Goal: Task Accomplishment & Management: Use online tool/utility

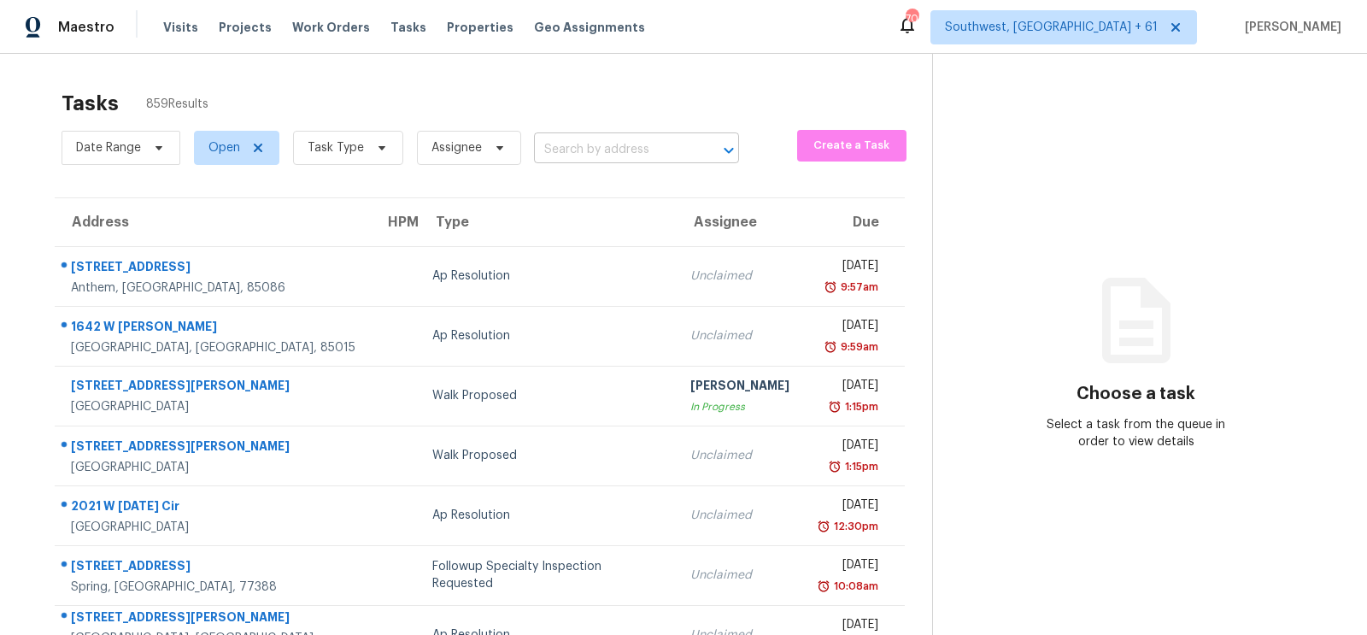
click at [597, 153] on input "text" at bounding box center [612, 150] width 157 height 26
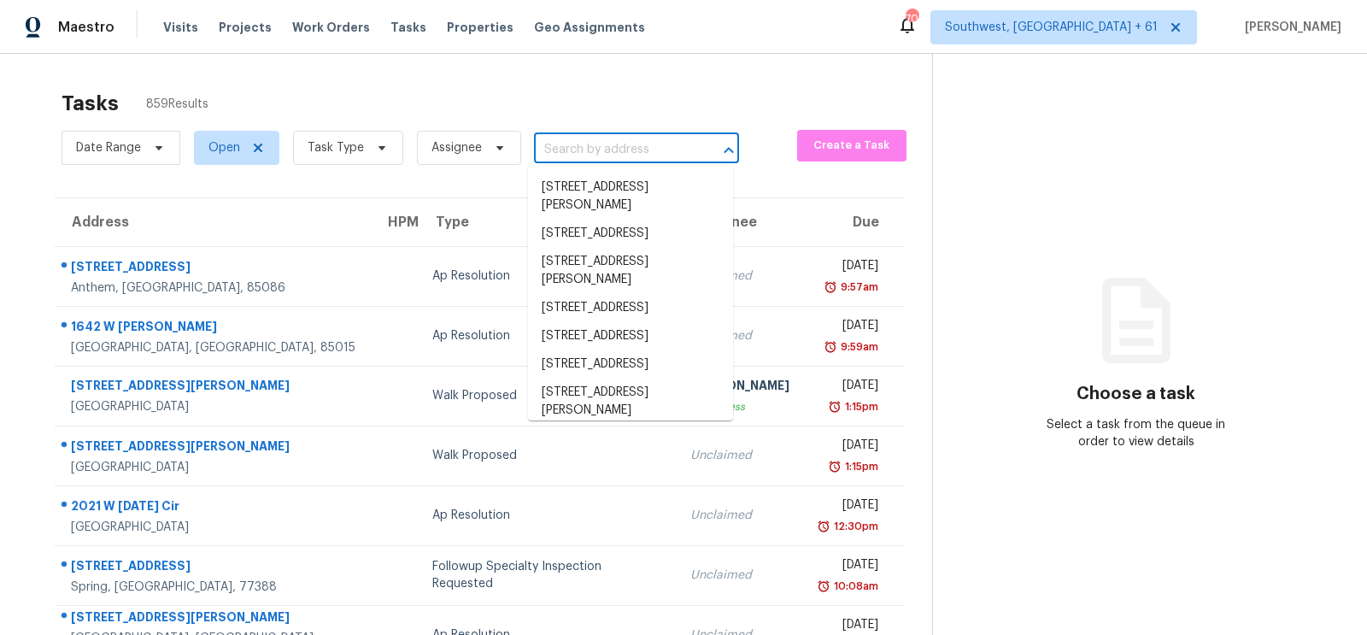
paste input "[STREET_ADDRESS][PERSON_NAME]"
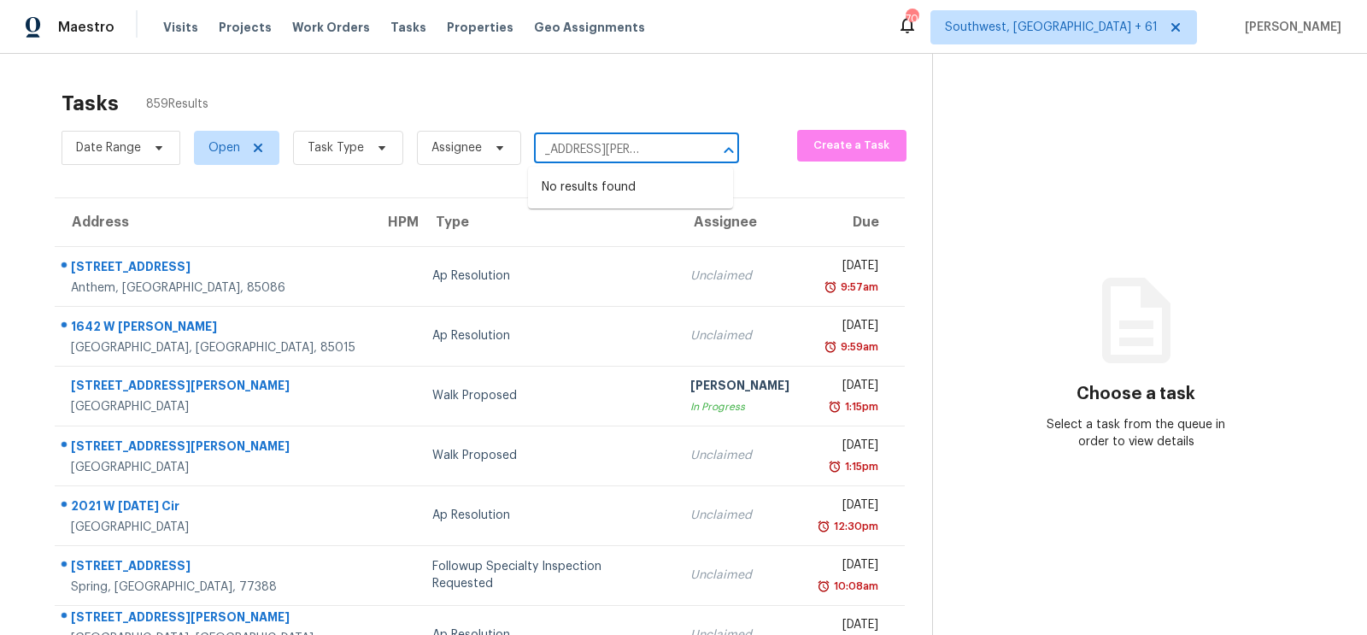
type input "[STREET_ADDRESS][PERSON_NAME]"
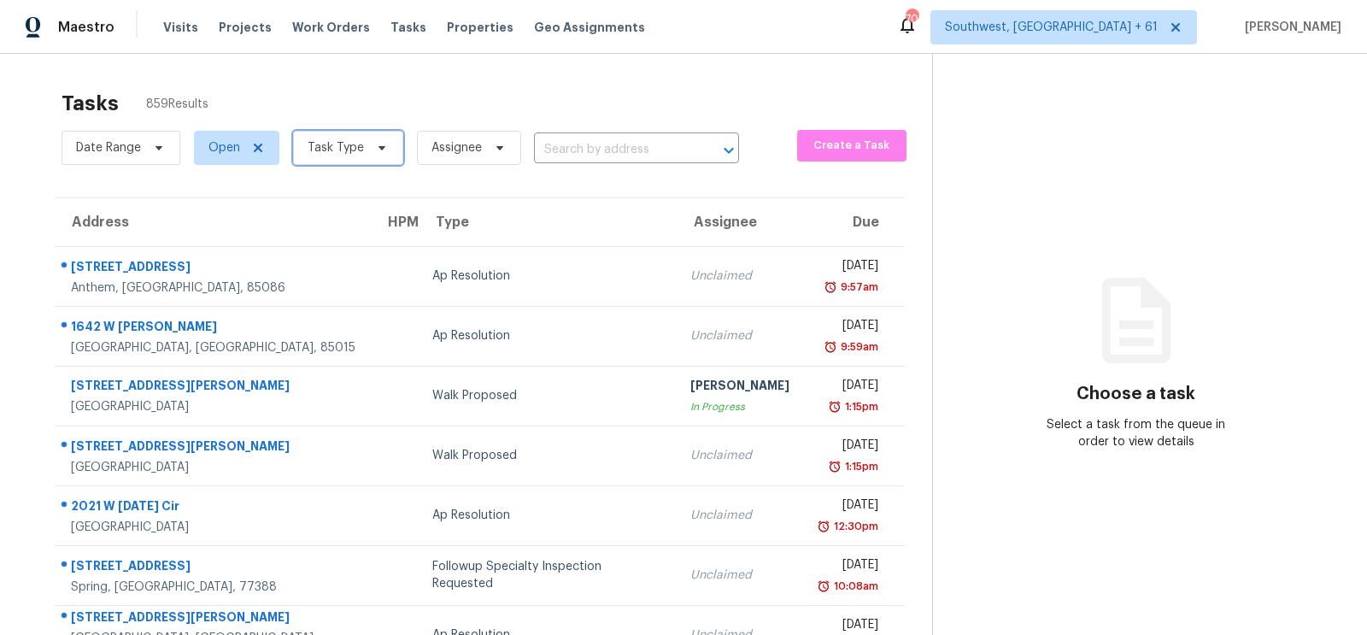
click at [349, 149] on span "Task Type" at bounding box center [336, 147] width 56 height 17
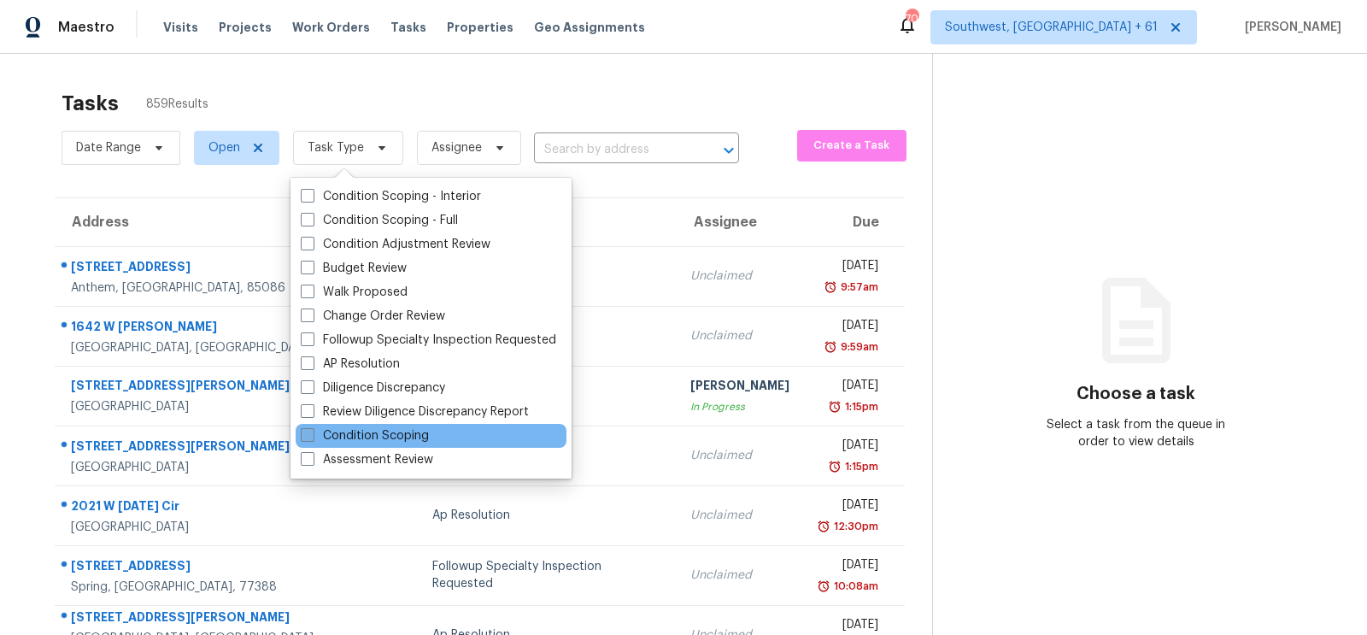
click at [361, 436] on label "Condition Scoping" at bounding box center [365, 435] width 128 height 17
click at [312, 436] on input "Condition Scoping" at bounding box center [306, 432] width 11 height 11
checkbox input "true"
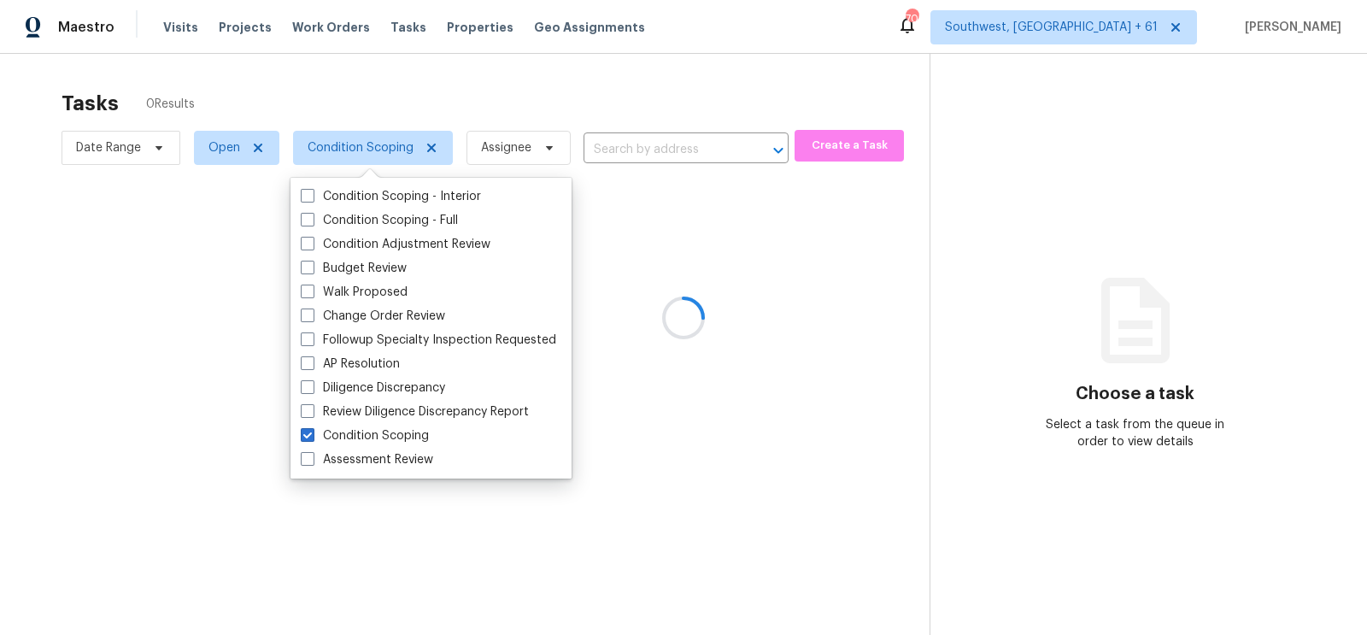
click at [711, 101] on div at bounding box center [683, 317] width 1367 height 635
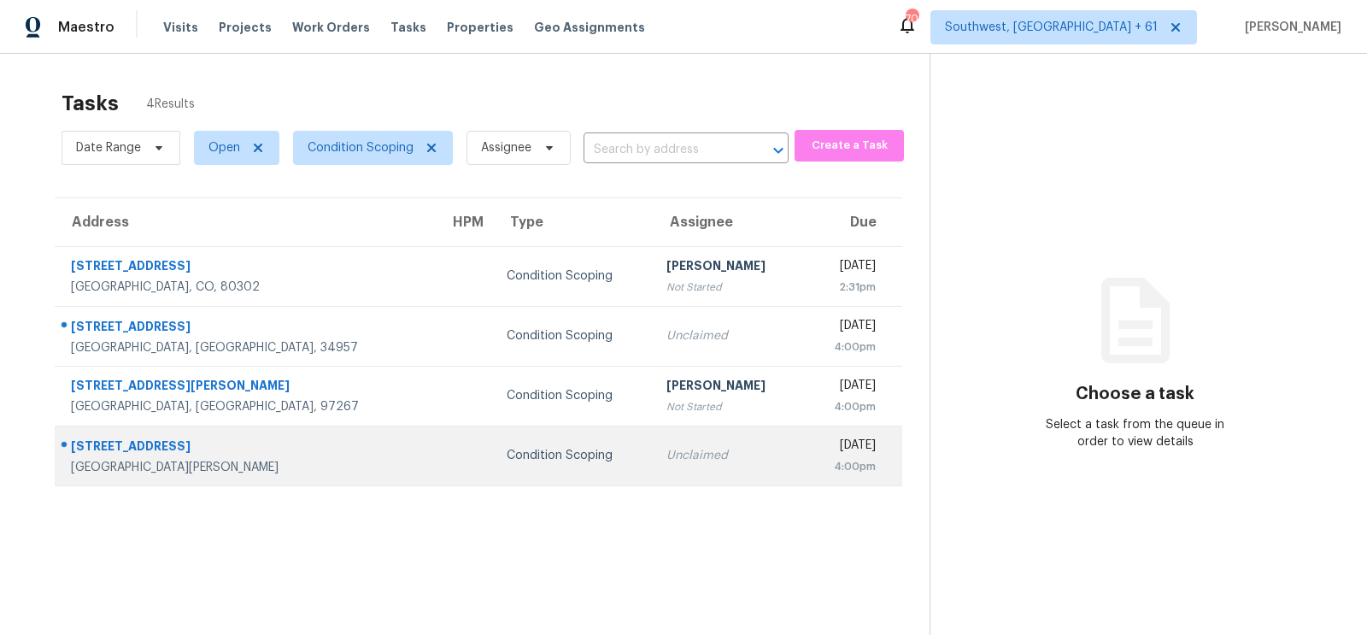
click at [672, 456] on div "Unclaimed" at bounding box center [728, 455] width 124 height 17
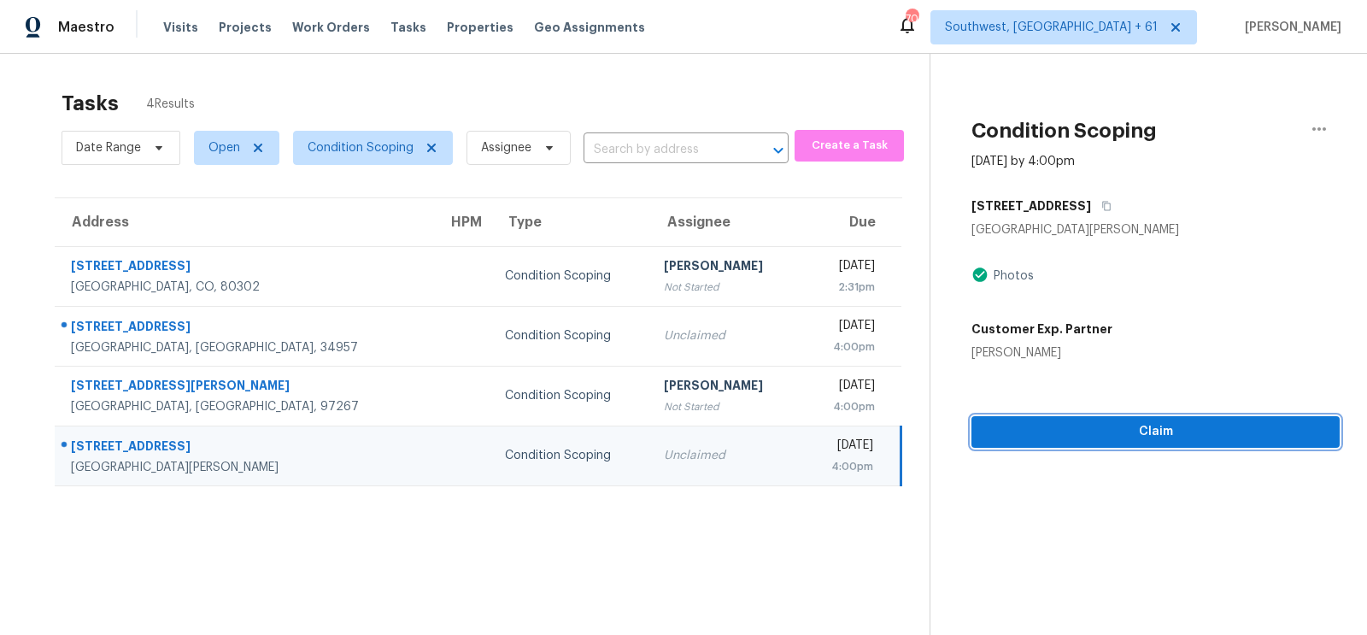
click at [1177, 421] on span "Claim" at bounding box center [1155, 431] width 341 height 21
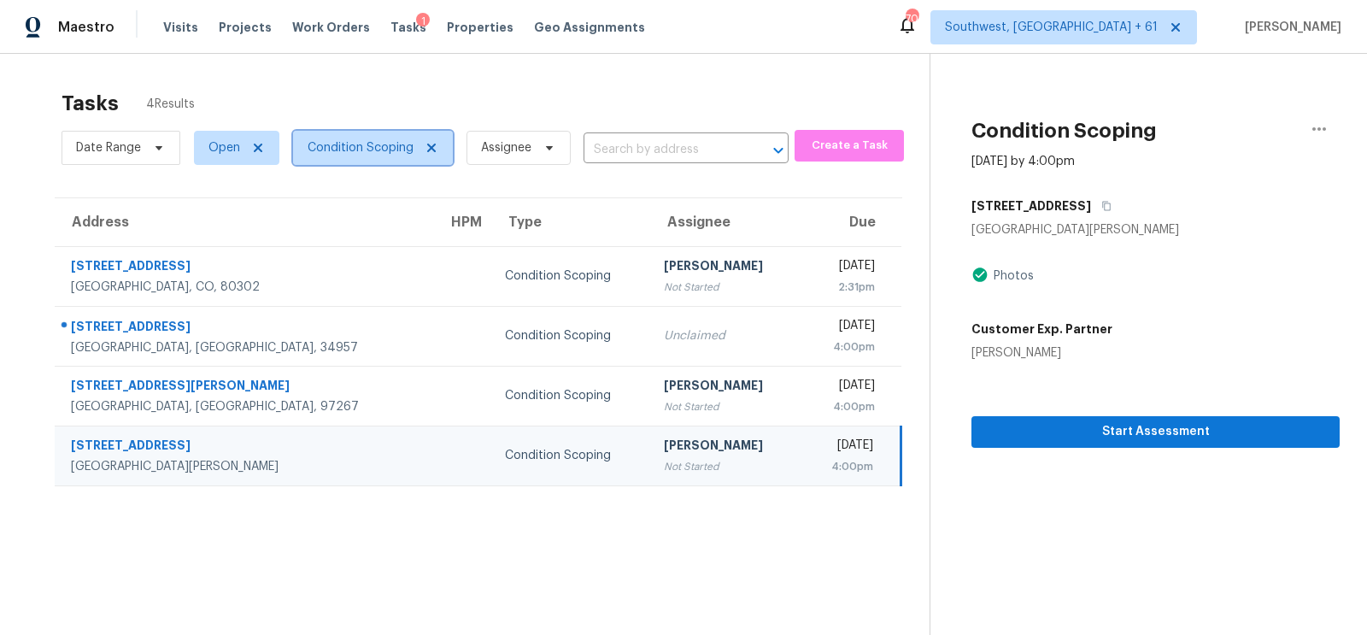
click at [341, 159] on span "Condition Scoping" at bounding box center [373, 148] width 160 height 34
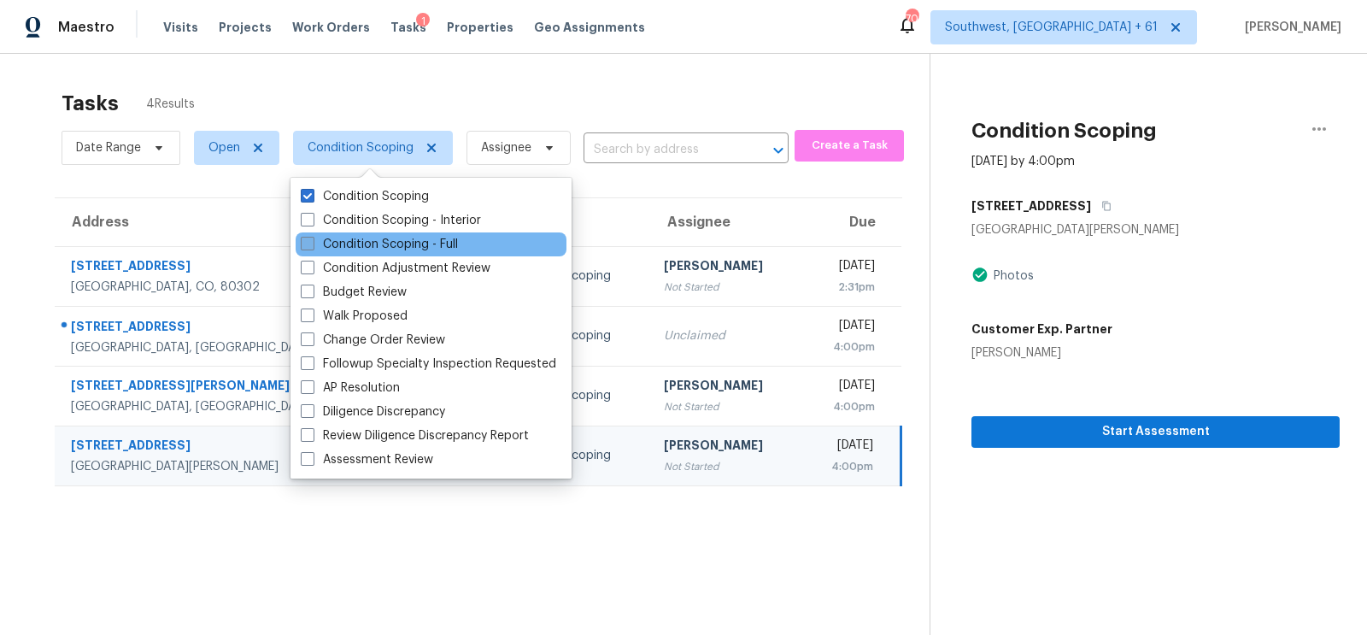
click at [385, 244] on label "Condition Scoping - Full" at bounding box center [379, 244] width 157 height 17
click at [312, 244] on input "Condition Scoping - Full" at bounding box center [306, 241] width 11 height 11
checkbox input "true"
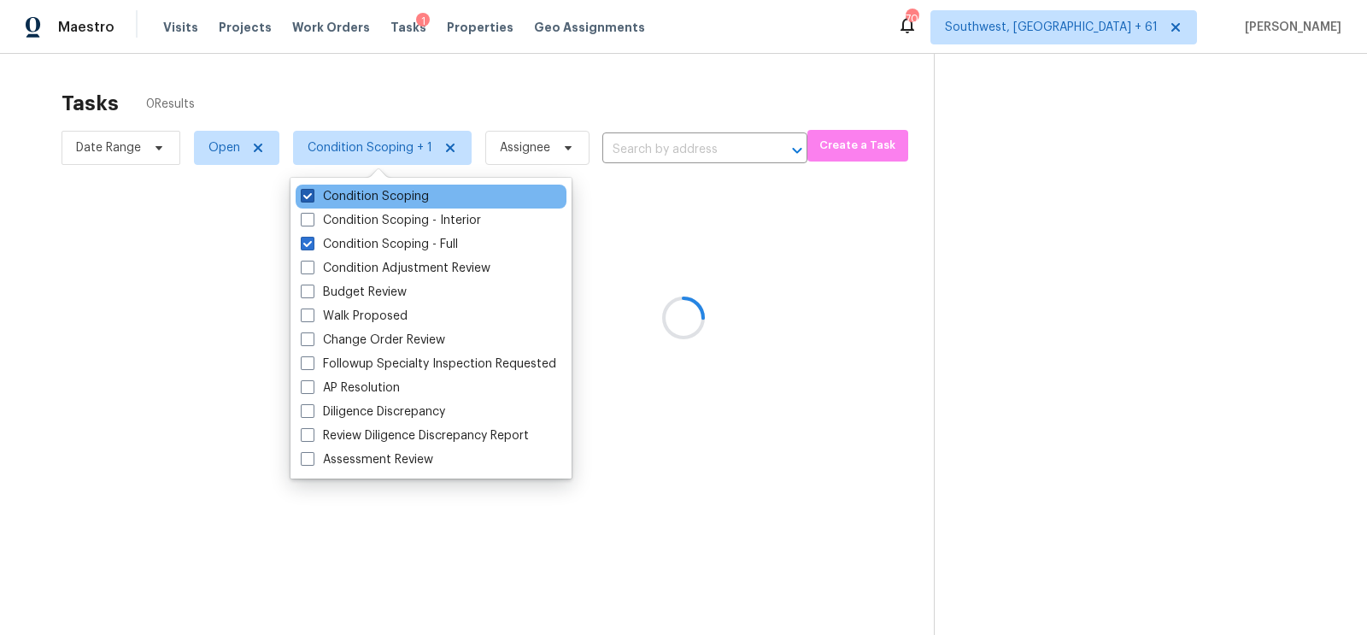
click at [393, 191] on label "Condition Scoping" at bounding box center [365, 196] width 128 height 17
click at [312, 191] on input "Condition Scoping" at bounding box center [306, 193] width 11 height 11
checkbox input "false"
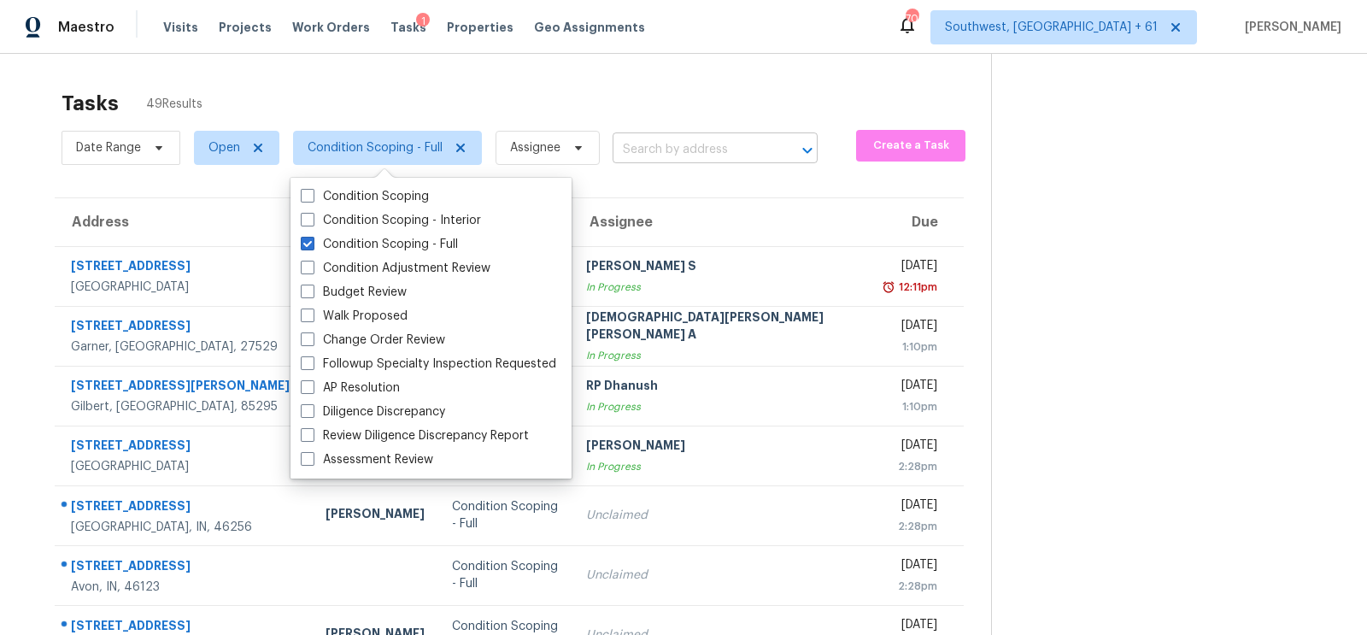
click at [665, 155] on input "text" at bounding box center [691, 150] width 157 height 26
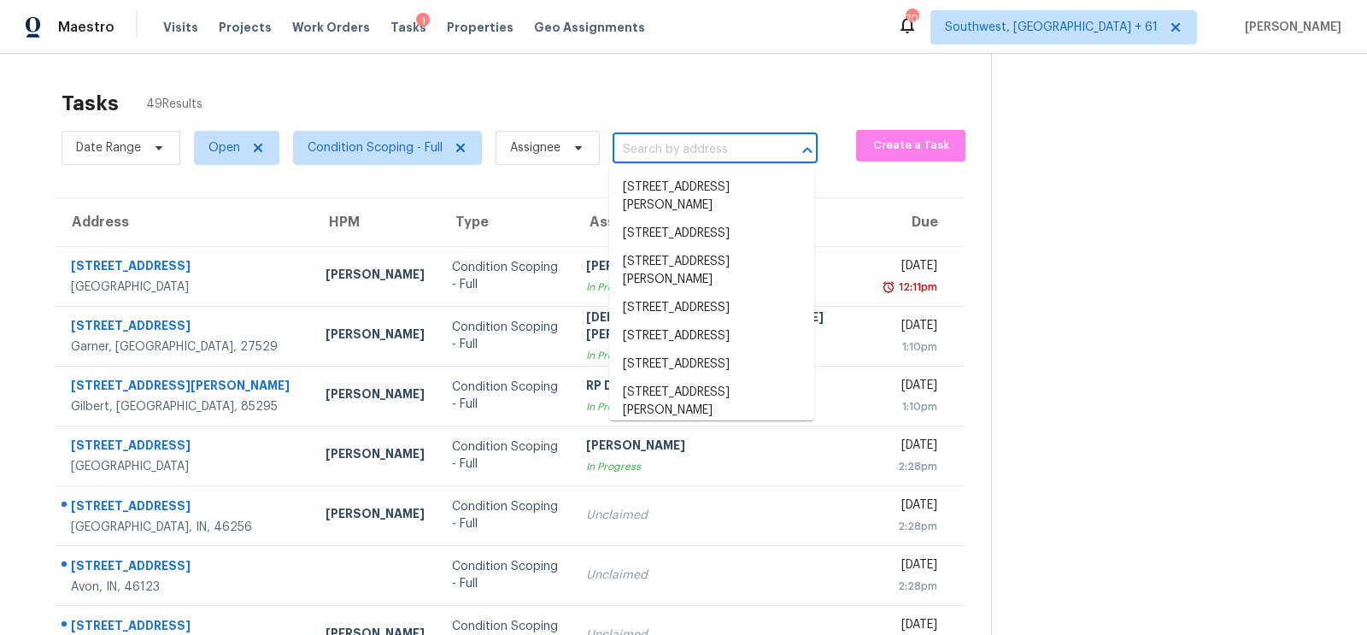
paste input "[STREET_ADDRESS]"
type input "[STREET_ADDRESS]"
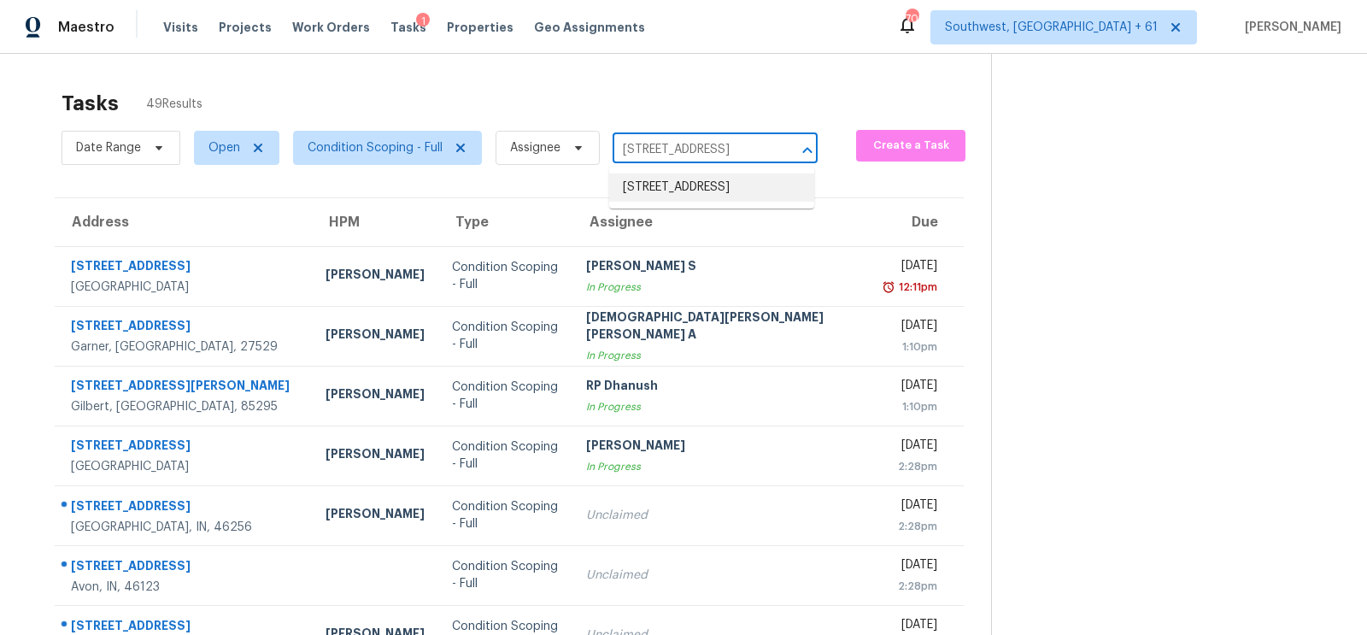
click at [689, 192] on li "[STREET_ADDRESS]" at bounding box center [711, 187] width 205 height 28
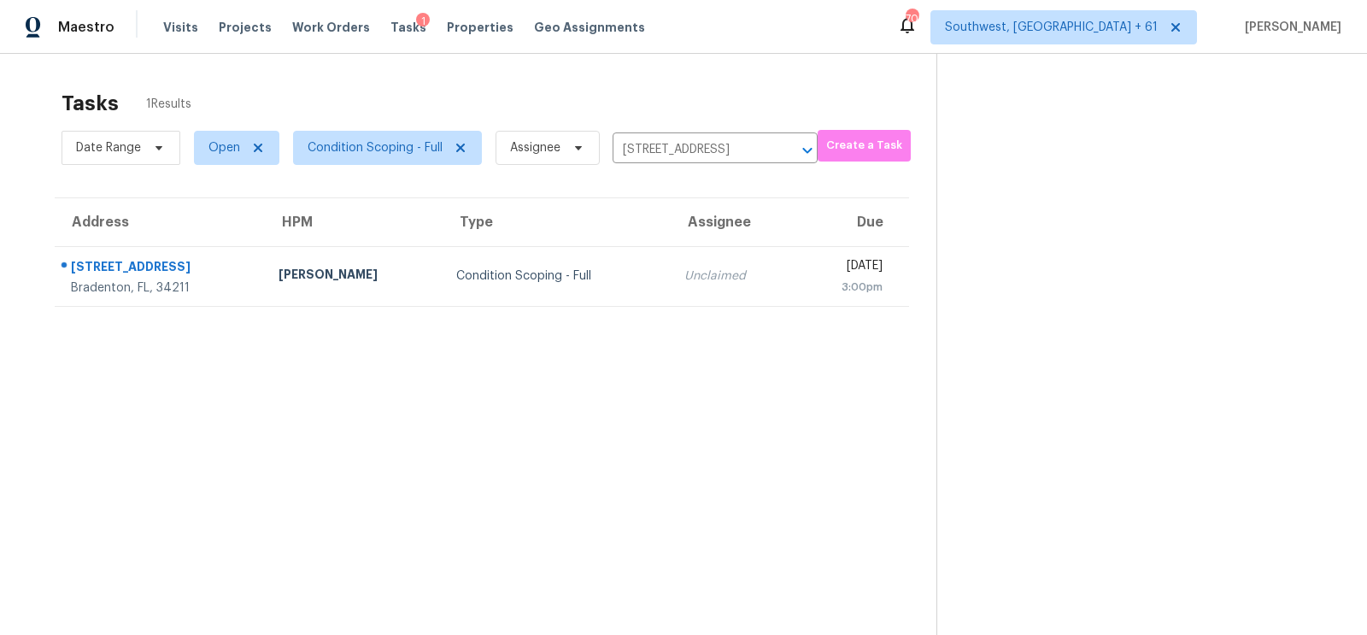
click at [684, 282] on div "Unclaimed" at bounding box center [732, 275] width 97 height 17
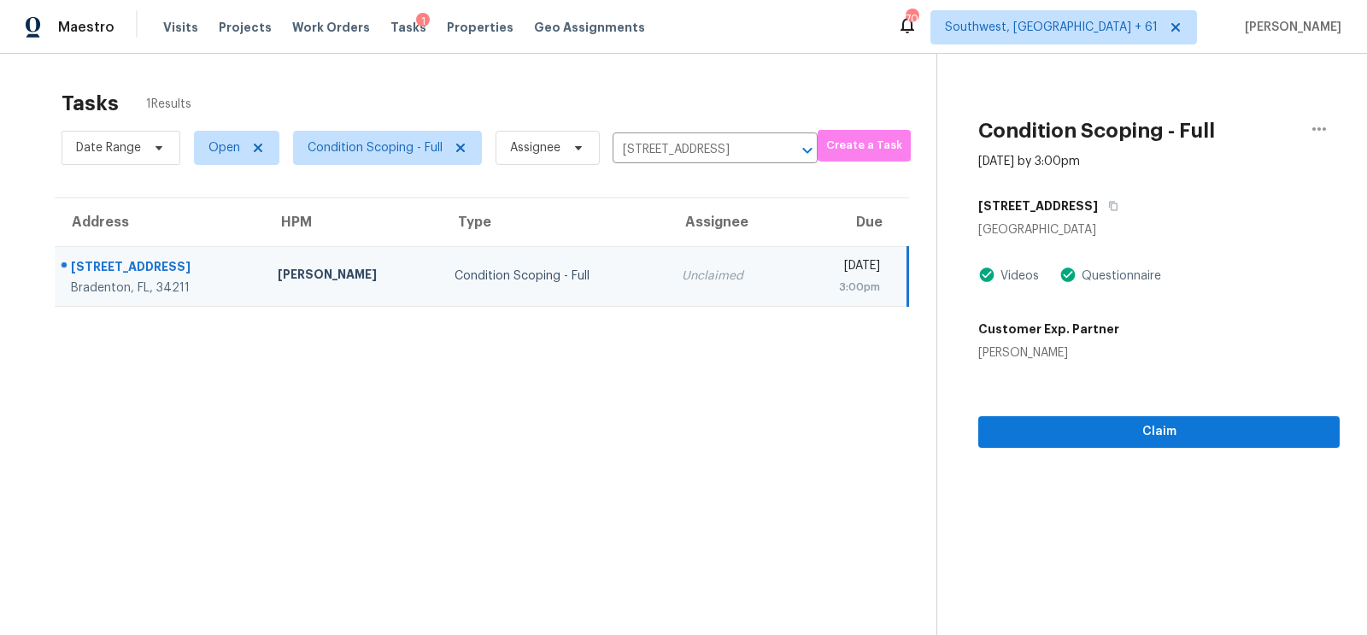
click at [1149, 447] on section "Condition Scoping - Full [DATE] by 3:00pm [STREET_ADDRESS] Videos Questionnaire…" at bounding box center [1137, 371] width 403 height 635
click at [1182, 424] on span "Claim" at bounding box center [1159, 431] width 334 height 21
click at [666, 162] on body "Maestro Visits Projects Work Orders Tasks 2 Properties Geo Assignments [STREET_…" at bounding box center [683, 317] width 1367 height 635
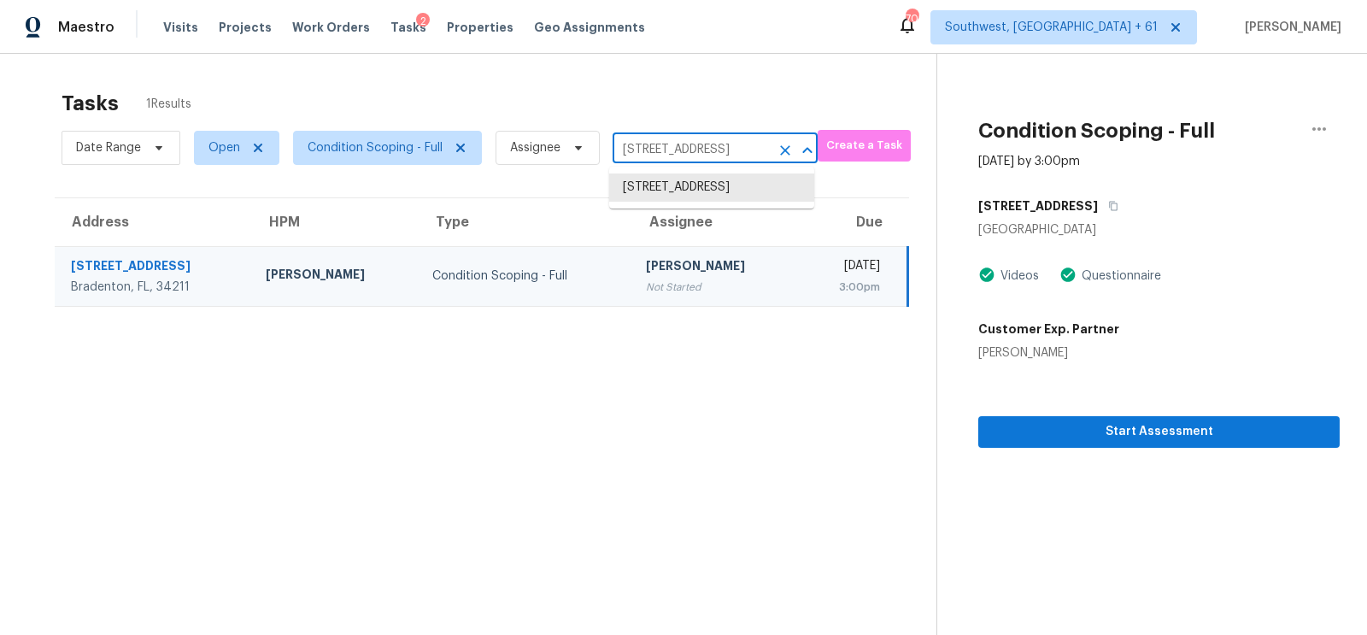
paste input "[STREET_ADDRESS]"
click at [668, 157] on input "[STREET_ADDRESS][GEOGRAPHIC_DATA][STREET_ADDRESS]" at bounding box center [691, 150] width 157 height 26
paste input "text"
type input "[STREET_ADDRESS]"
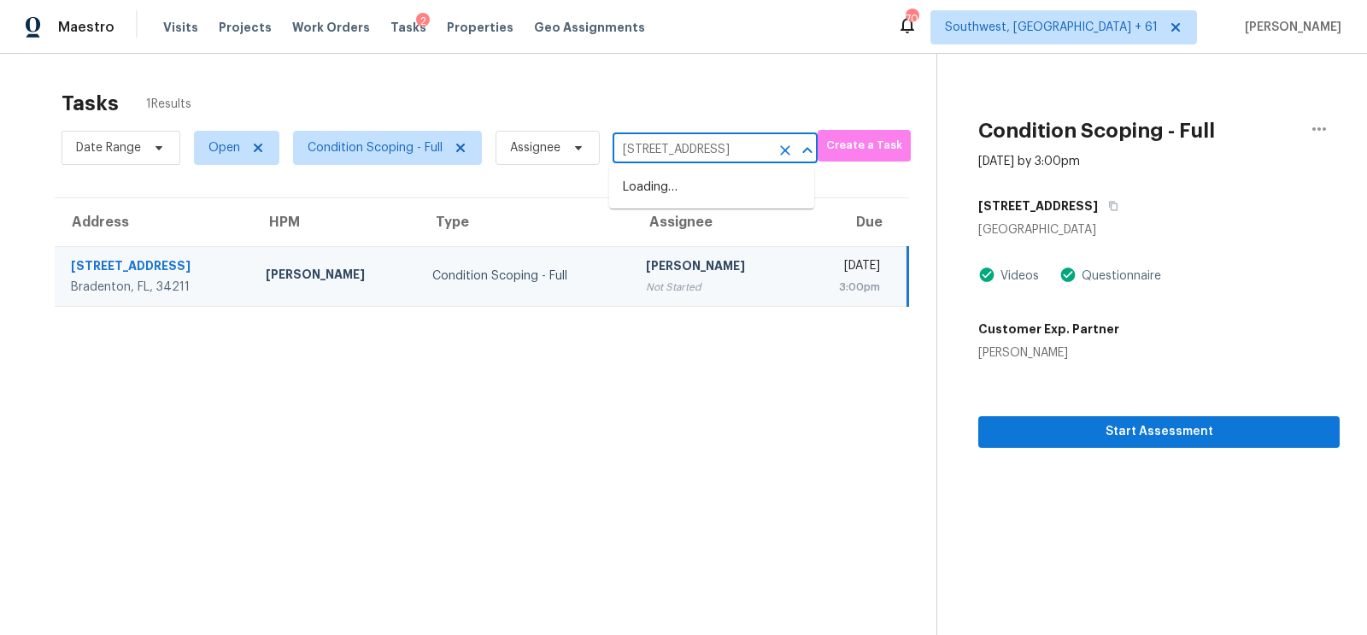
scroll to position [0, 85]
click at [679, 197] on li "[STREET_ADDRESS]" at bounding box center [711, 187] width 205 height 28
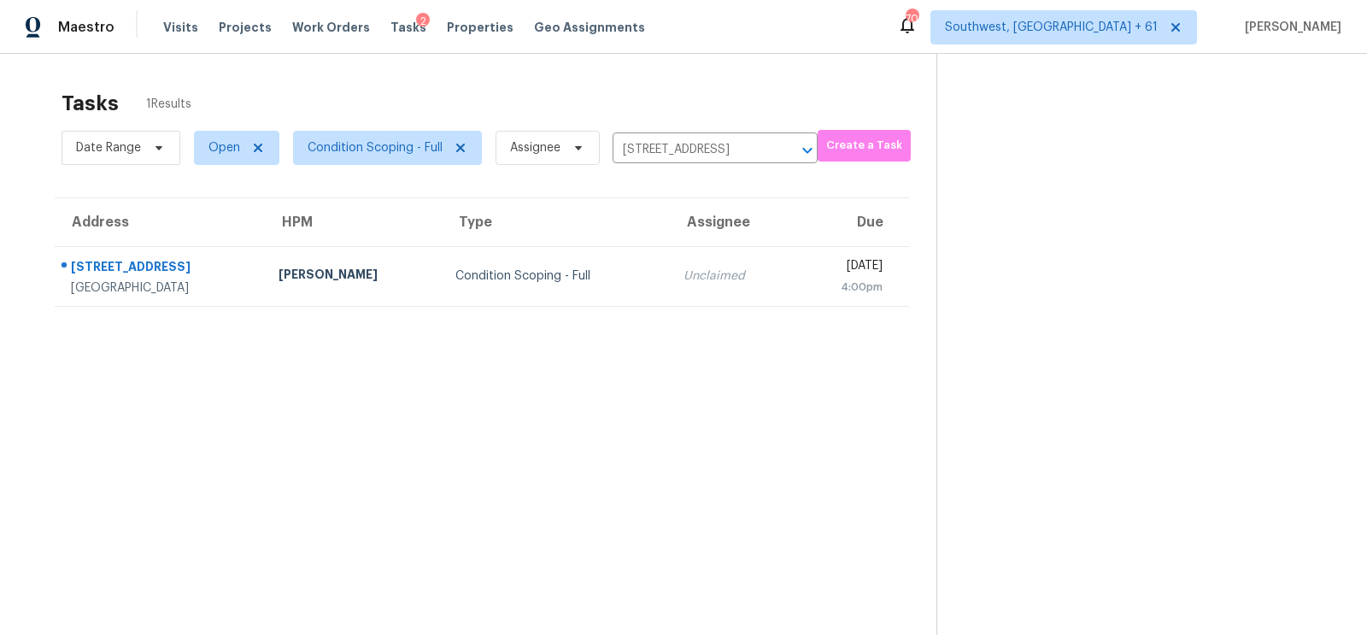
click at [684, 267] on div "Unclaimed" at bounding box center [732, 275] width 97 height 17
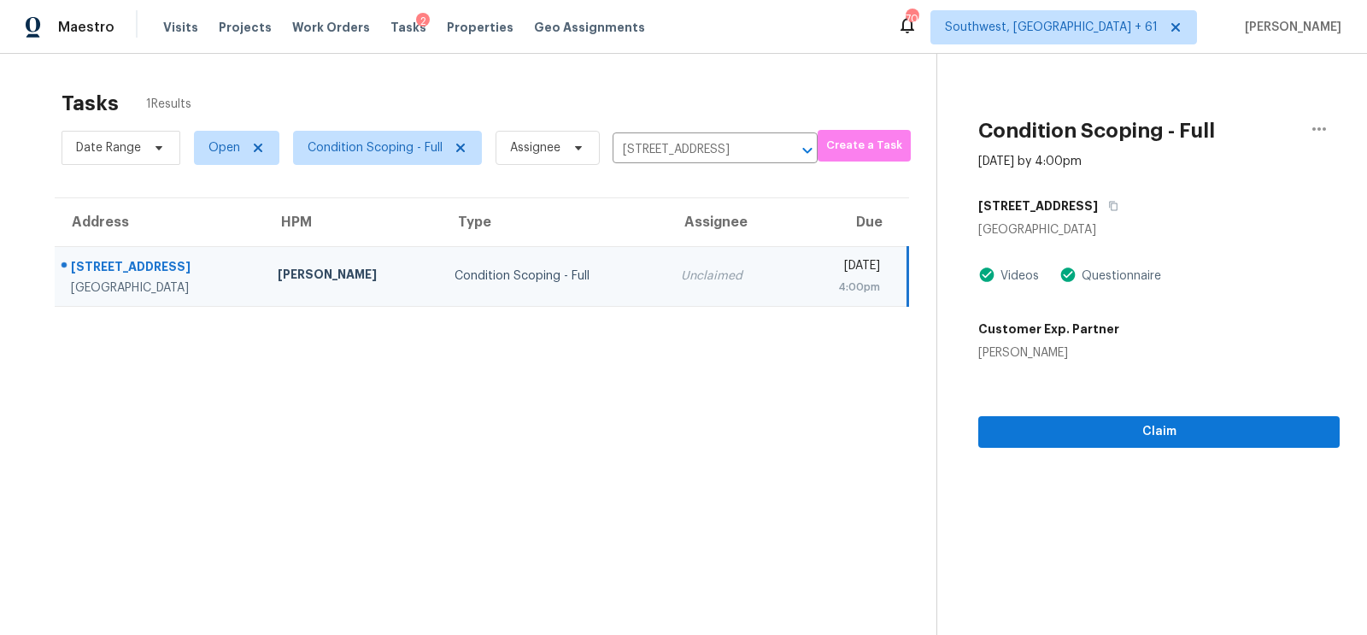
click at [1140, 448] on section "Condition Scoping - Full [DATE] by 4:00pm [STREET_ADDRESS][PERSON_NAME] Videos …" at bounding box center [1137, 371] width 403 height 635
click at [1160, 432] on span "Claim" at bounding box center [1159, 431] width 334 height 21
click at [667, 151] on input "[STREET_ADDRESS]" at bounding box center [691, 150] width 157 height 26
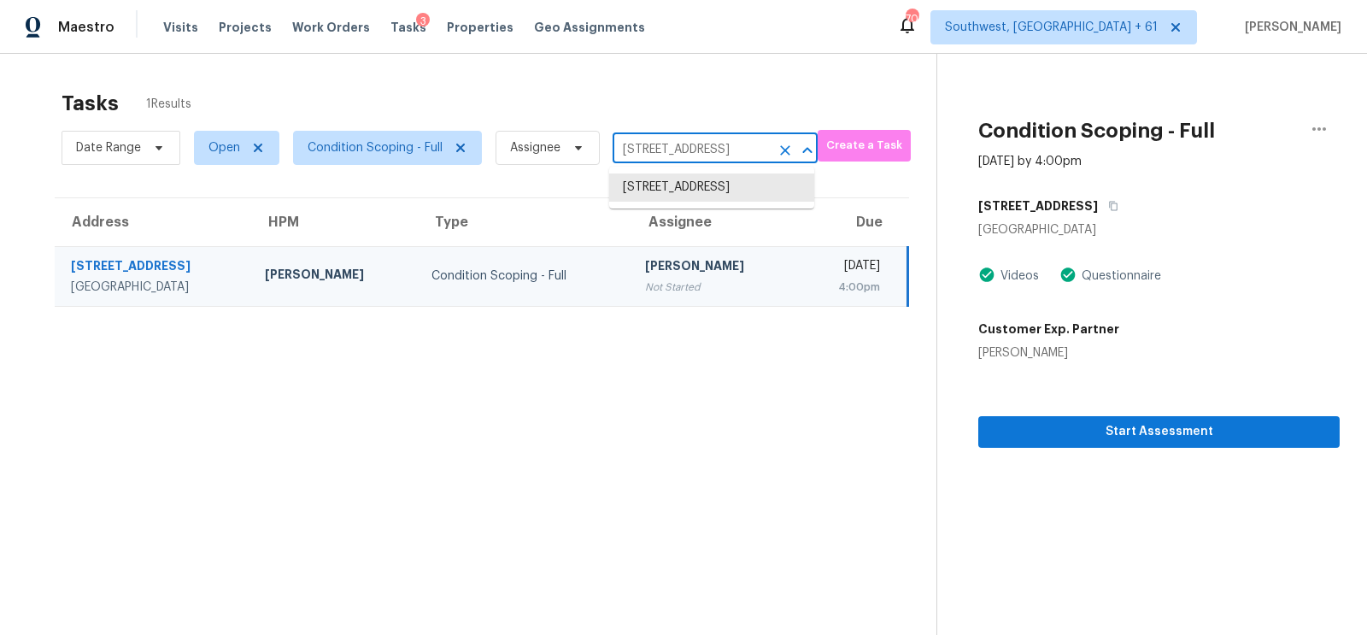
paste input "[STREET_ADDRESS]"
type input "[STREET_ADDRESS]"
click at [680, 191] on li "[STREET_ADDRESS]" at bounding box center [711, 187] width 205 height 28
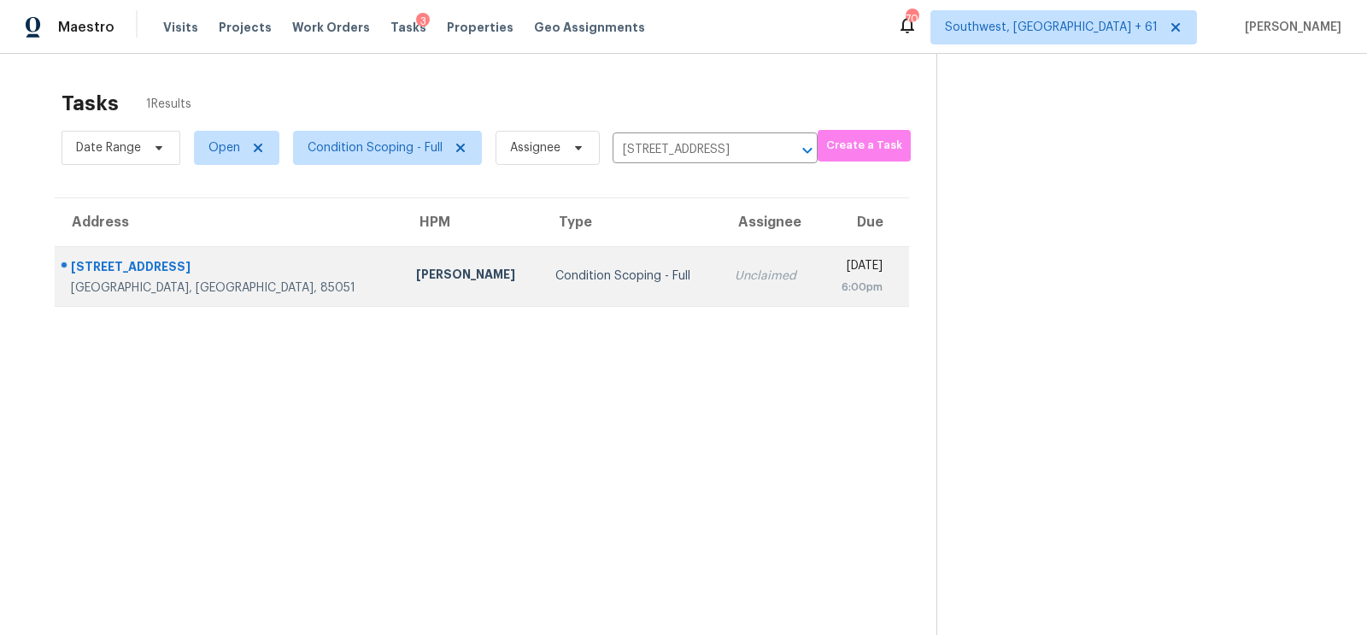
click at [721, 294] on td "Unclaimed" at bounding box center [770, 276] width 98 height 60
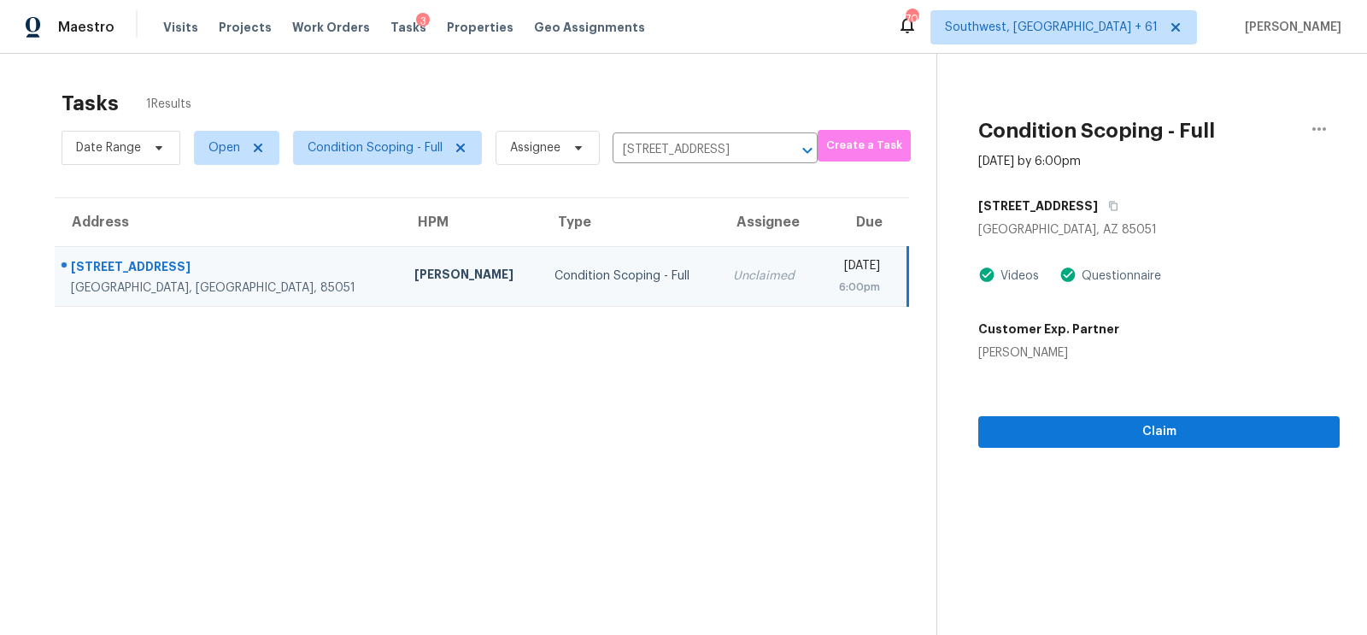
click at [1170, 408] on div "Claim" at bounding box center [1158, 404] width 361 height 86
click at [1162, 426] on span "Claim" at bounding box center [1159, 431] width 334 height 21
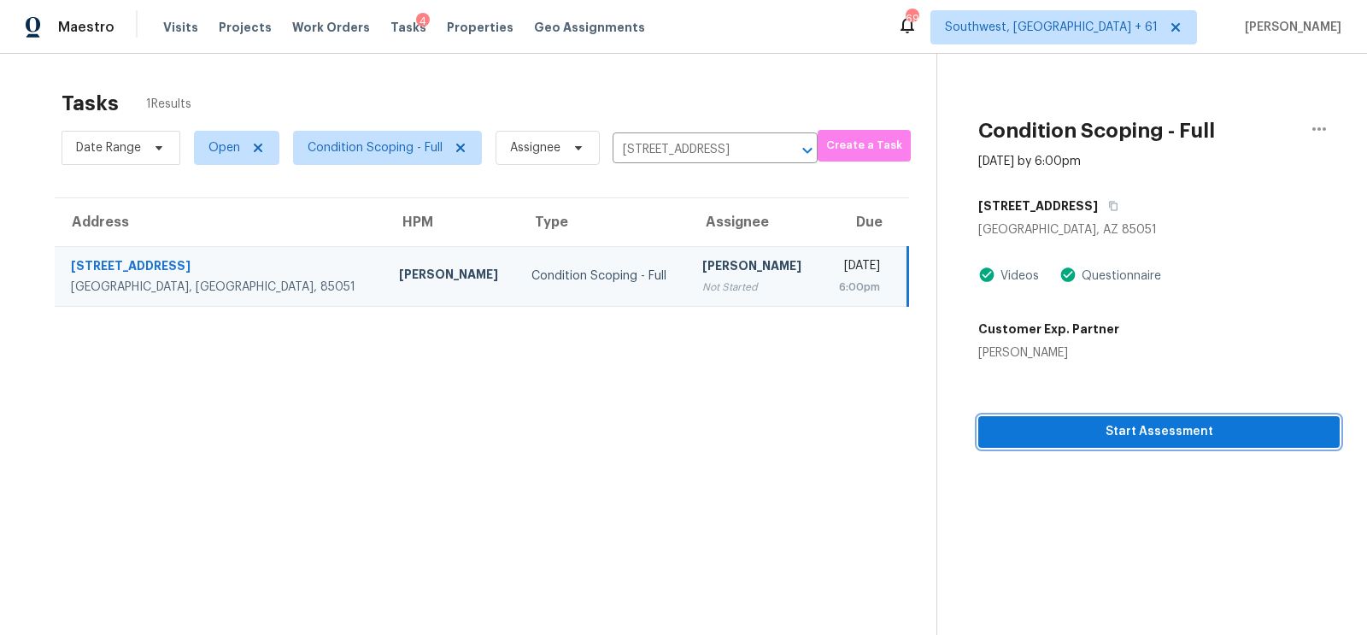
click at [1145, 426] on span "Start Assessment" at bounding box center [1159, 431] width 334 height 21
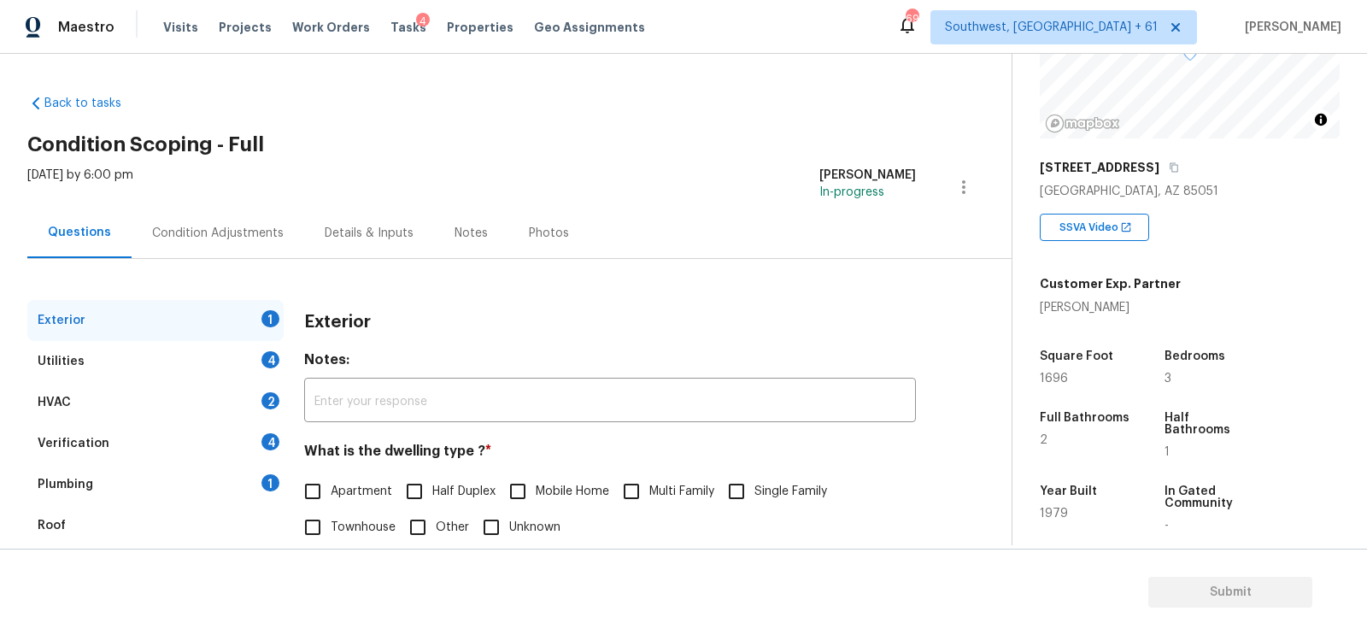
scroll to position [222, 0]
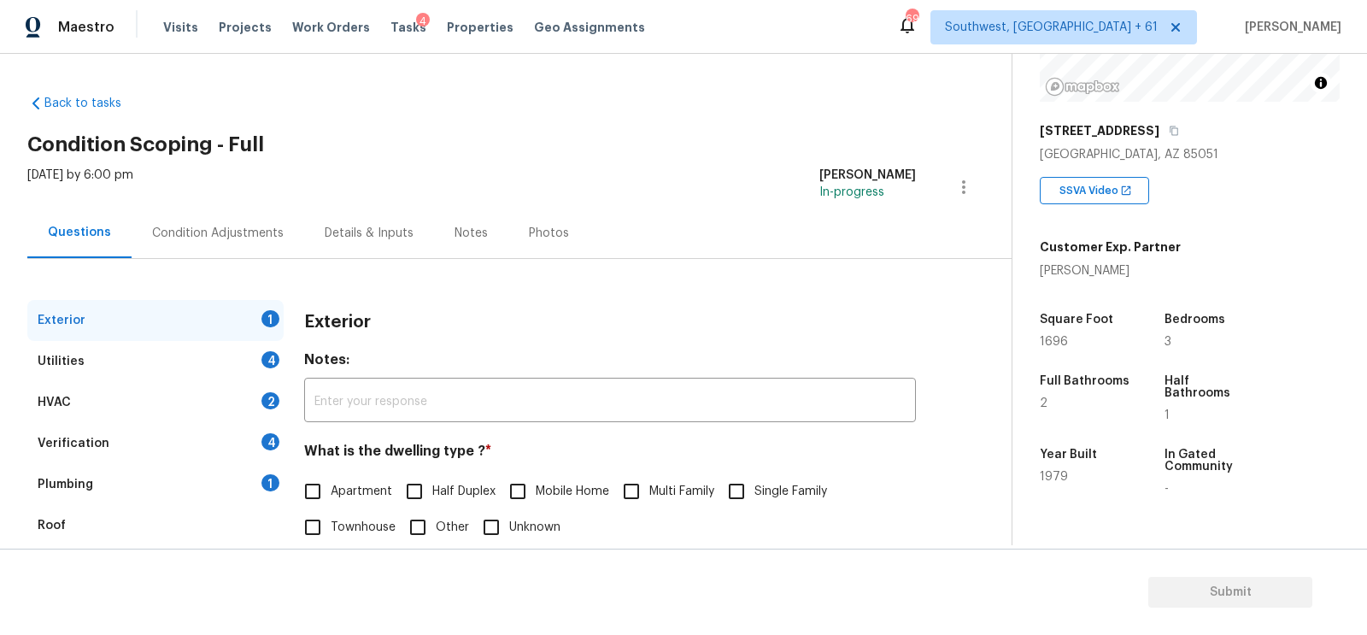
click at [768, 490] on span "Single Family" at bounding box center [790, 492] width 73 height 18
click at [754, 490] on input "Single Family" at bounding box center [737, 491] width 36 height 36
checkbox input "true"
click at [262, 360] on div "4" at bounding box center [270, 359] width 18 height 17
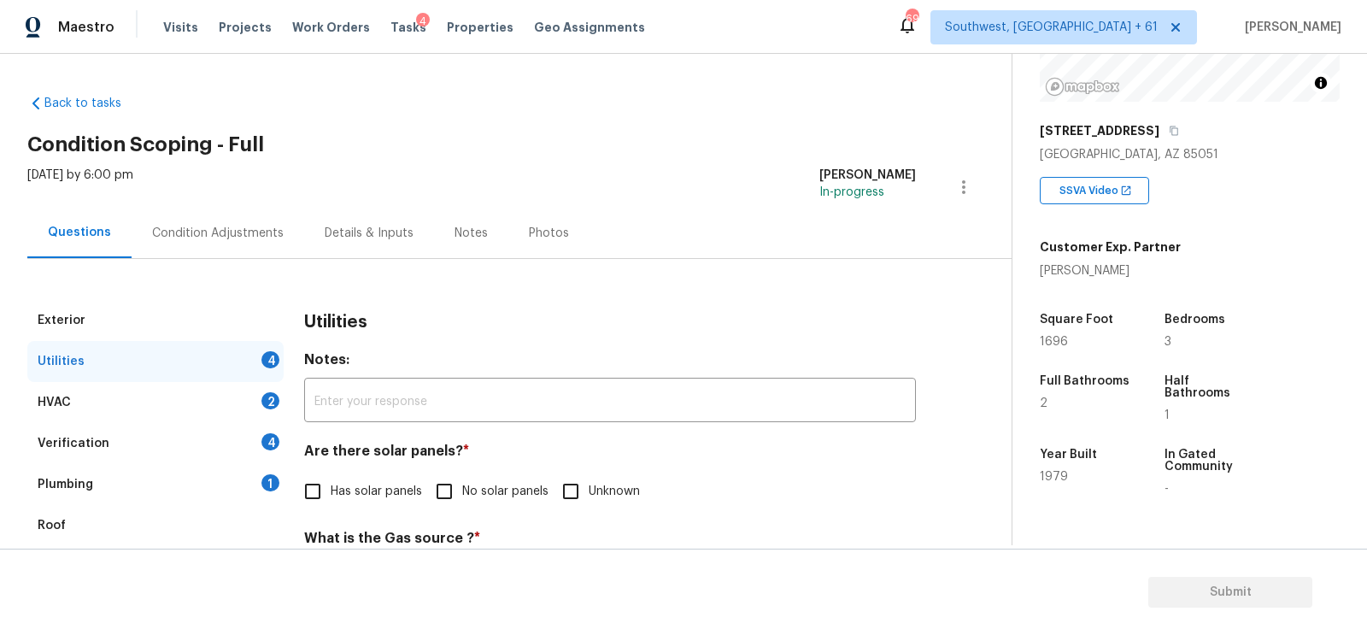
scroll to position [178, 0]
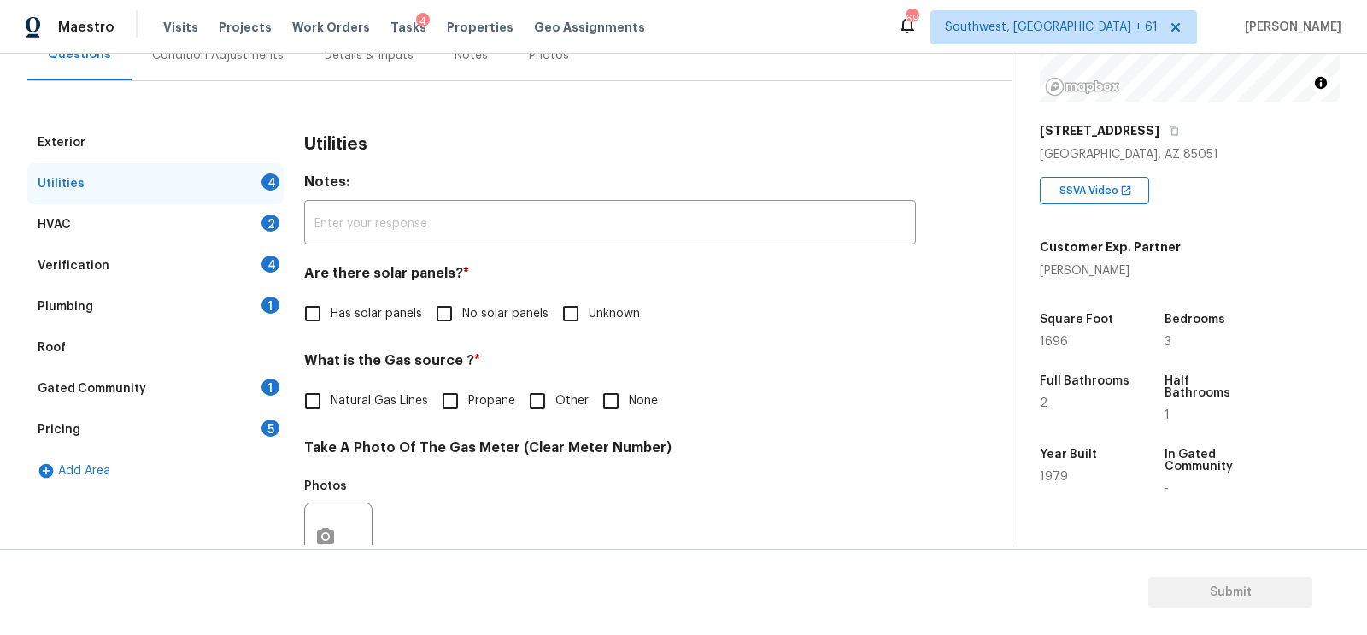
click at [463, 320] on span "No solar panels" at bounding box center [505, 314] width 86 height 18
click at [462, 320] on input "No solar panels" at bounding box center [444, 314] width 36 height 36
checkbox input "true"
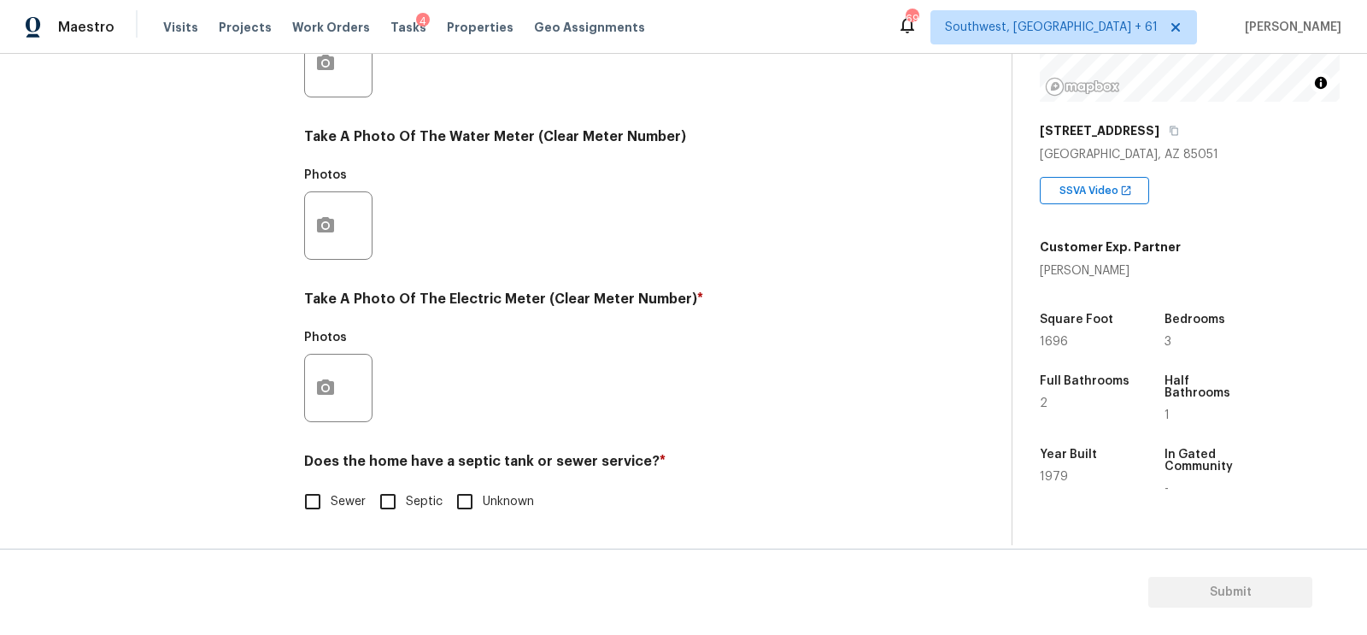
click at [301, 505] on input "Sewer" at bounding box center [313, 502] width 36 height 36
checkbox input "true"
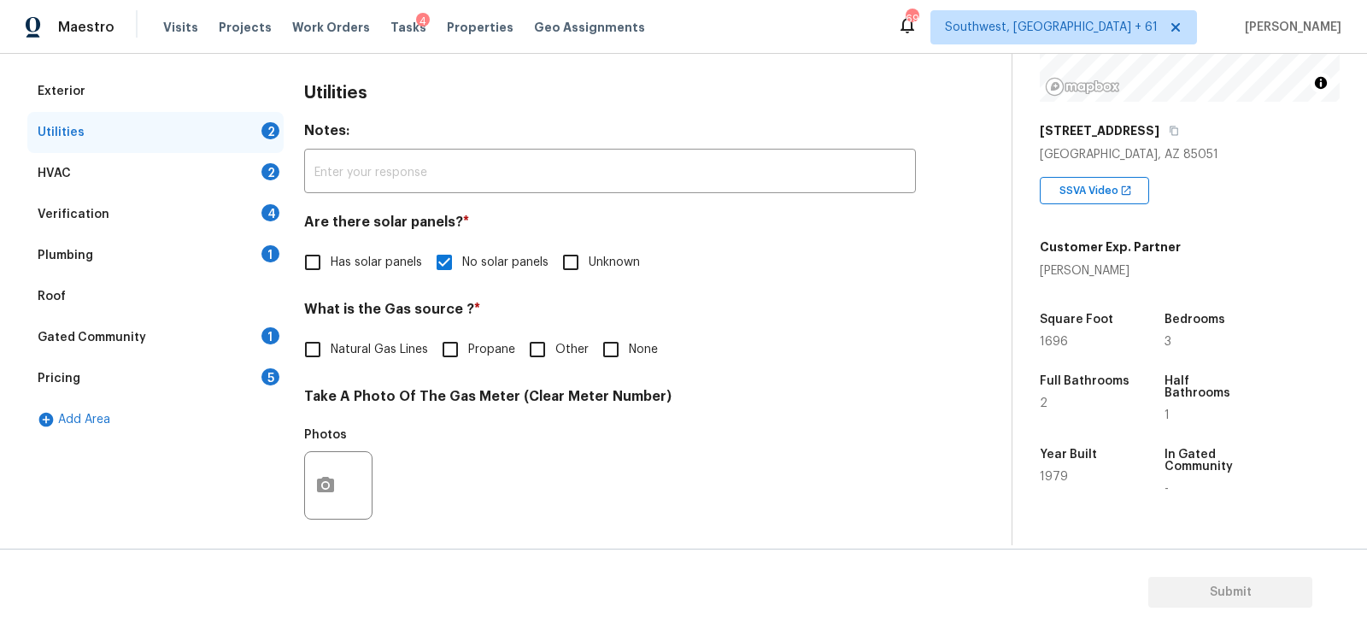
scroll to position [173, 0]
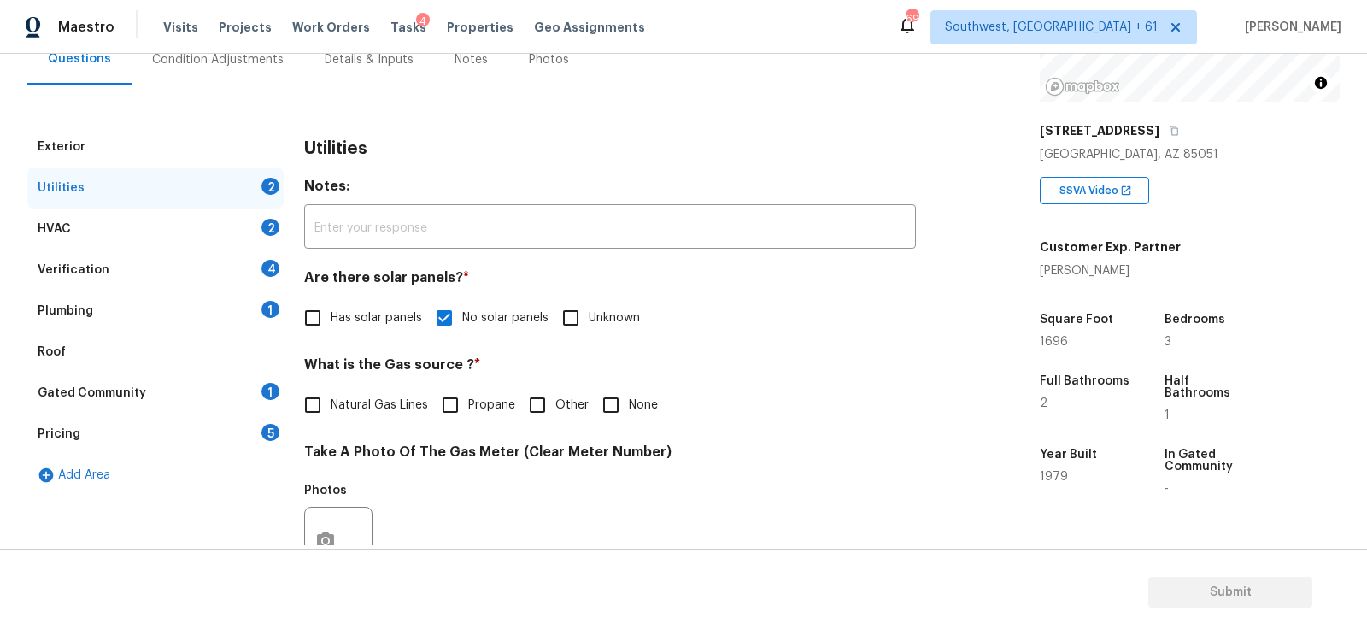
click at [241, 216] on div "HVAC 2" at bounding box center [155, 228] width 256 height 41
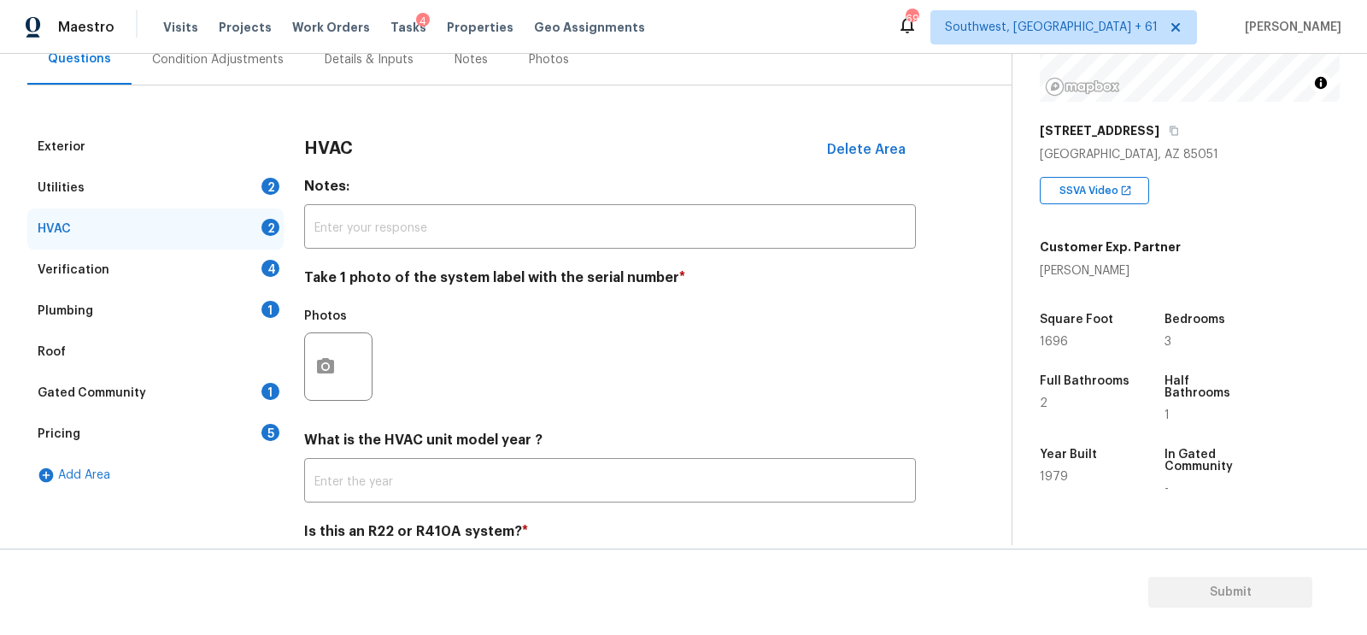
scroll to position [244, 0]
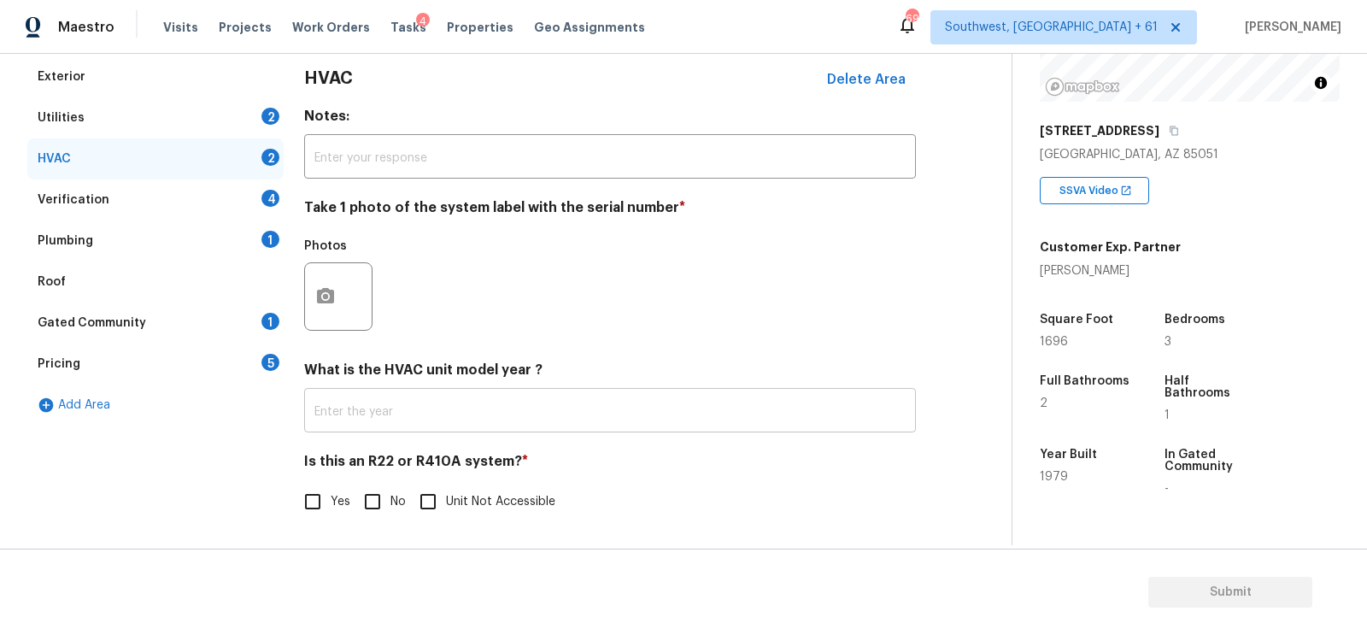
click at [432, 408] on input "text" at bounding box center [610, 412] width 612 height 40
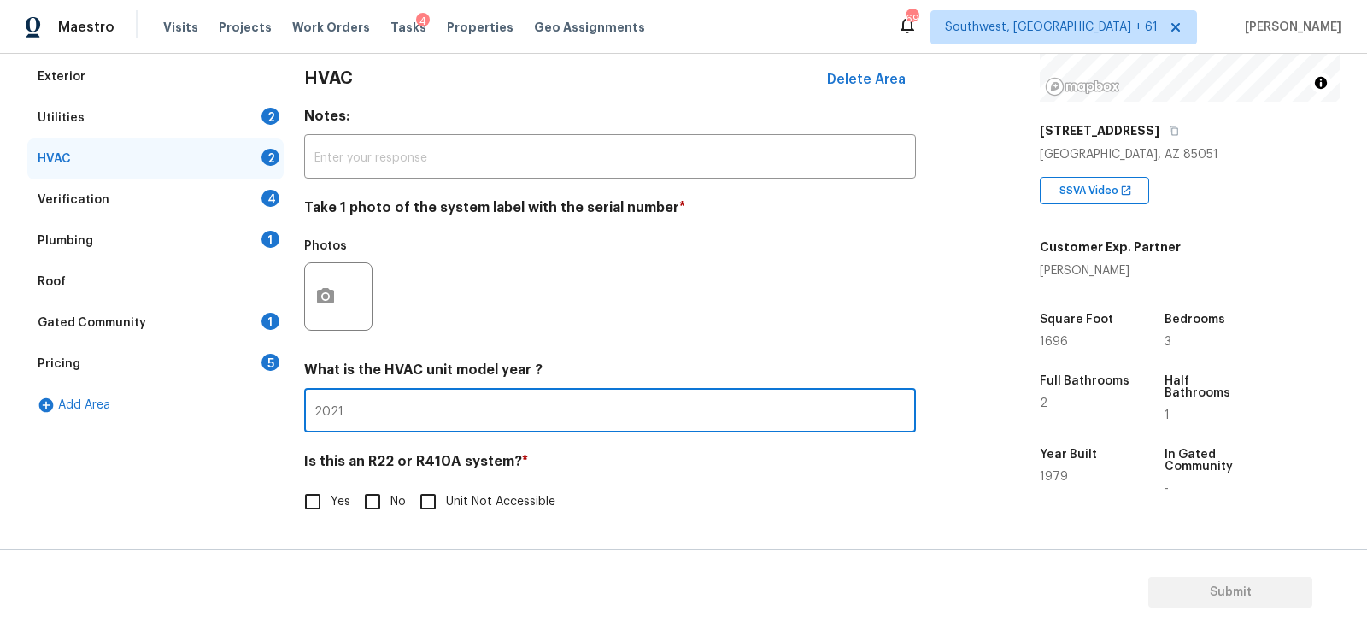
type input "2021"
click at [355, 486] on input "No" at bounding box center [373, 502] width 36 height 36
checkbox input "true"
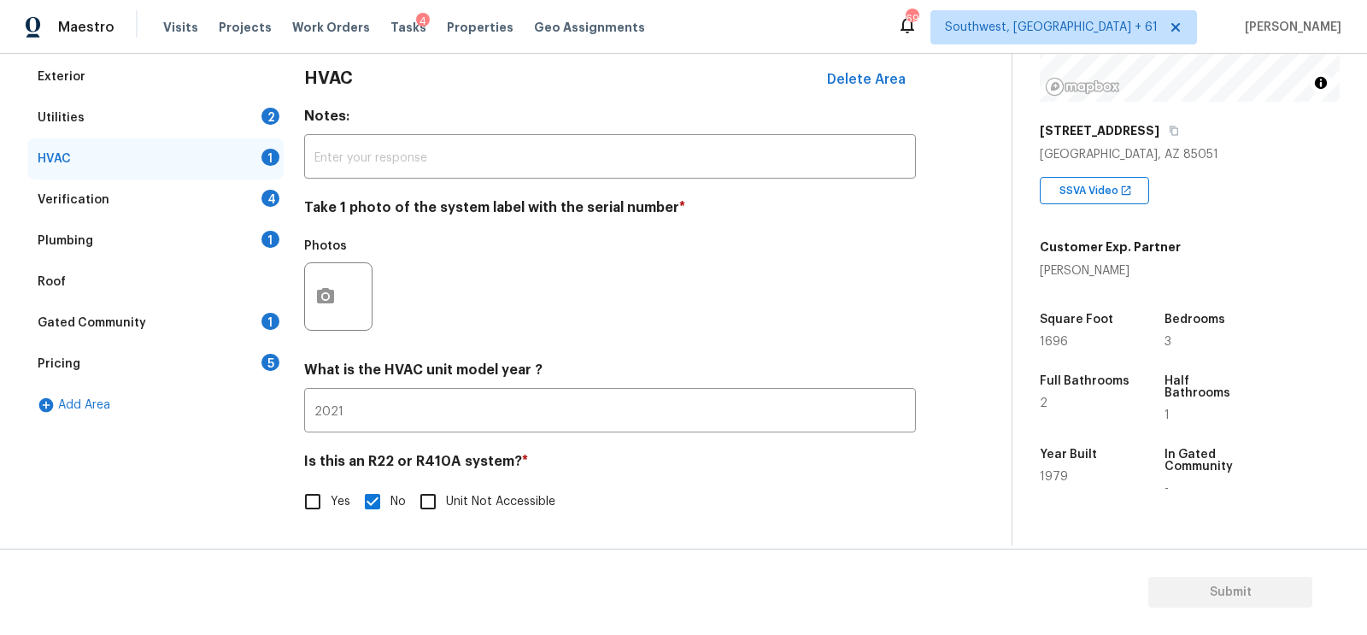
click at [232, 197] on div "Verification 4" at bounding box center [155, 199] width 256 height 41
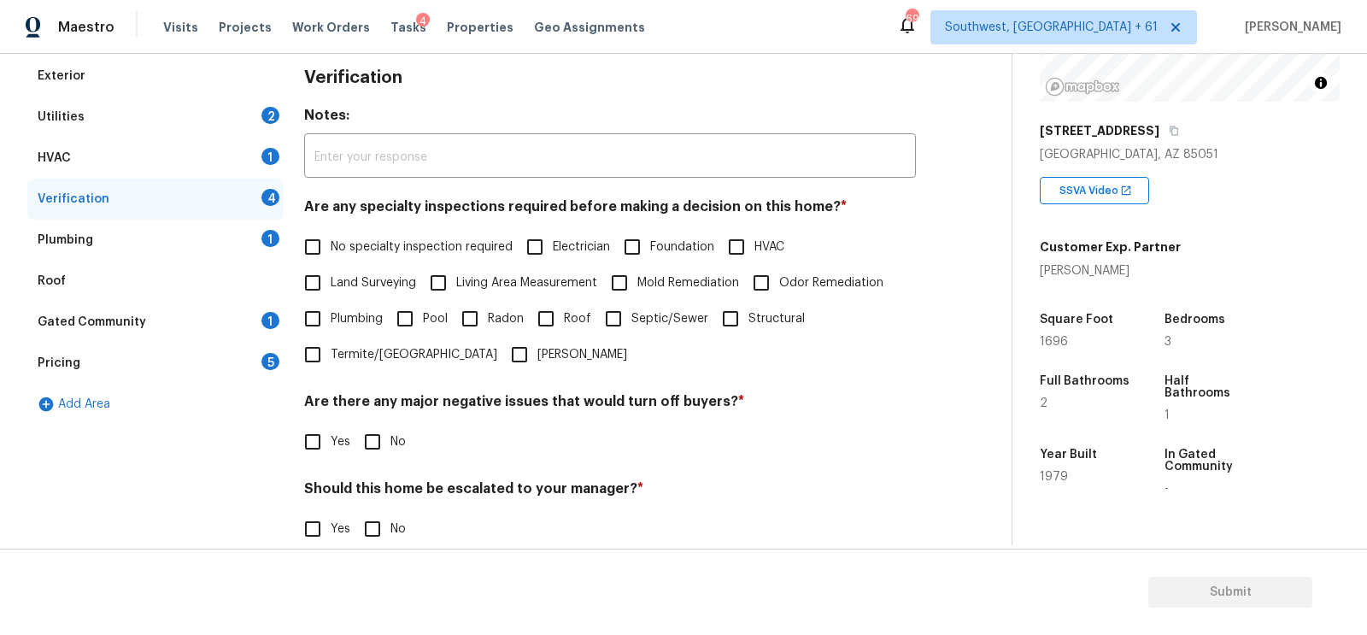
click at [361, 250] on span "No specialty inspection required" at bounding box center [422, 247] width 182 height 18
click at [331, 250] on input "No specialty inspection required" at bounding box center [313, 247] width 36 height 36
checkbox input "true"
click at [367, 409] on h4 "Are there any major negative issues that would turn off buyers? *" at bounding box center [610, 407] width 612 height 24
click at [369, 432] on input "No" at bounding box center [373, 442] width 36 height 36
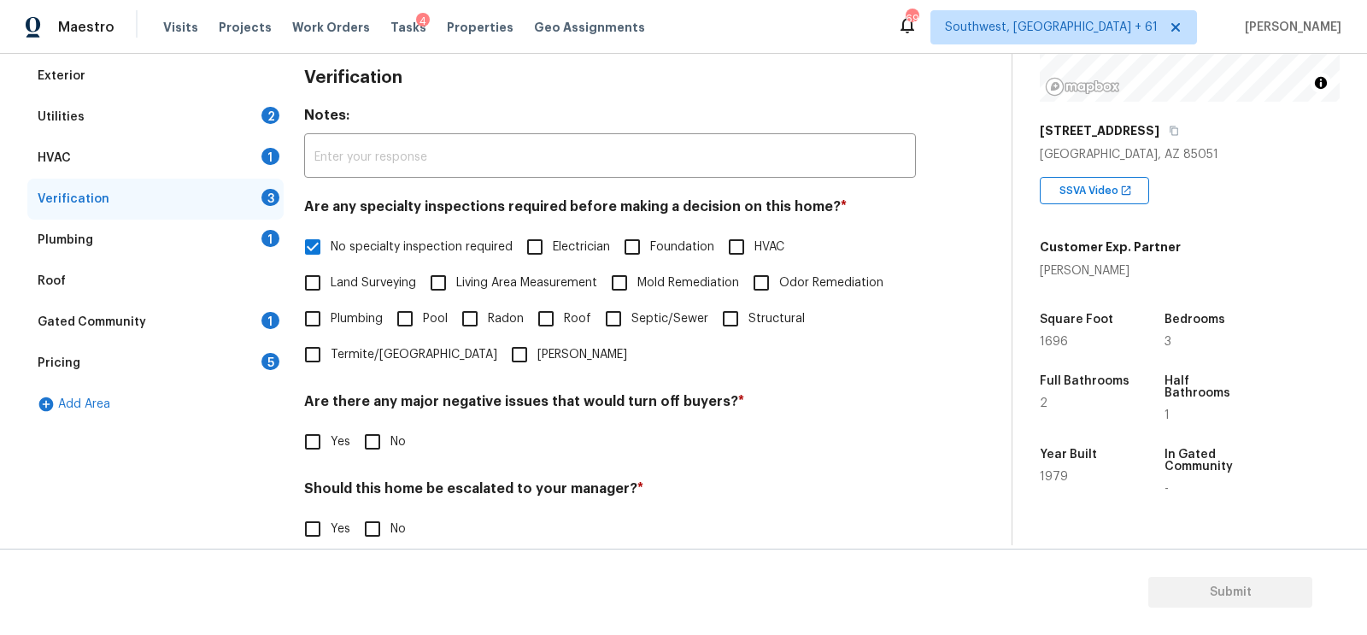
checkbox input "true"
click at [381, 528] on input "No" at bounding box center [373, 531] width 36 height 36
checkbox input "true"
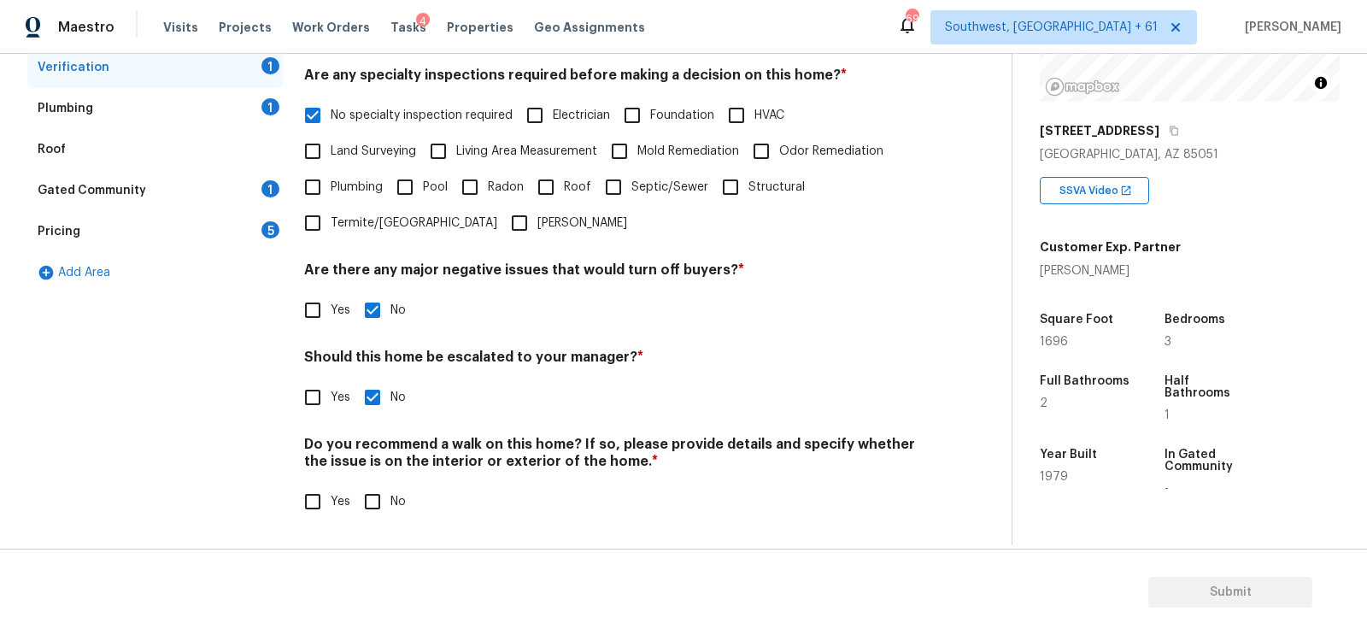
click at [378, 504] on input "No" at bounding box center [373, 502] width 36 height 36
checkbox input "true"
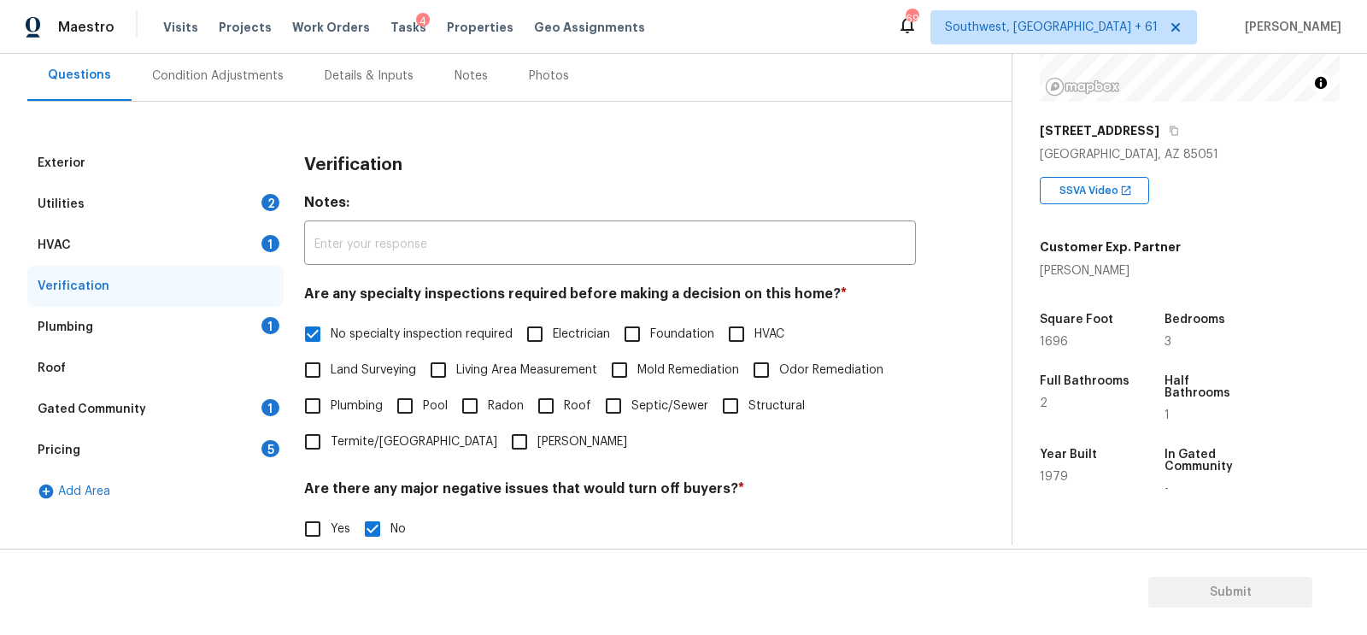
click at [236, 322] on div "Plumbing 1" at bounding box center [155, 327] width 256 height 41
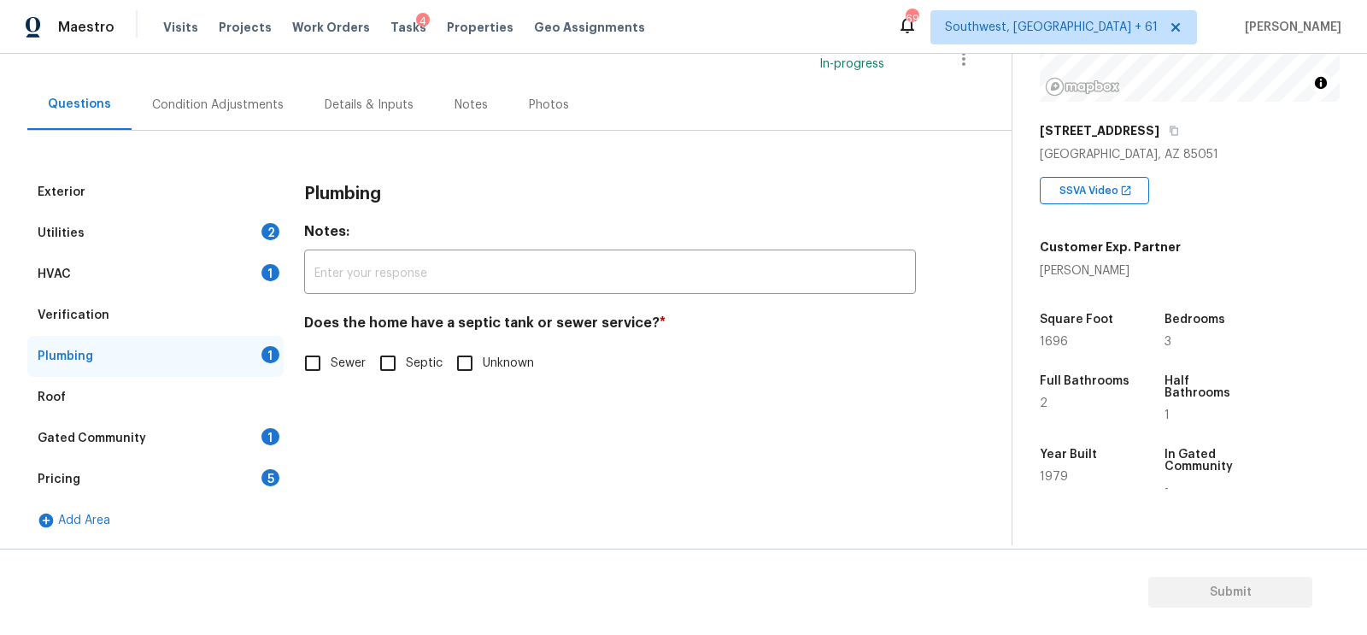
click at [343, 361] on span "Sewer" at bounding box center [348, 364] width 35 height 18
click at [331, 361] on input "Sewer" at bounding box center [313, 363] width 36 height 36
checkbox input "true"
click at [264, 429] on div "1" at bounding box center [270, 436] width 18 height 17
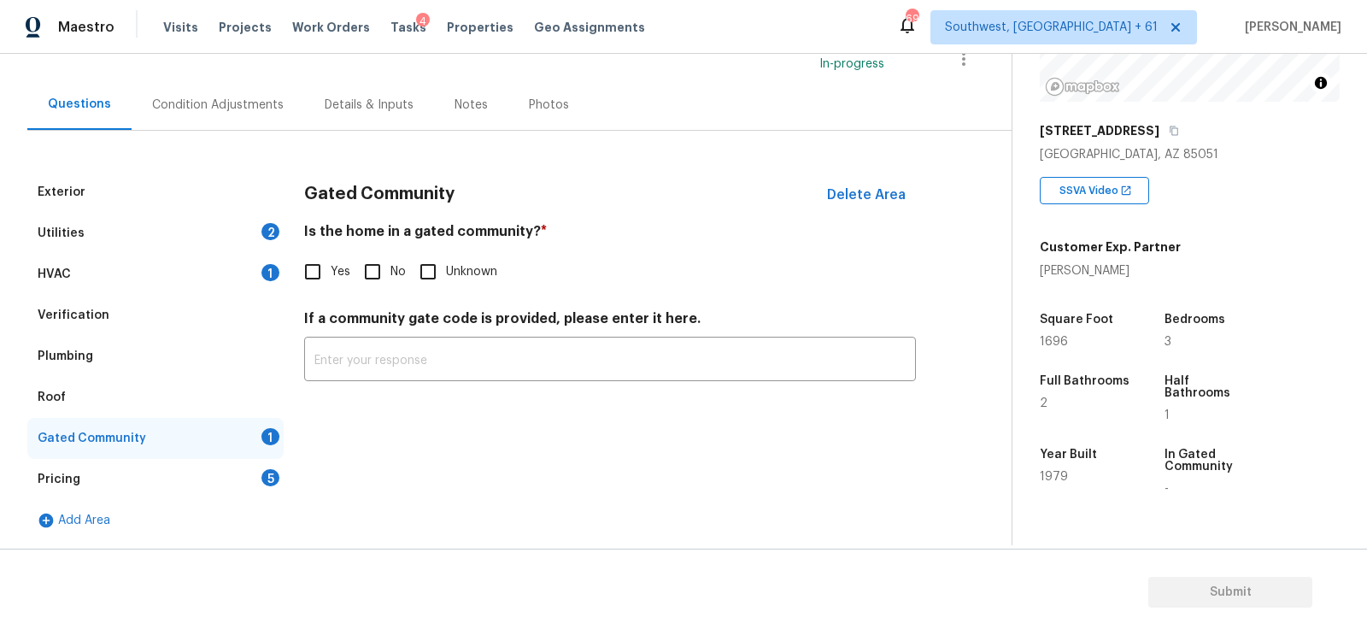
click at [379, 273] on input "No" at bounding box center [373, 272] width 36 height 36
checkbox input "true"
click at [271, 469] on div "5" at bounding box center [270, 477] width 18 height 17
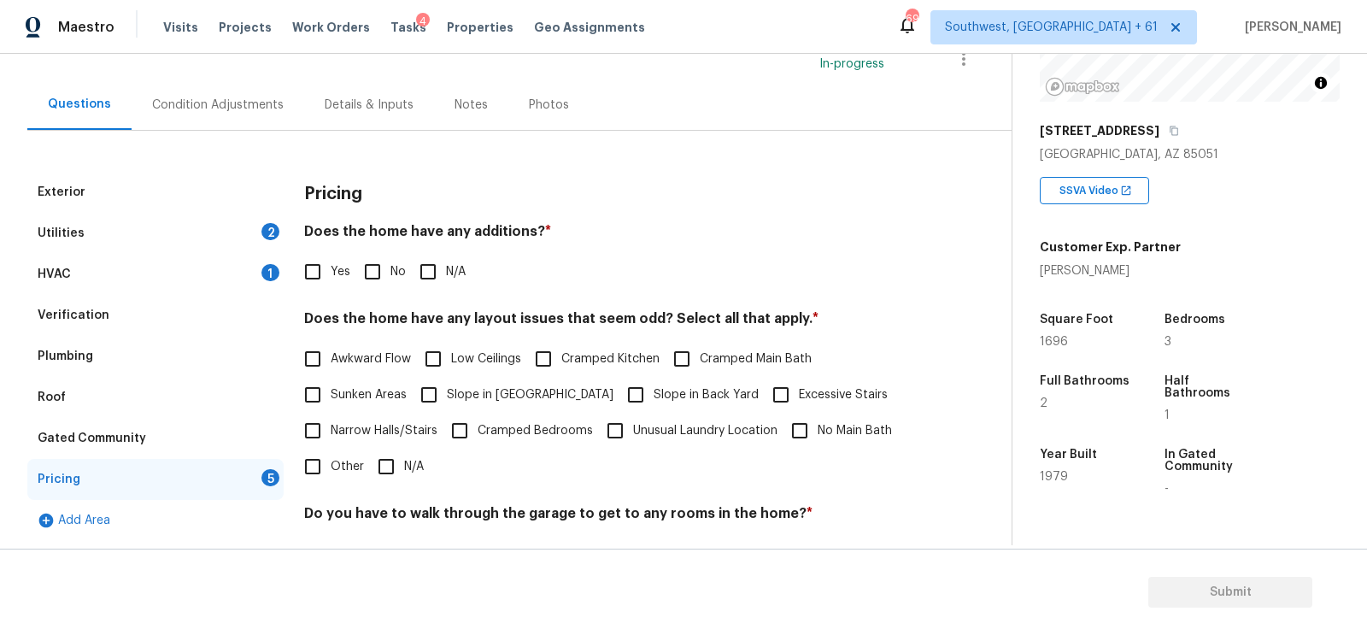
click at [379, 272] on input "No" at bounding box center [373, 272] width 36 height 36
checkbox input "true"
click at [382, 462] on input "N/A" at bounding box center [386, 468] width 36 height 36
checkbox input "true"
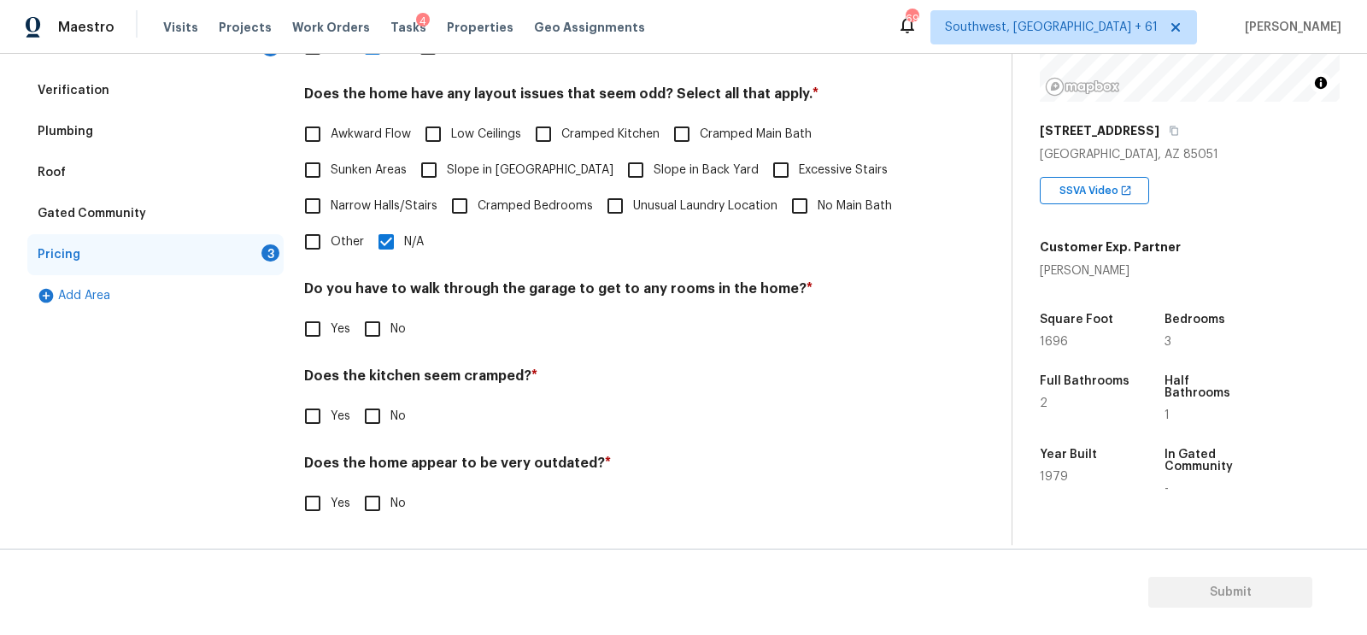
click at [376, 332] on input "No" at bounding box center [373, 329] width 36 height 36
checkbox input "true"
click at [386, 430] on input "No" at bounding box center [373, 418] width 36 height 36
checkbox input "true"
click at [388, 502] on input "No" at bounding box center [373, 505] width 36 height 36
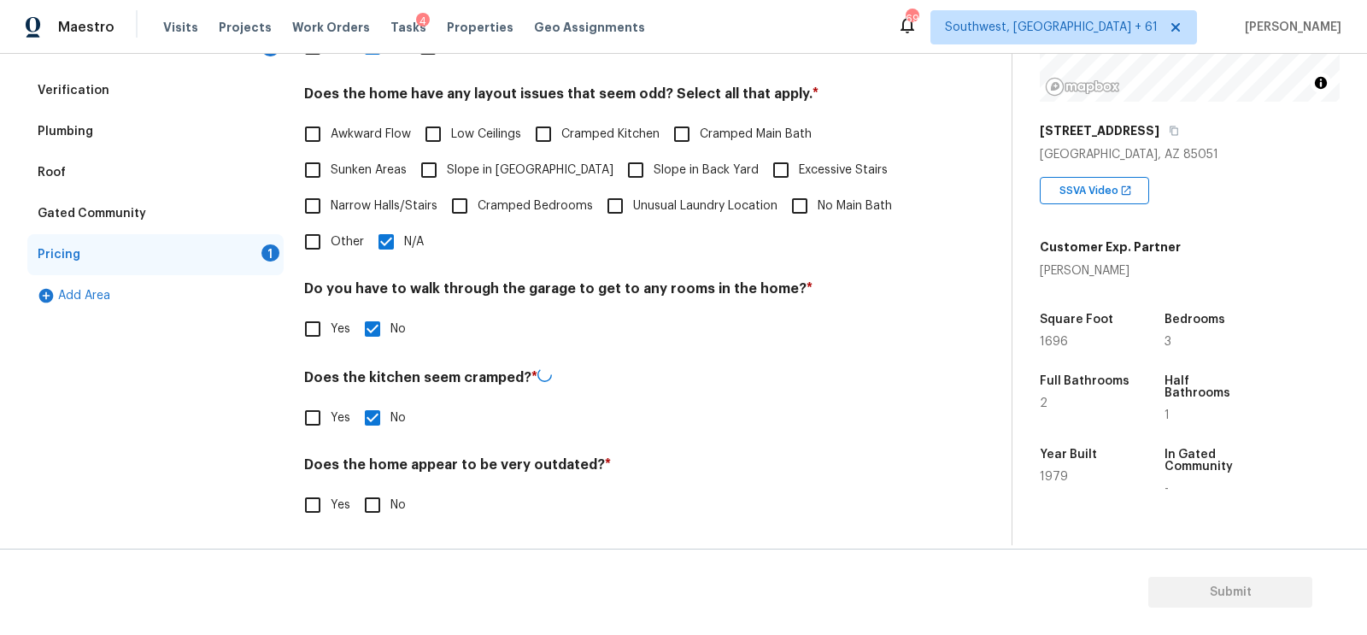
checkbox input "true"
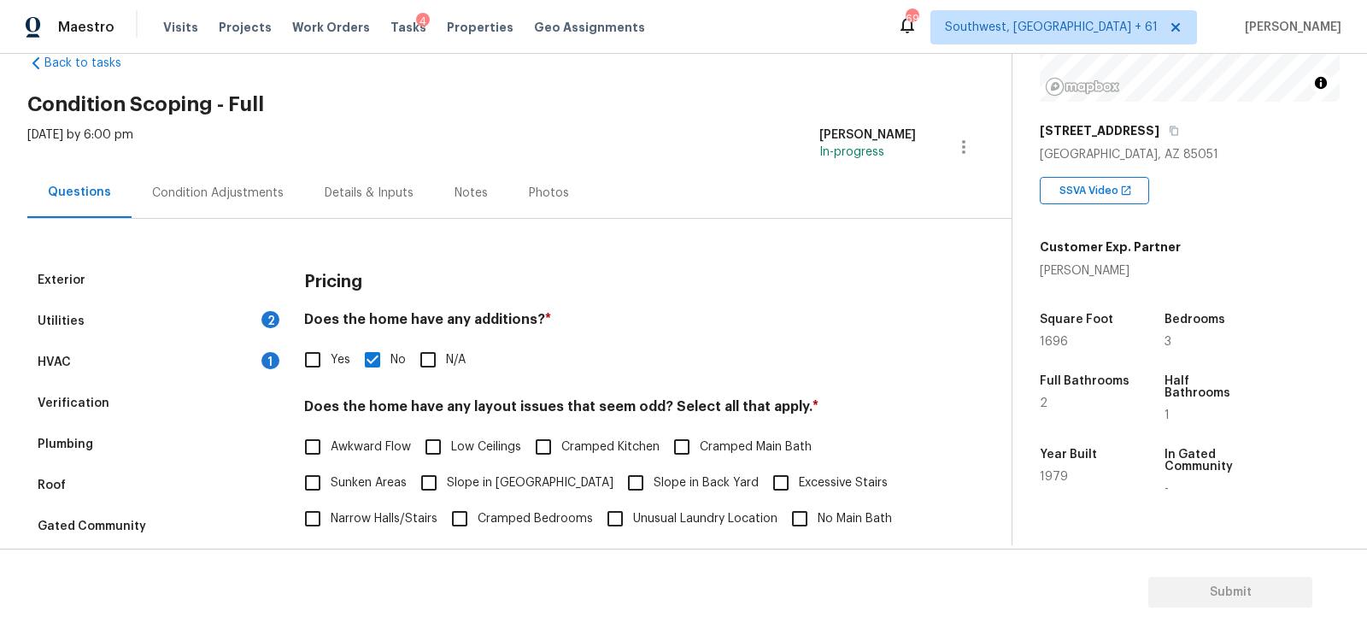
click at [246, 227] on div "Exterior Utilities 2 HVAC 1 Verification Plumbing Roof Gated Community Pricing …" at bounding box center [498, 537] width 943 height 636
click at [252, 203] on div "Condition Adjustments" at bounding box center [218, 192] width 173 height 50
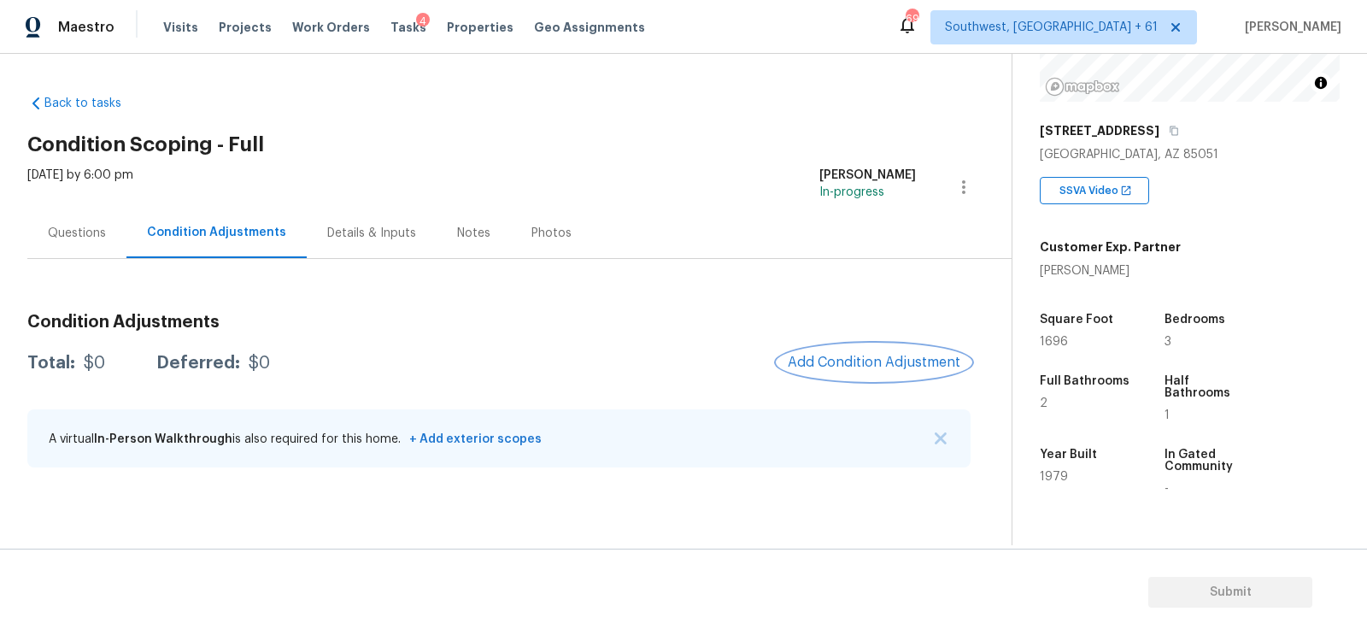
click at [884, 362] on span "Add Condition Adjustment" at bounding box center [874, 362] width 173 height 15
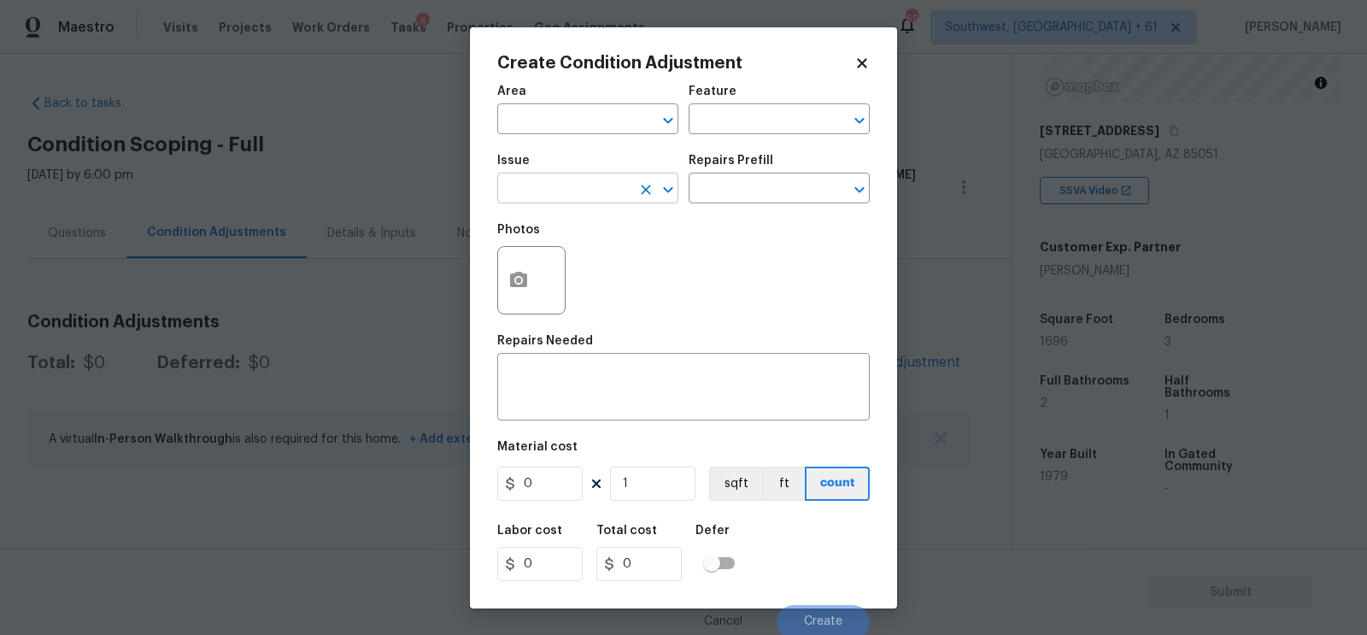
click at [549, 187] on input "text" at bounding box center [563, 190] width 133 height 26
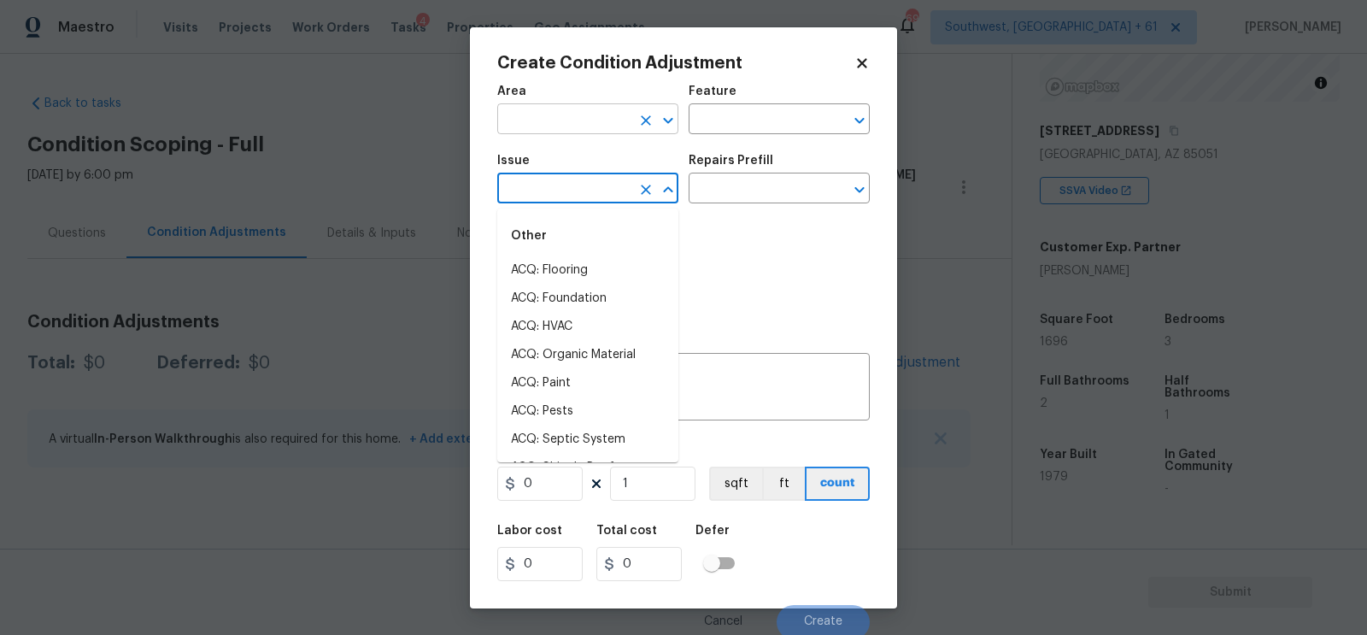
type input "p"
type input "ain"
click at [555, 376] on li "ACQ: Paint" at bounding box center [587, 383] width 181 height 28
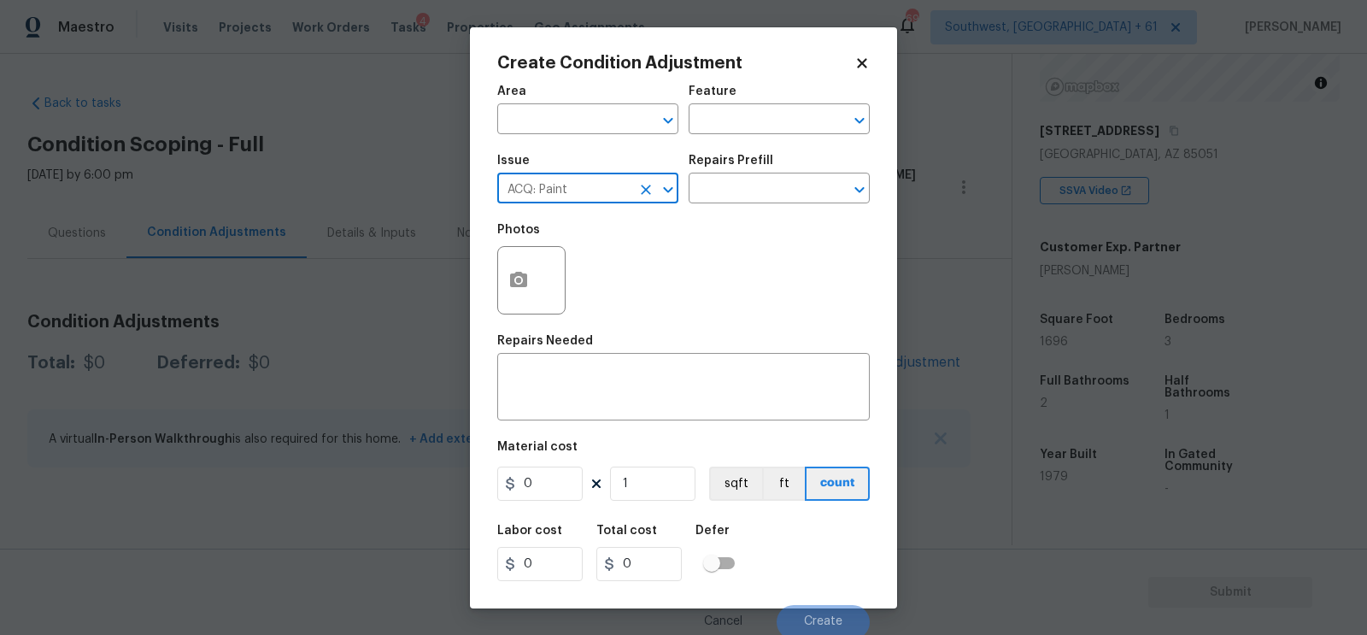
type input "ACQ: Paint"
click at [739, 208] on div "Issue ACQ: Paint ​ Repairs Prefill ​" at bounding box center [683, 178] width 373 height 69
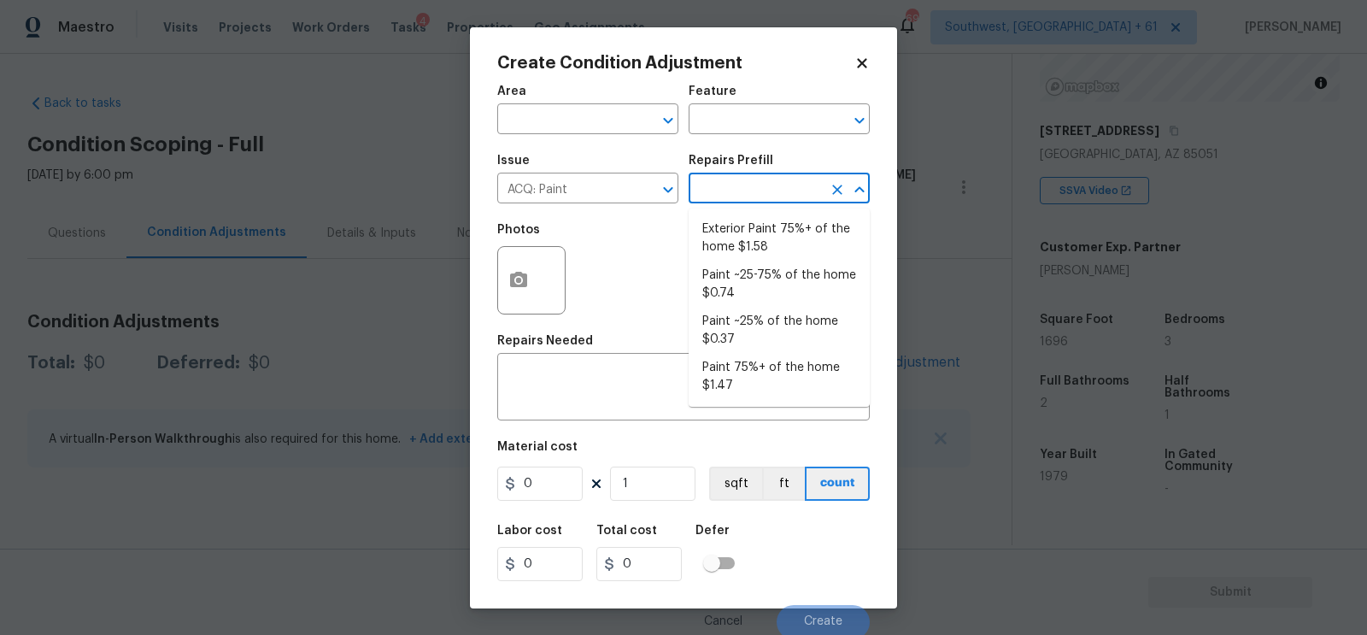
click at [741, 189] on input "text" at bounding box center [755, 190] width 133 height 26
click at [752, 370] on li "Paint 75%+ of the home $1.47" at bounding box center [779, 377] width 181 height 46
type input "Acquisition"
type textarea "Acquisition Scope: 75%+ of the home will likely require interior paint"
type input "1.47"
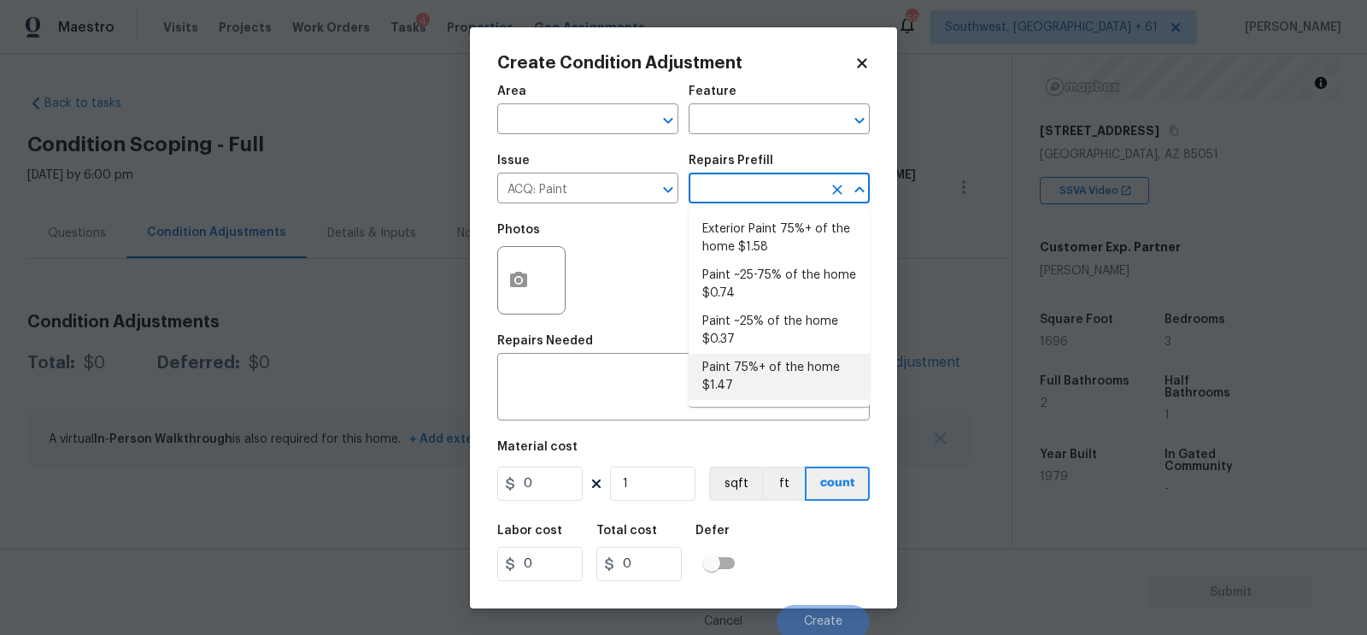
type input "1.47"
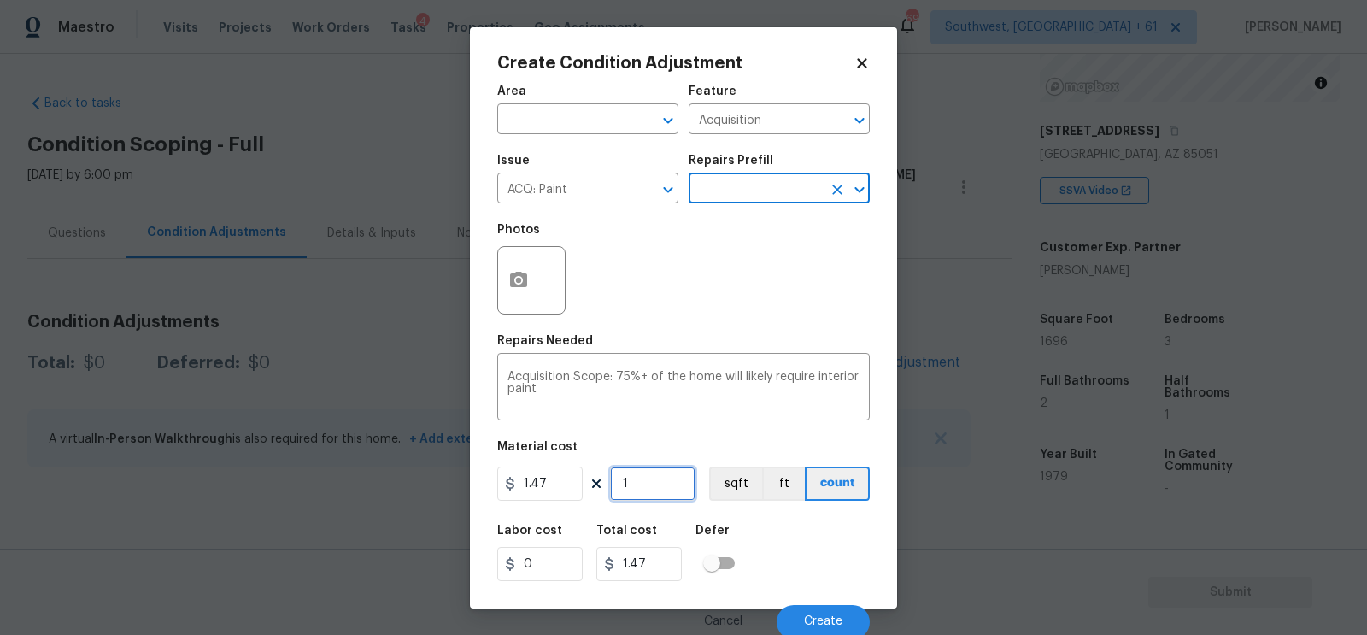
click at [645, 501] on input "1" at bounding box center [652, 484] width 85 height 34
type input "16"
type input "23.52"
type input "169"
type input "248.43"
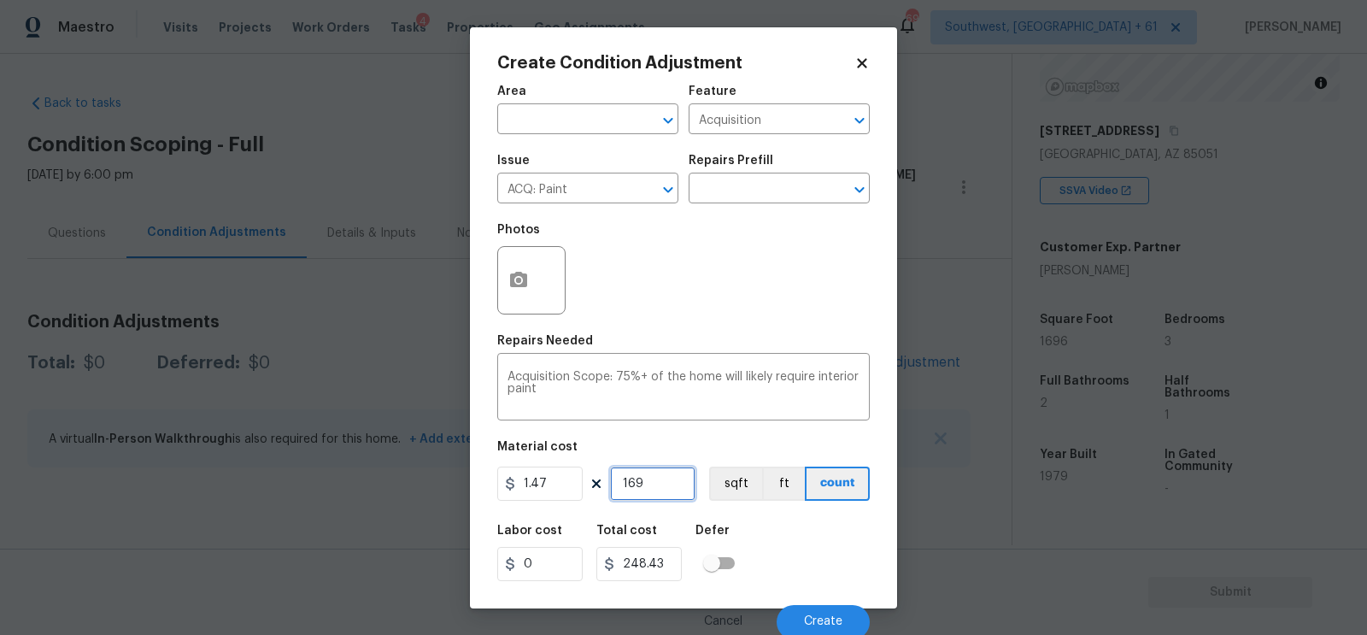
type input "1696"
type input "2493.12"
type input "1696"
click at [495, 287] on div "Create Condition Adjustment Area ​ Feature Acquisition ​ Issue ACQ: Paint ​ Rep…" at bounding box center [683, 317] width 427 height 581
click at [507, 274] on button "button" at bounding box center [518, 280] width 41 height 67
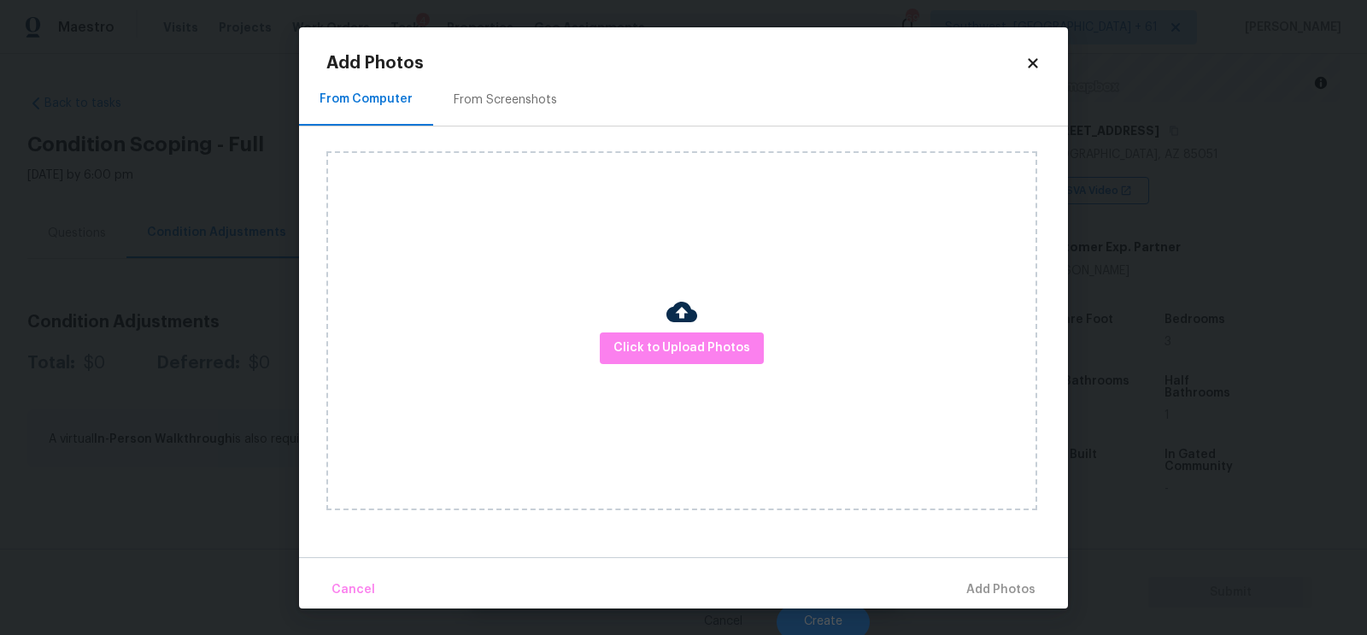
click at [490, 96] on div "From Screenshots" at bounding box center [505, 99] width 103 height 17
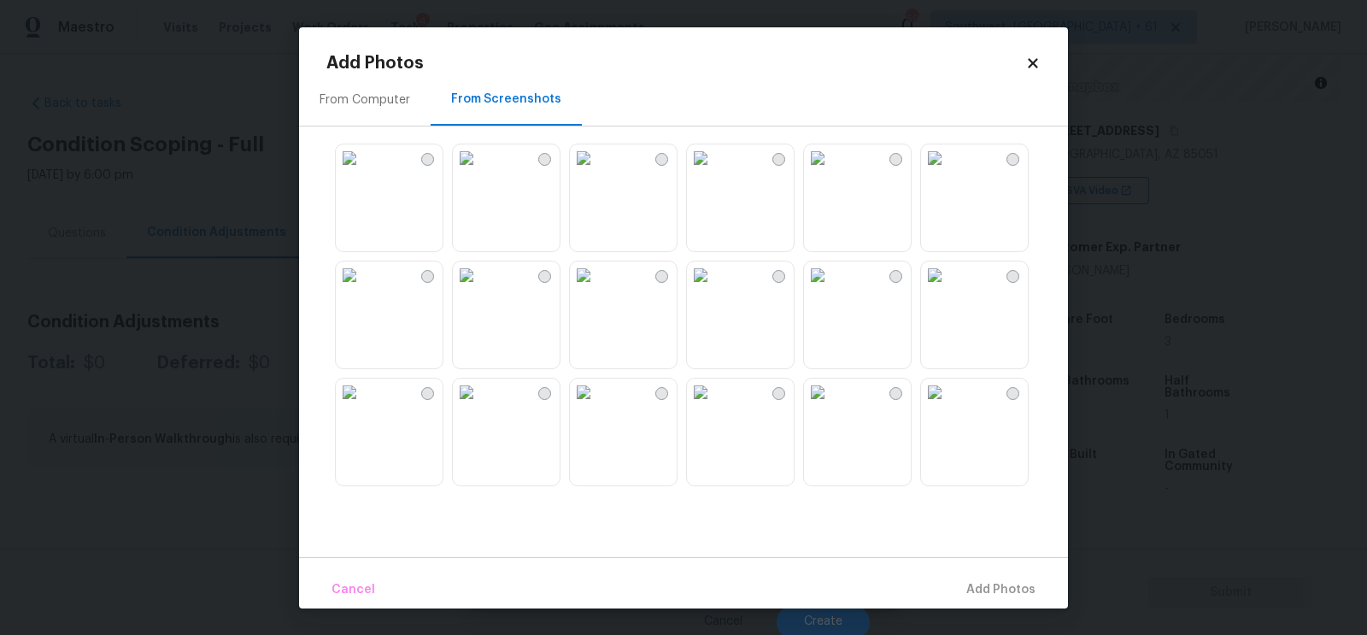
click at [714, 172] on img at bounding box center [700, 157] width 27 height 27
click at [714, 289] on img at bounding box center [700, 274] width 27 height 27
click at [714, 406] on img at bounding box center [700, 392] width 27 height 27
click at [987, 601] on button "Add 2 Photo(s)" at bounding box center [992, 590] width 101 height 37
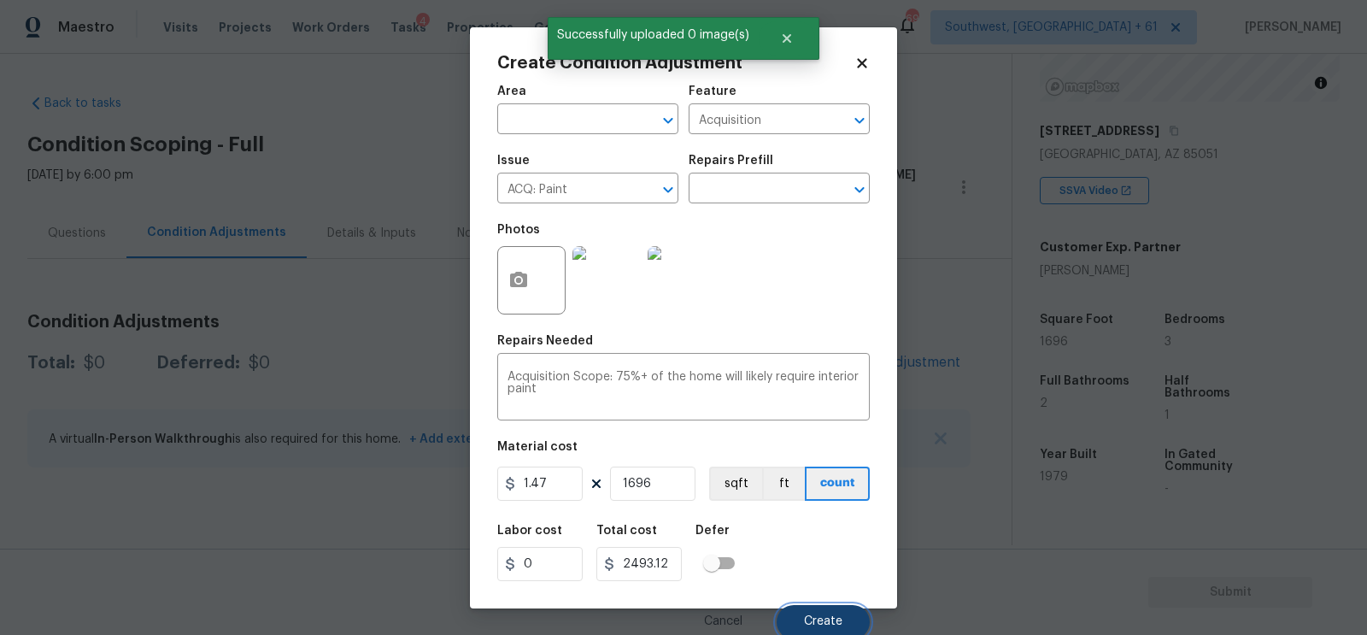
click at [833, 622] on span "Create" at bounding box center [823, 621] width 38 height 13
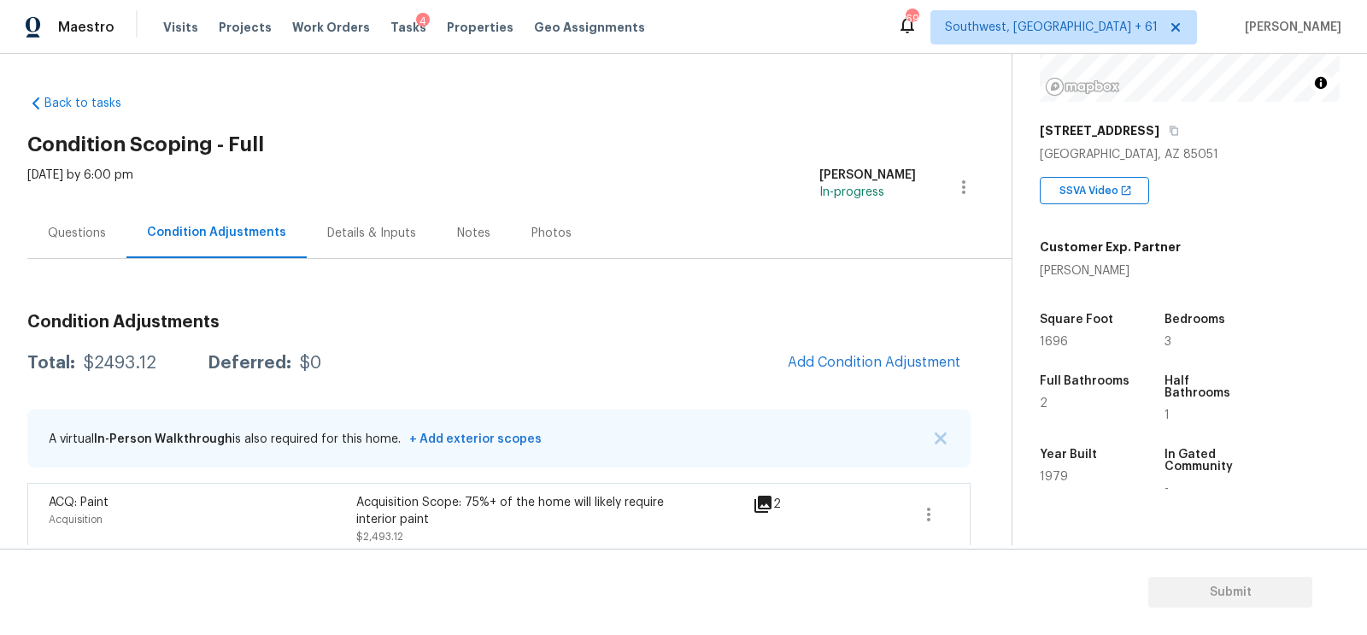
click at [148, 242] on div "Condition Adjustments" at bounding box center [216, 233] width 180 height 50
click at [106, 240] on div "Questions" at bounding box center [76, 233] width 99 height 50
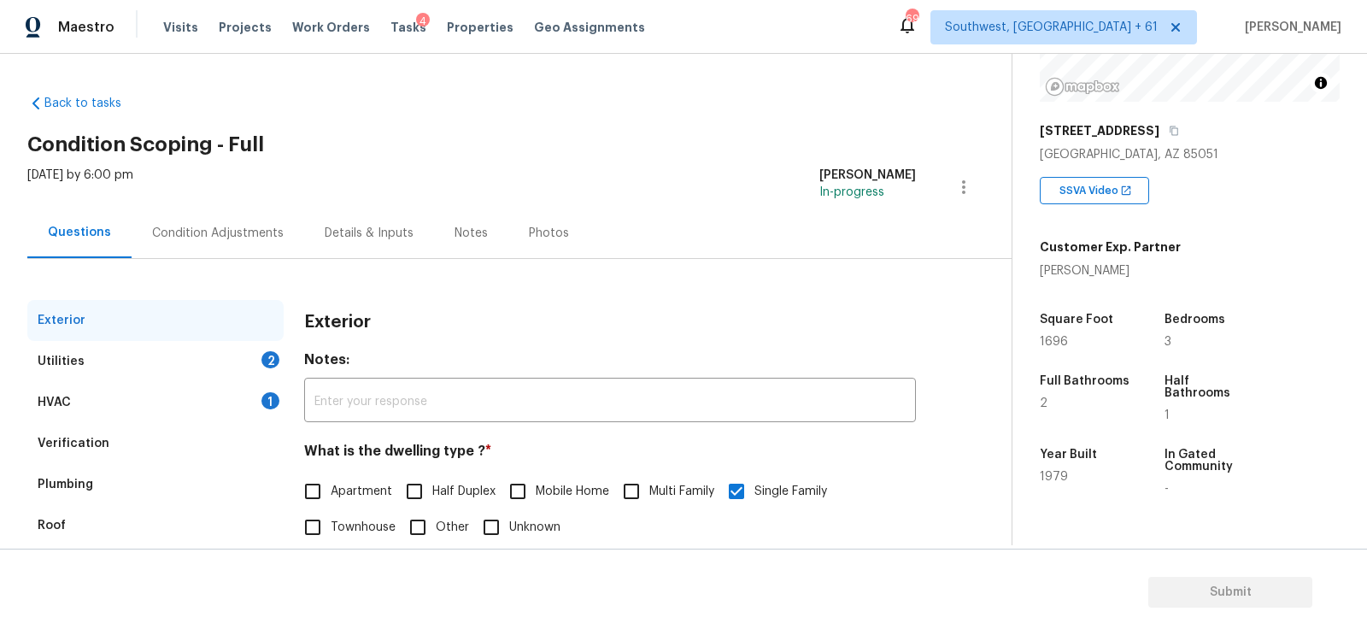
click at [133, 435] on div "Verification" at bounding box center [155, 443] width 256 height 41
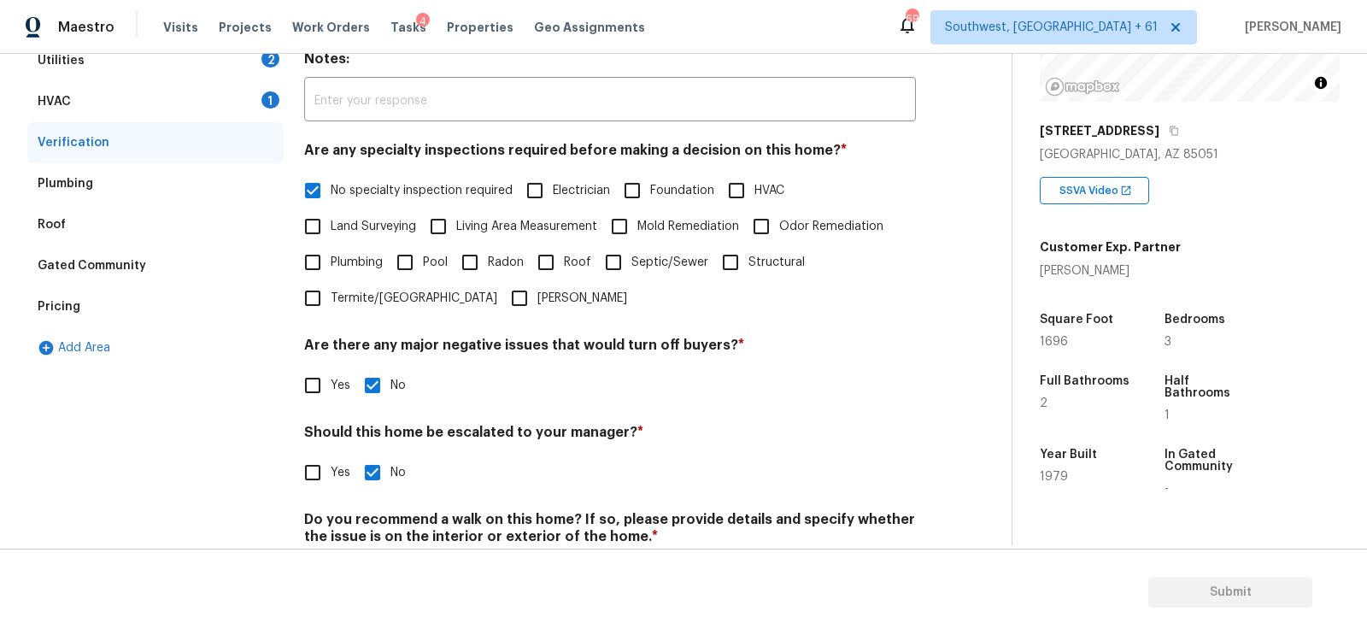
scroll to position [345, 0]
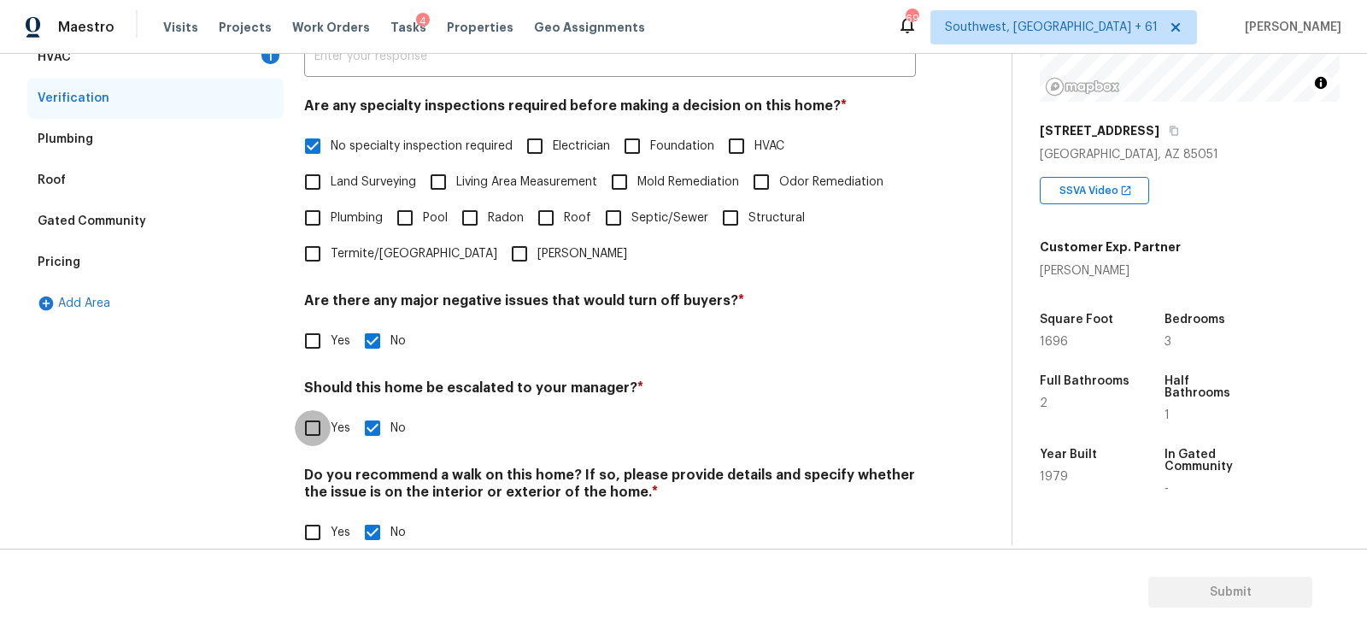
click at [320, 416] on input "Yes" at bounding box center [313, 428] width 36 height 36
checkbox input "true"
checkbox input "false"
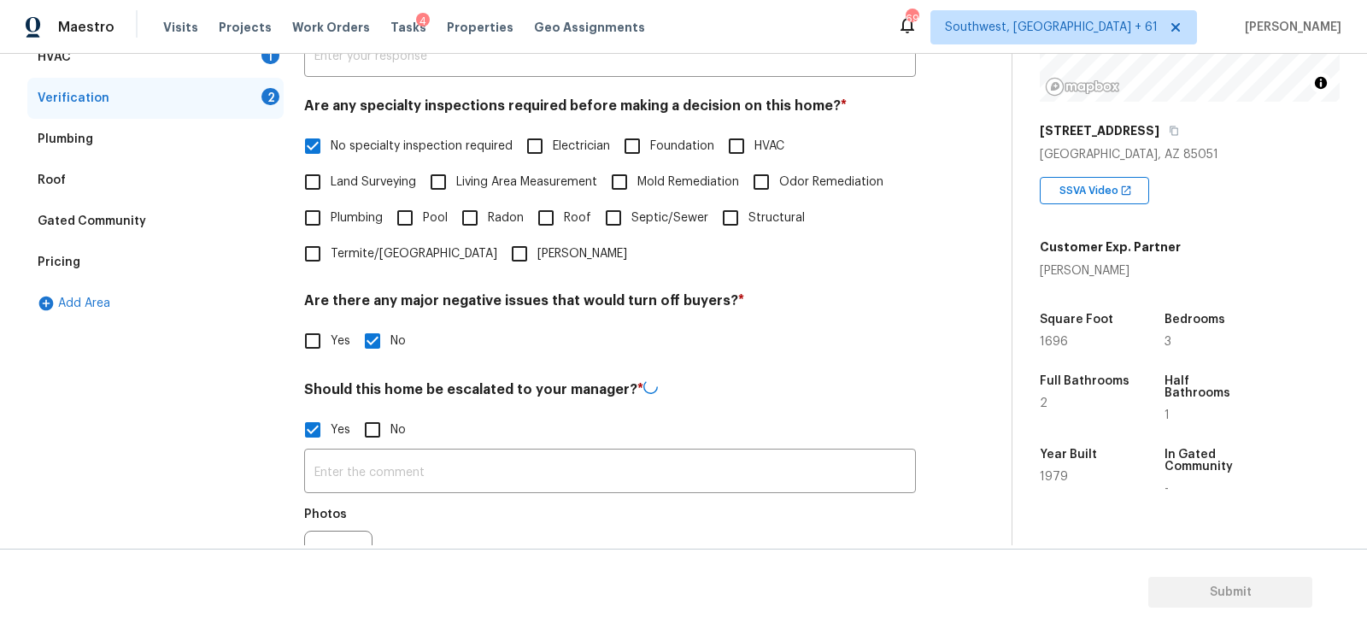
click at [344, 463] on input "text" at bounding box center [610, 473] width 612 height 40
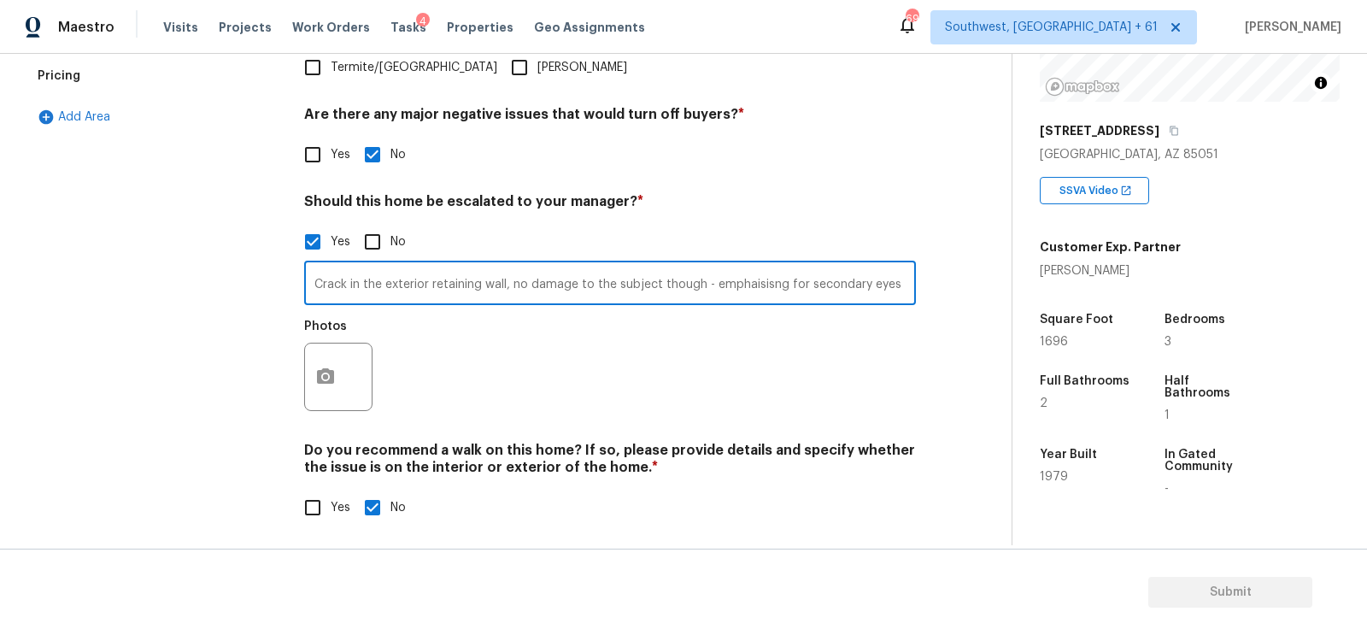
scroll to position [538, 0]
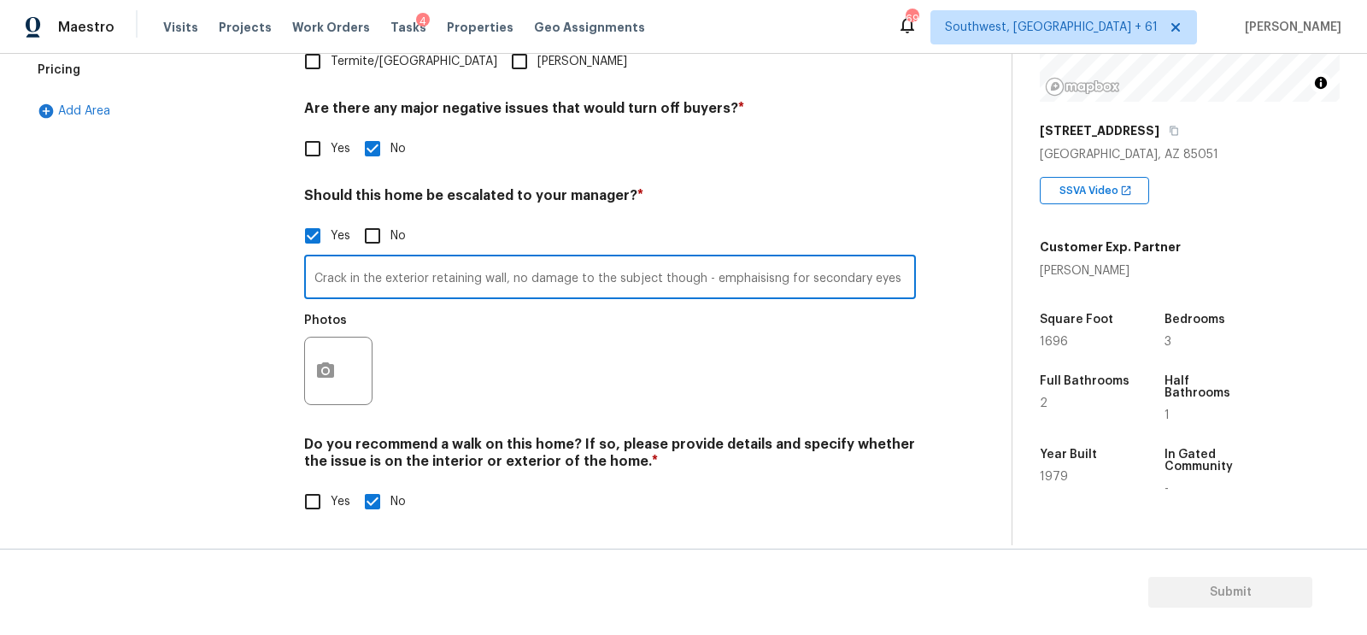
type input "Crack in the exterior retaining wall, no damage to the subject though - emphais…"
click at [326, 357] on button "button" at bounding box center [325, 371] width 41 height 67
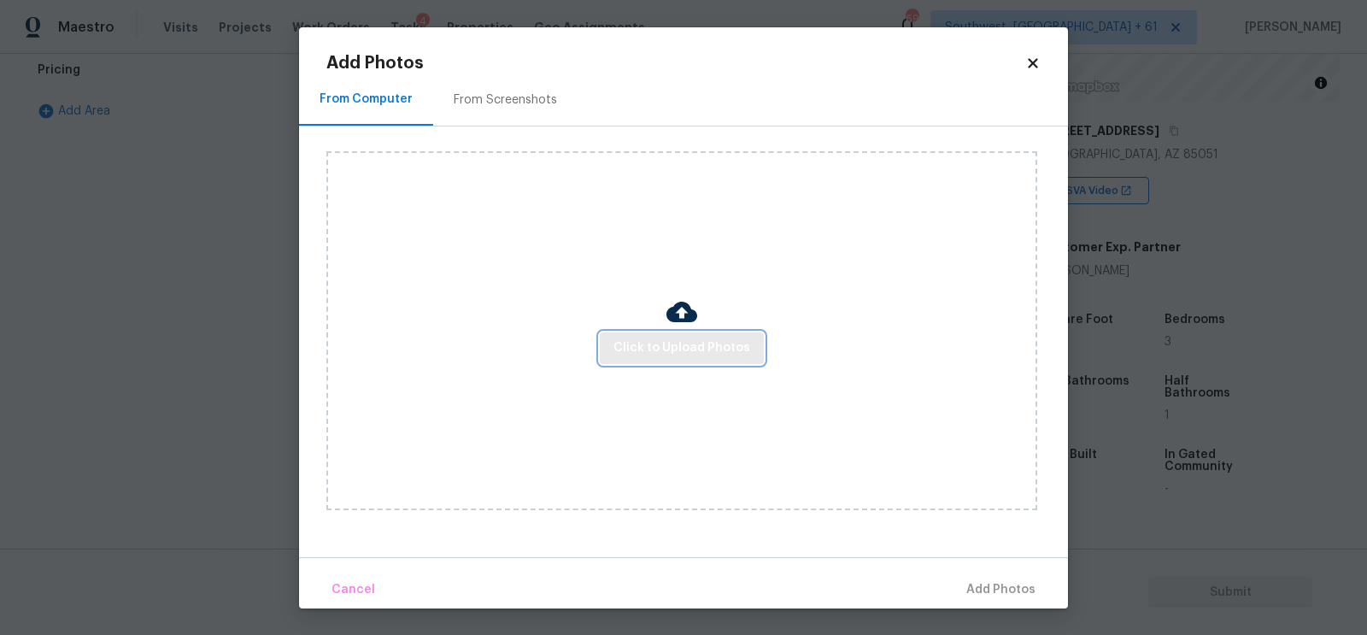
click at [667, 355] on span "Click to Upload Photos" at bounding box center [682, 348] width 137 height 21
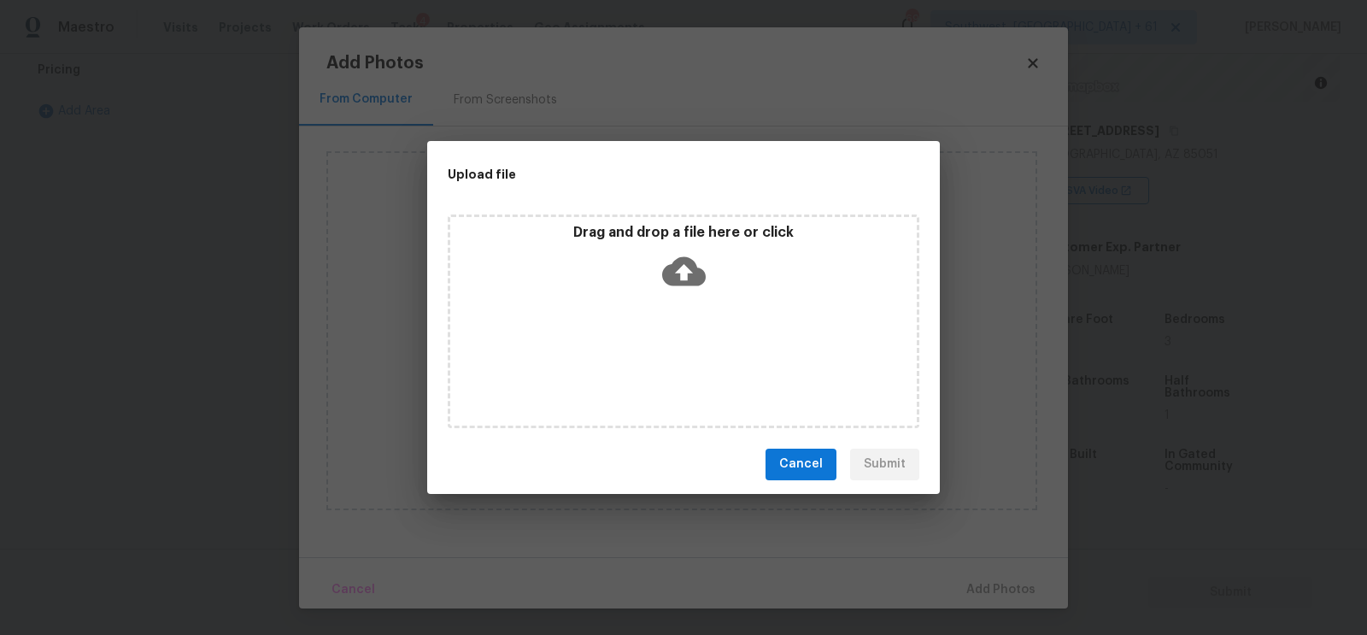
click at [682, 286] on icon at bounding box center [684, 272] width 44 height 44
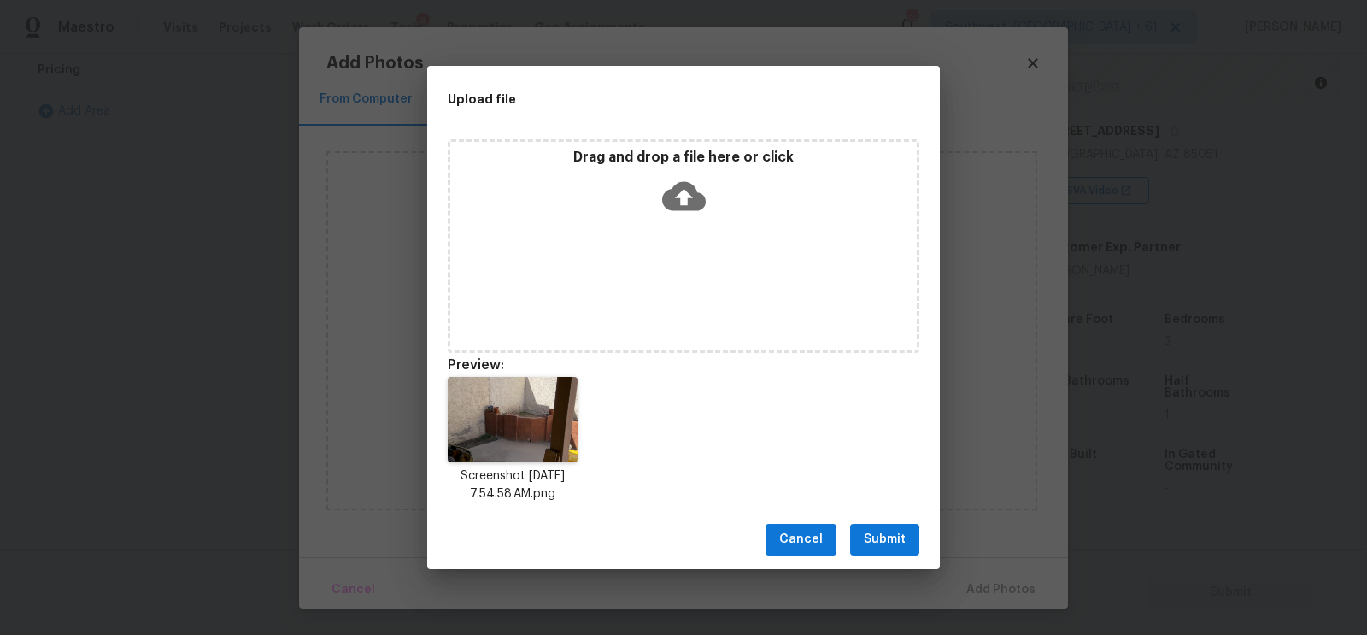
click at [892, 537] on span "Submit" at bounding box center [885, 539] width 42 height 21
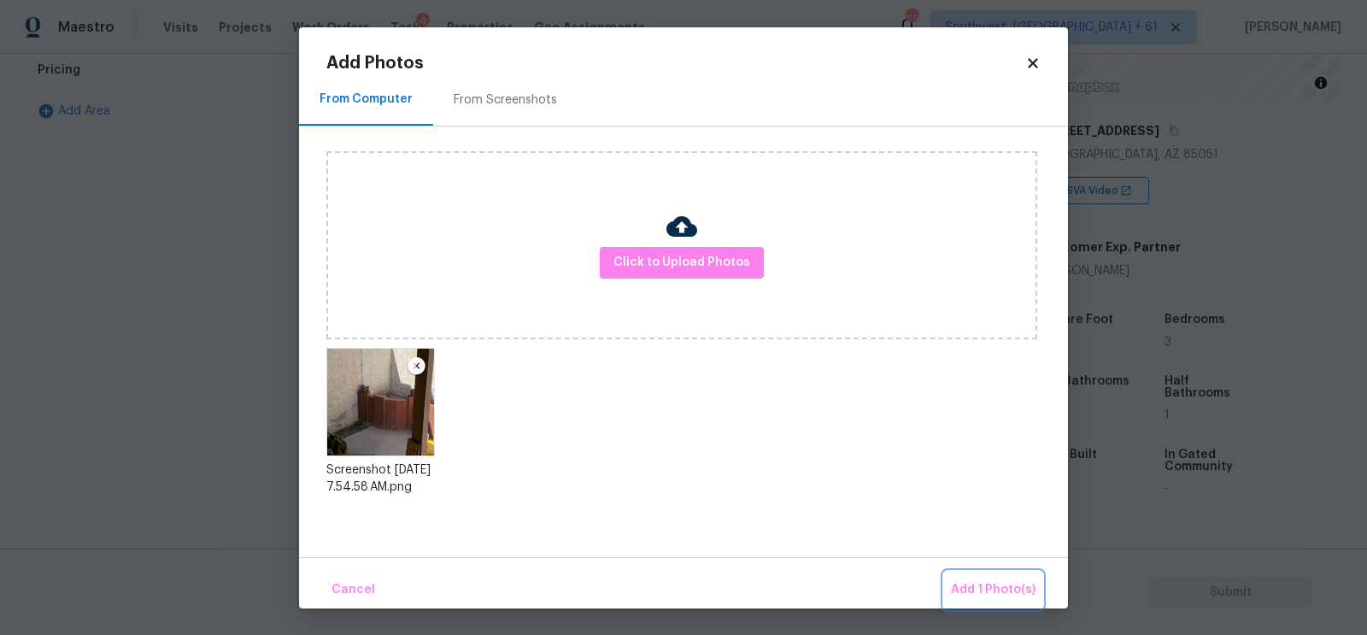
click at [995, 594] on span "Add 1 Photo(s)" at bounding box center [993, 589] width 85 height 21
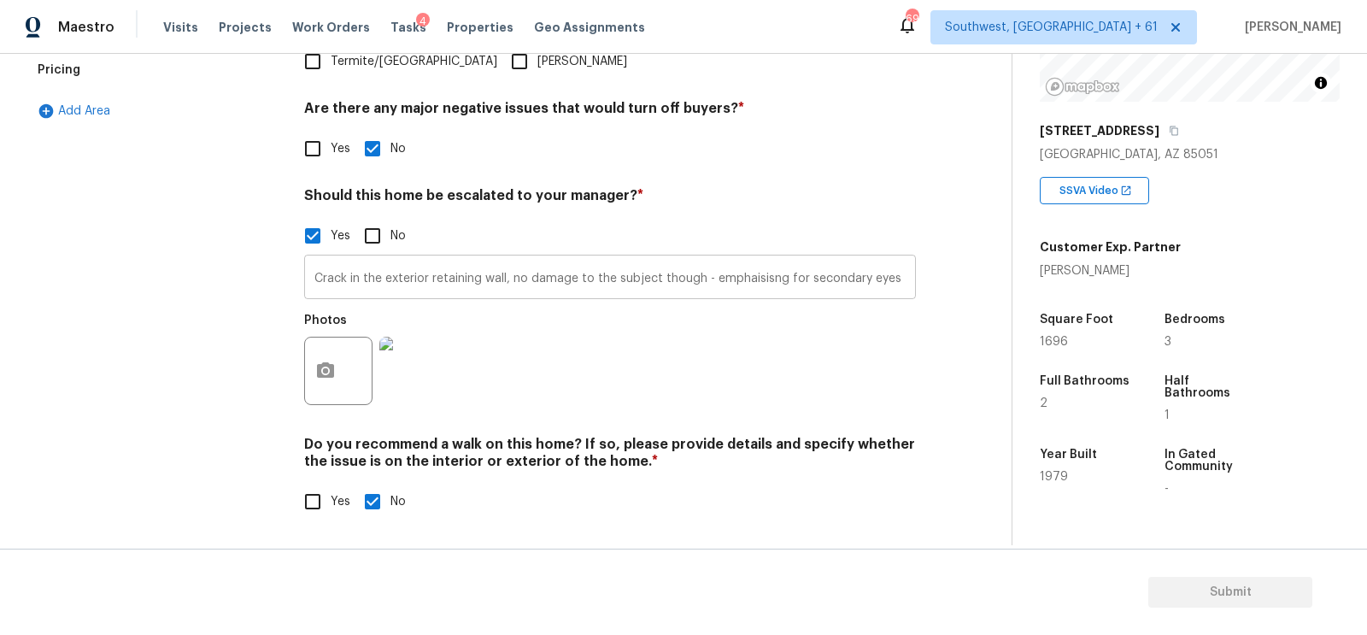
click at [508, 279] on input "Crack in the exterior retaining wall, no damage to the subject though - emphais…" at bounding box center [610, 279] width 612 height 40
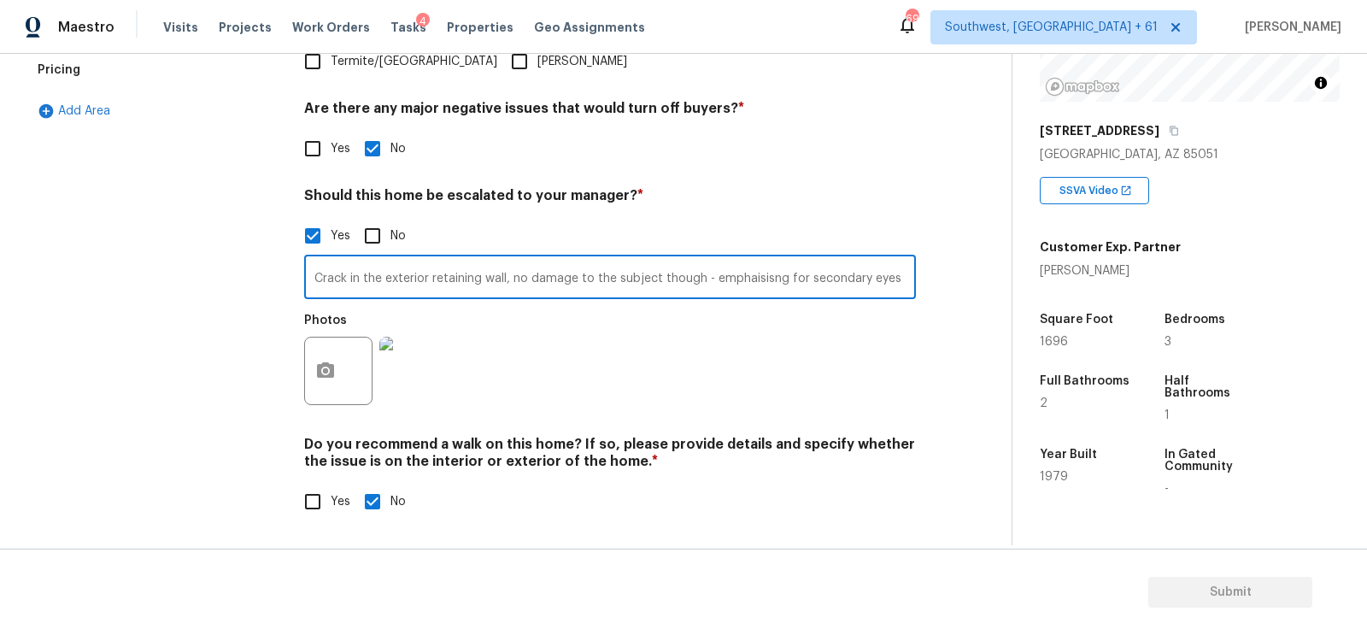
click at [508, 279] on input "Crack in the exterior retaining wall, no damage to the subject though - emphais…" at bounding box center [610, 279] width 612 height 40
type input "Crack in the exterior retaining wall at 00.15, no damage to the subject though …"
click at [334, 379] on icon "button" at bounding box center [325, 371] width 21 height 21
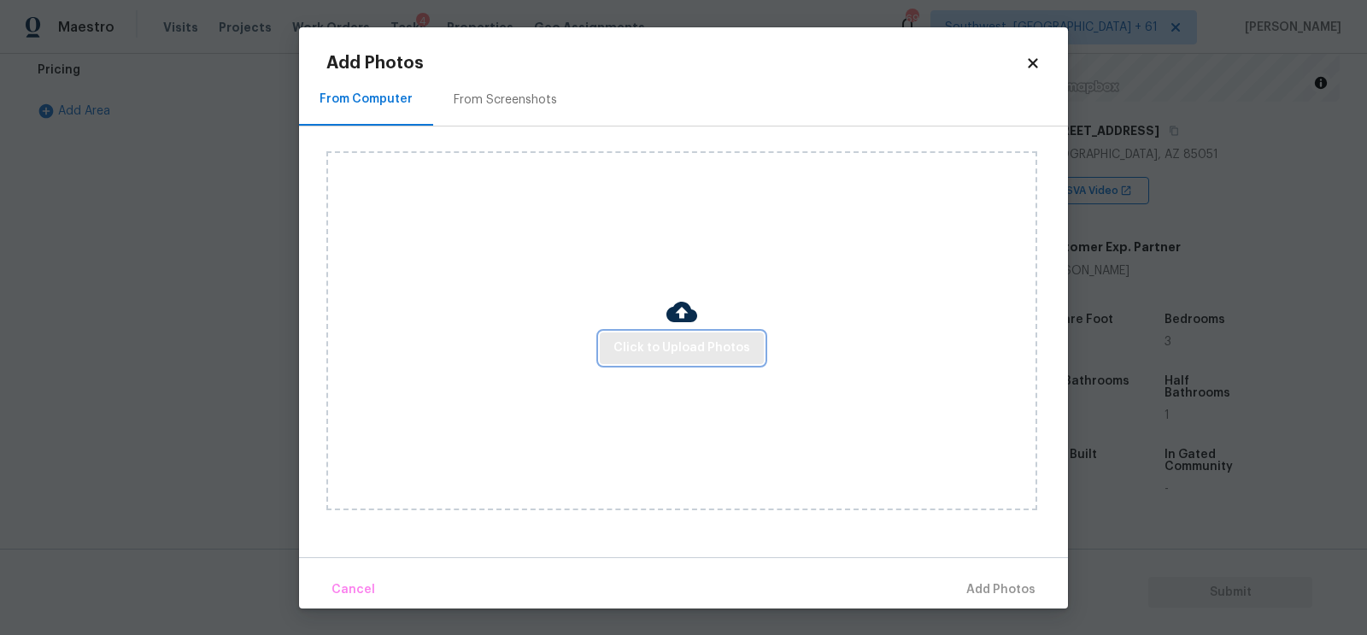
click at [635, 352] on span "Click to Upload Photos" at bounding box center [682, 348] width 137 height 21
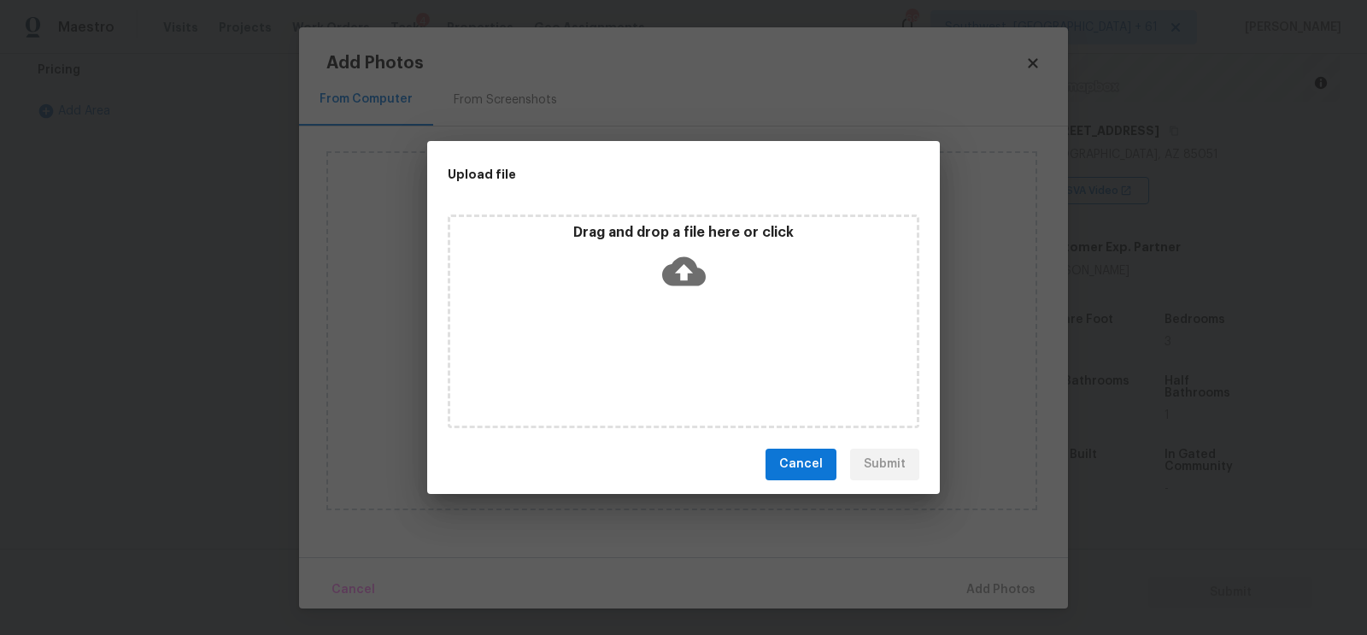
click at [663, 305] on div "Drag and drop a file here or click" at bounding box center [684, 321] width 472 height 214
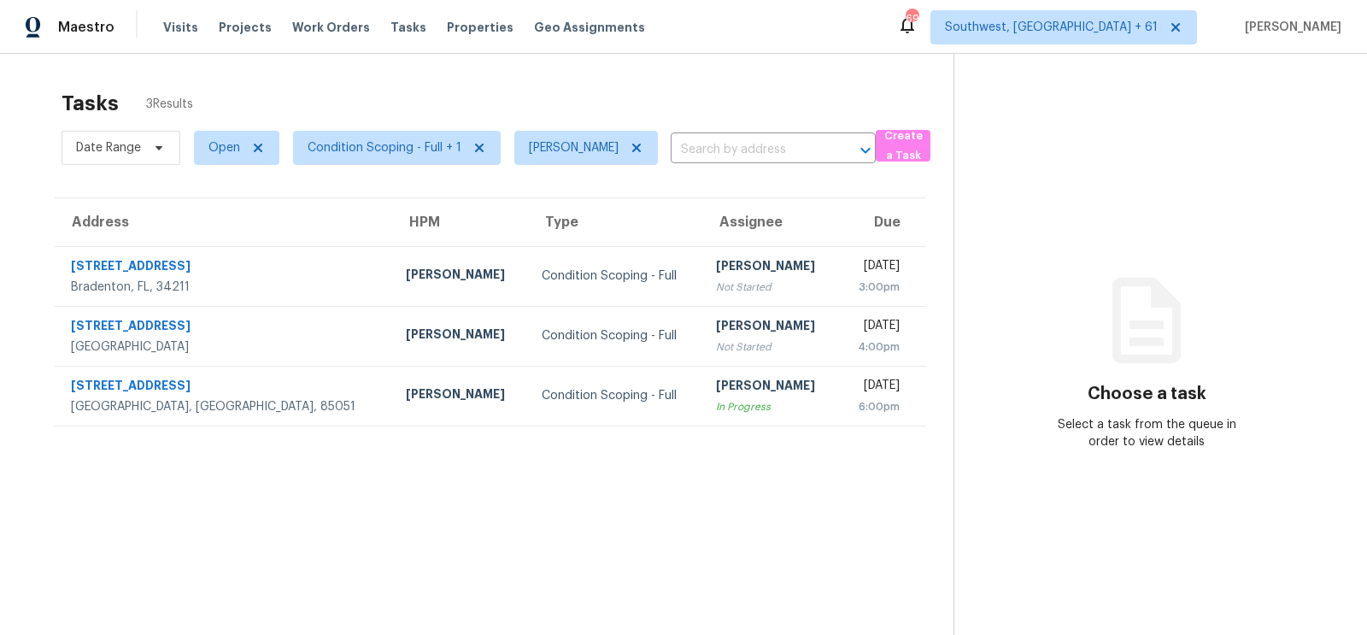
click at [909, 110] on div "Tasks 3 Results" at bounding box center [508, 103] width 892 height 44
click at [805, 44] on div "Maestro Visits Projects Work Orders Tasks Properties Geo Assignments 693 Southw…" at bounding box center [683, 27] width 1367 height 54
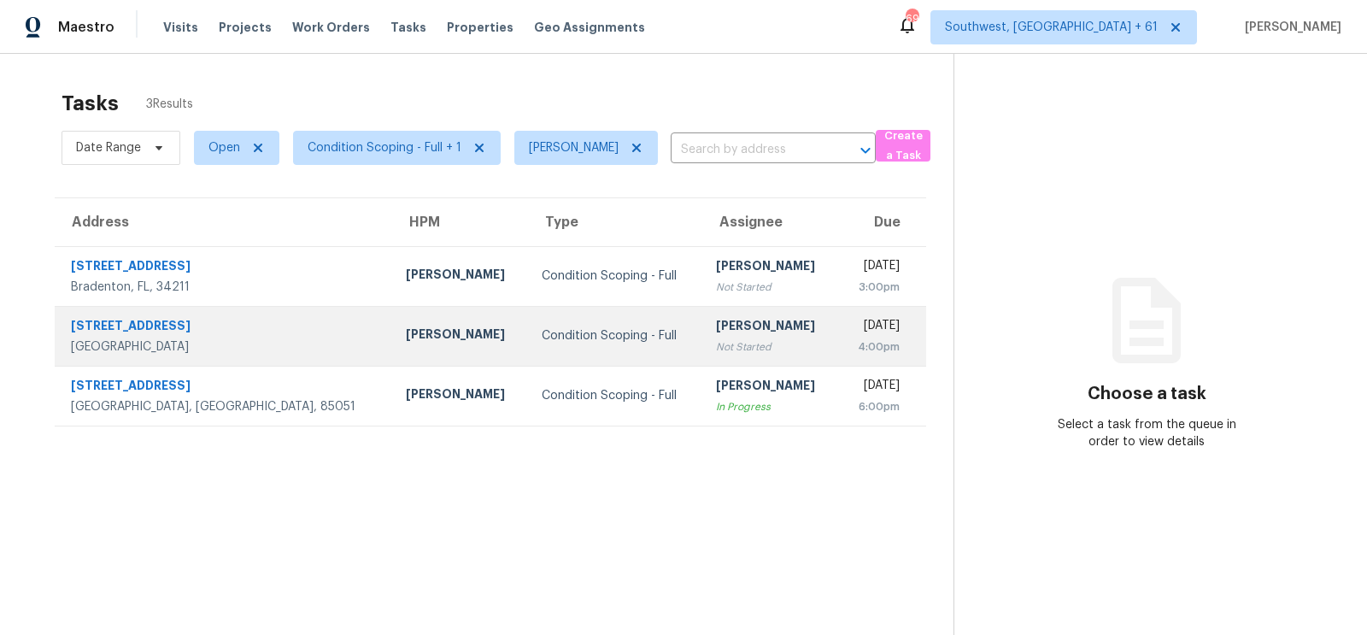
click at [719, 338] on td "[PERSON_NAME] Not Started" at bounding box center [770, 336] width 136 height 60
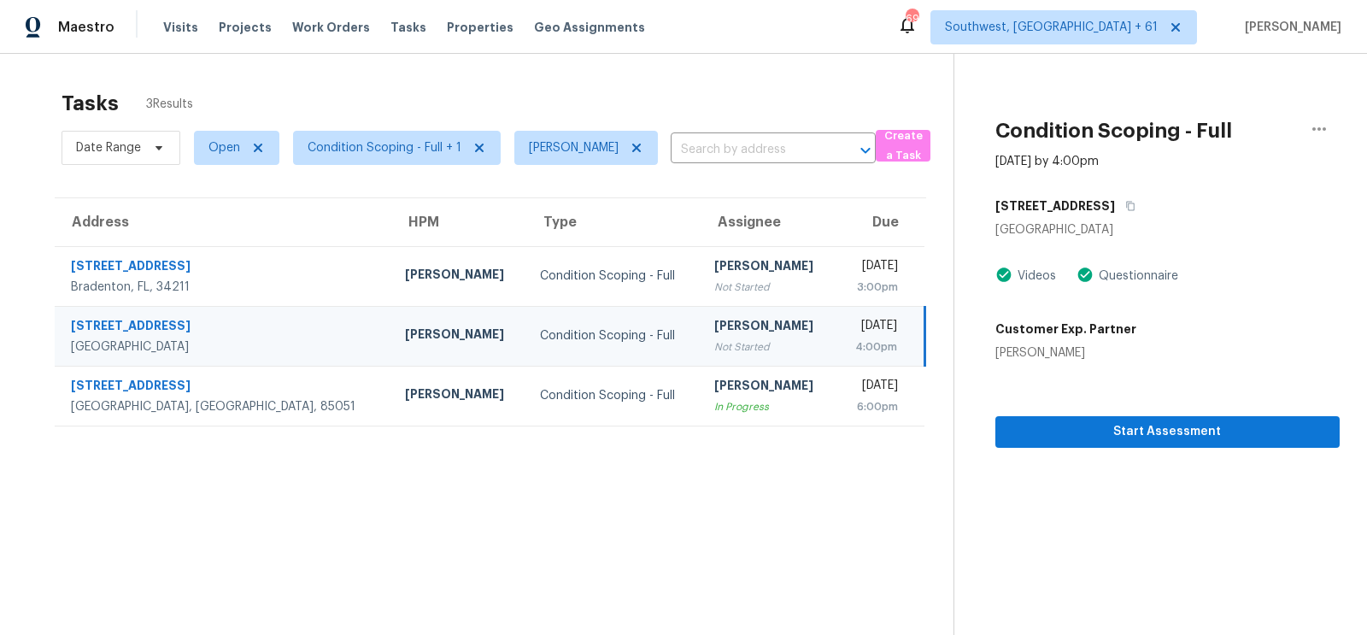
click at [714, 322] on div "[PERSON_NAME]" at bounding box center [768, 327] width 108 height 21
click at [1127, 426] on span "Start Assessment" at bounding box center [1167, 431] width 317 height 21
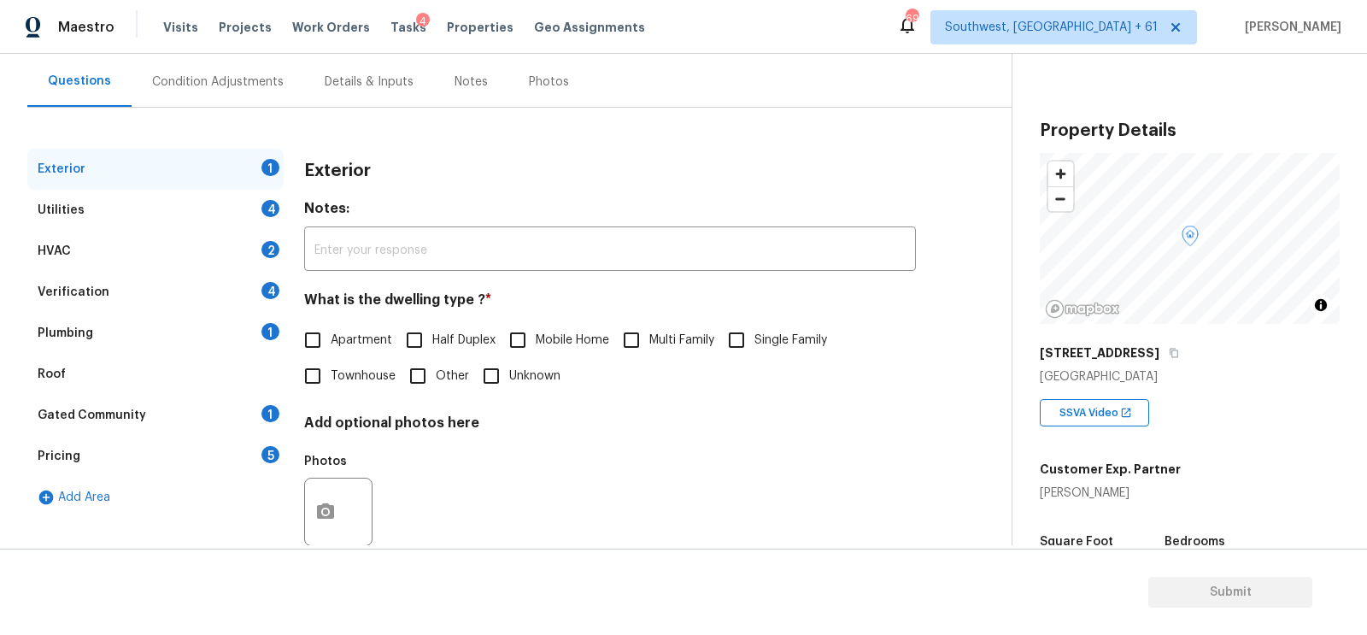
scroll to position [188, 0]
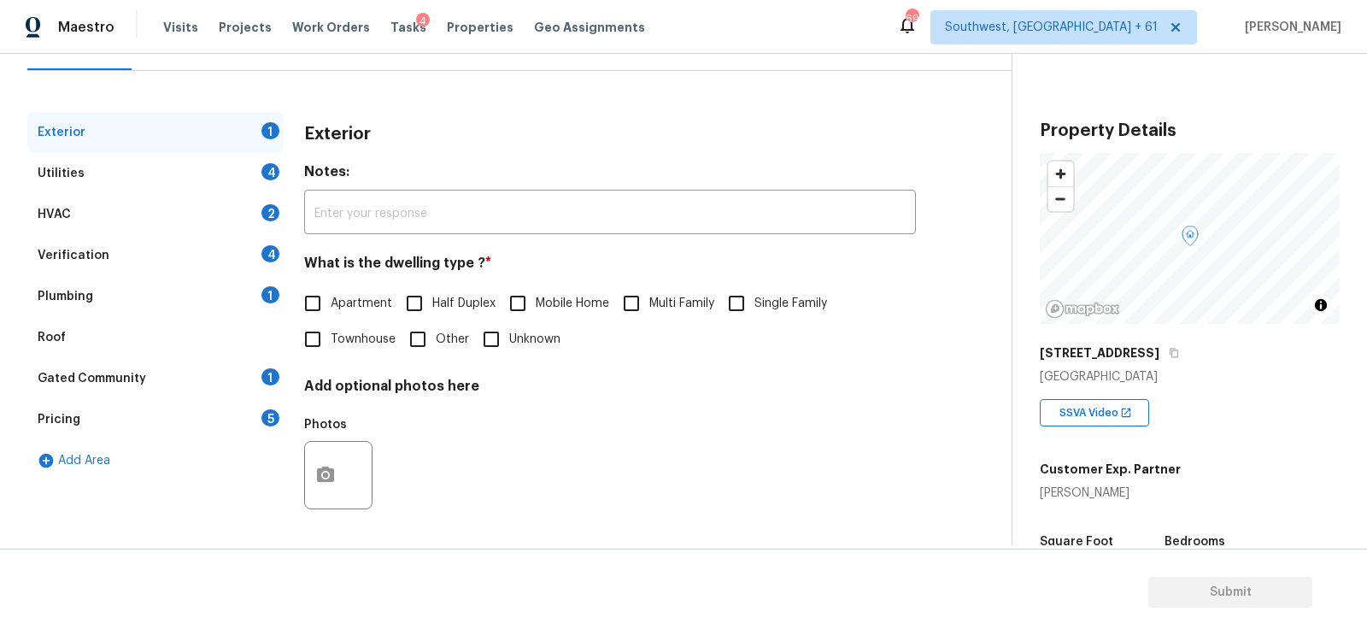
click at [773, 281] on div "What is the dwelling type ? * Apartment Half Duplex Mobile Home Multi Family Si…" at bounding box center [610, 306] width 612 height 103
click at [749, 300] on input "Single Family" at bounding box center [737, 303] width 36 height 36
checkbox input "true"
click at [243, 189] on div "Utilities 4" at bounding box center [155, 173] width 256 height 41
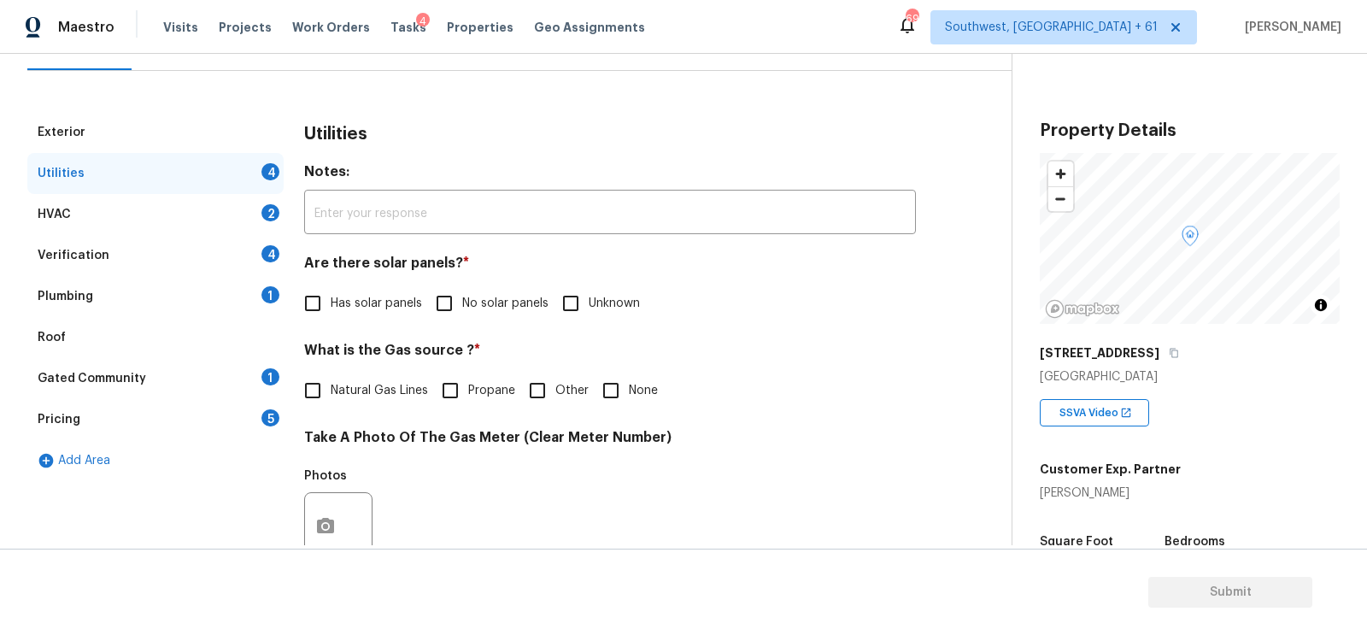
click at [470, 303] on span "No solar panels" at bounding box center [505, 304] width 86 height 18
click at [462, 303] on input "No solar panels" at bounding box center [444, 303] width 36 height 36
checkbox input "true"
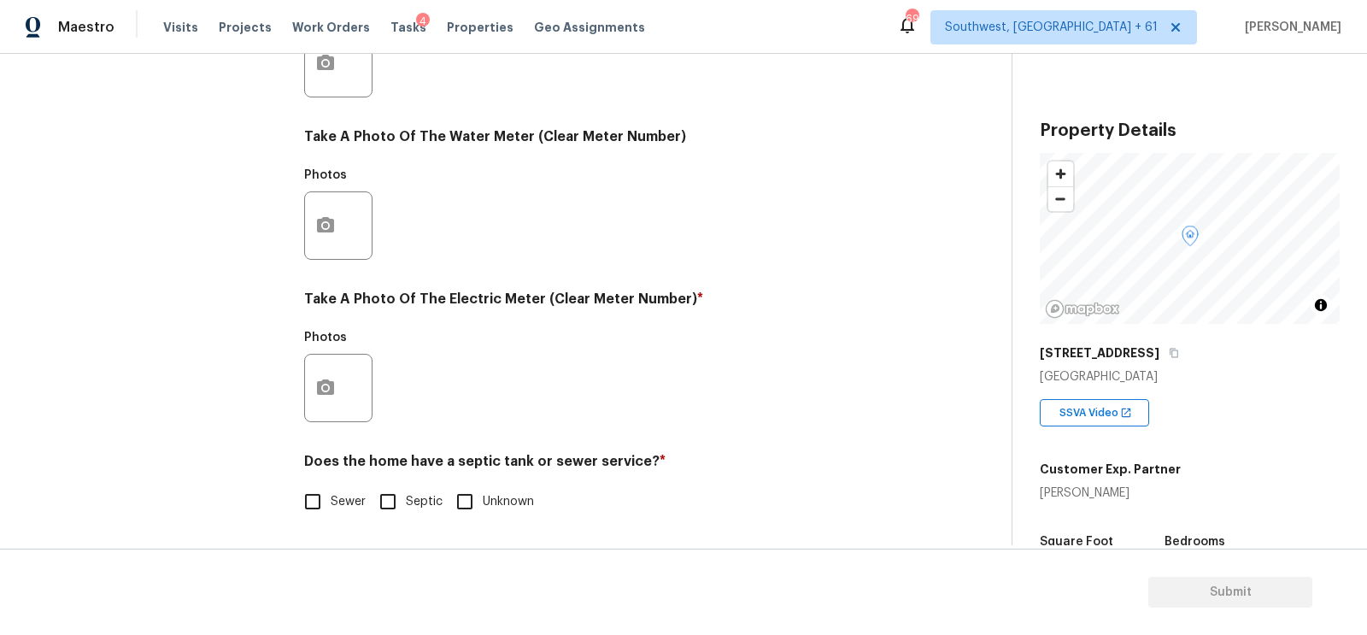
click at [349, 493] on span "Sewer" at bounding box center [348, 502] width 35 height 18
click at [331, 493] on input "Sewer" at bounding box center [313, 502] width 36 height 36
checkbox input "true"
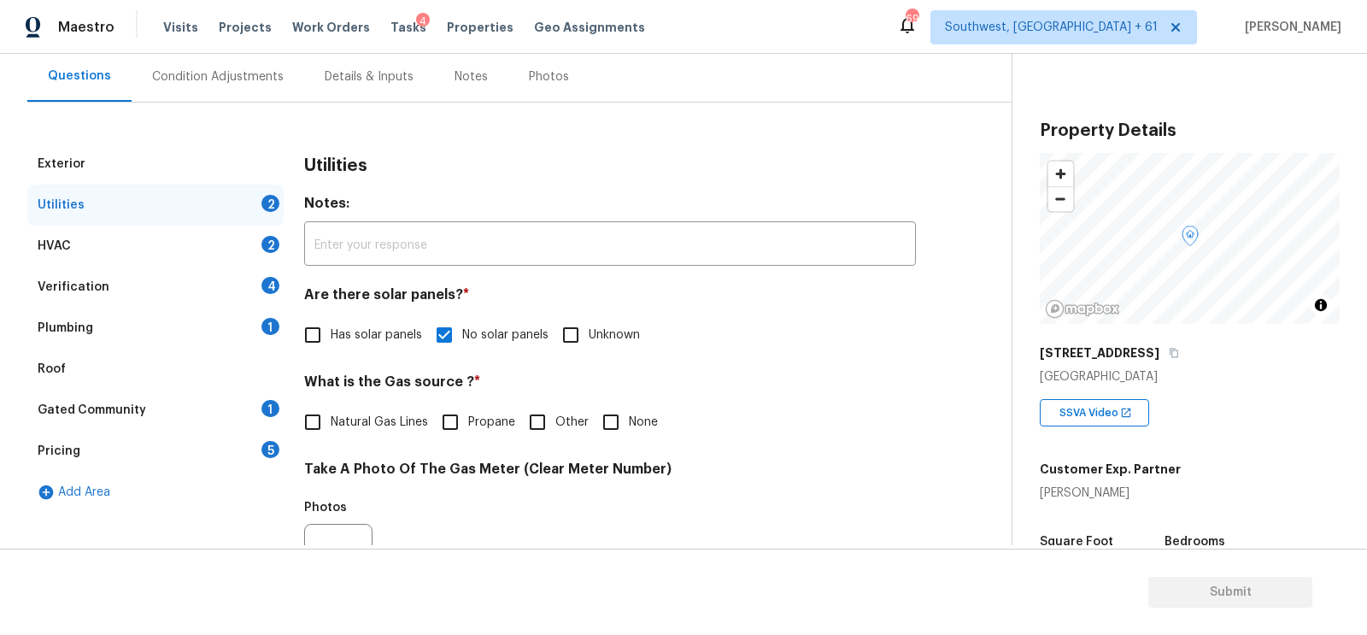
click at [245, 233] on div "HVAC 2" at bounding box center [155, 246] width 256 height 41
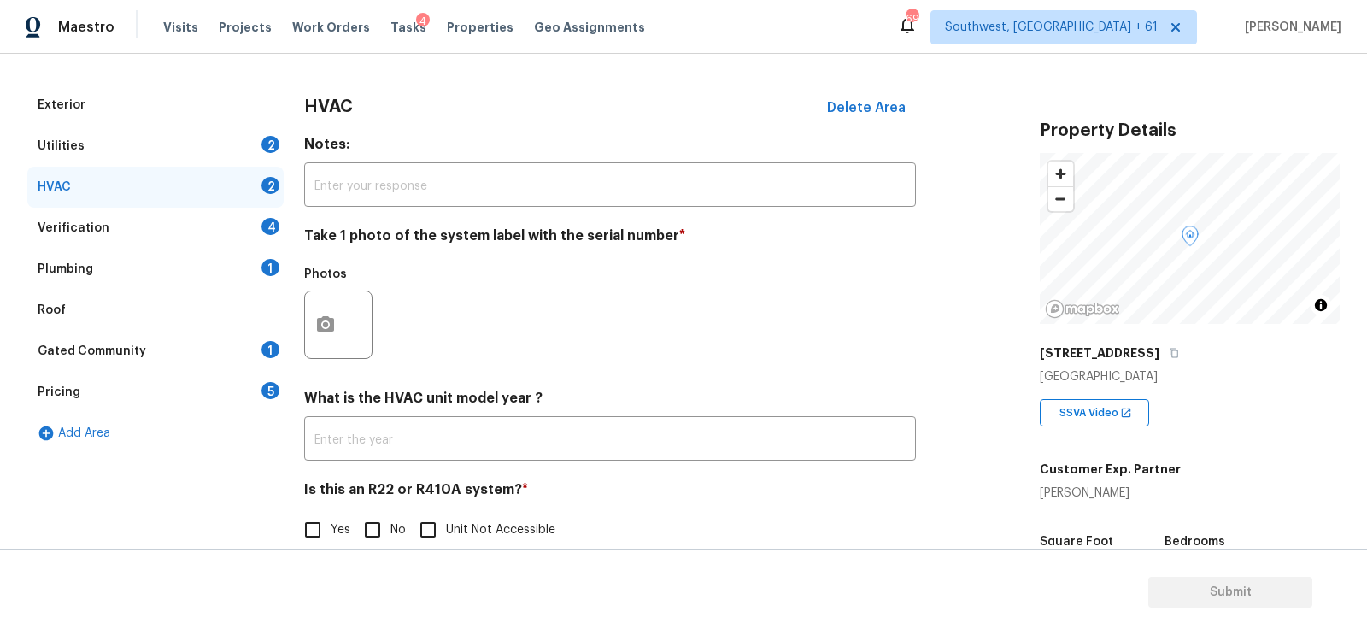
scroll to position [244, 0]
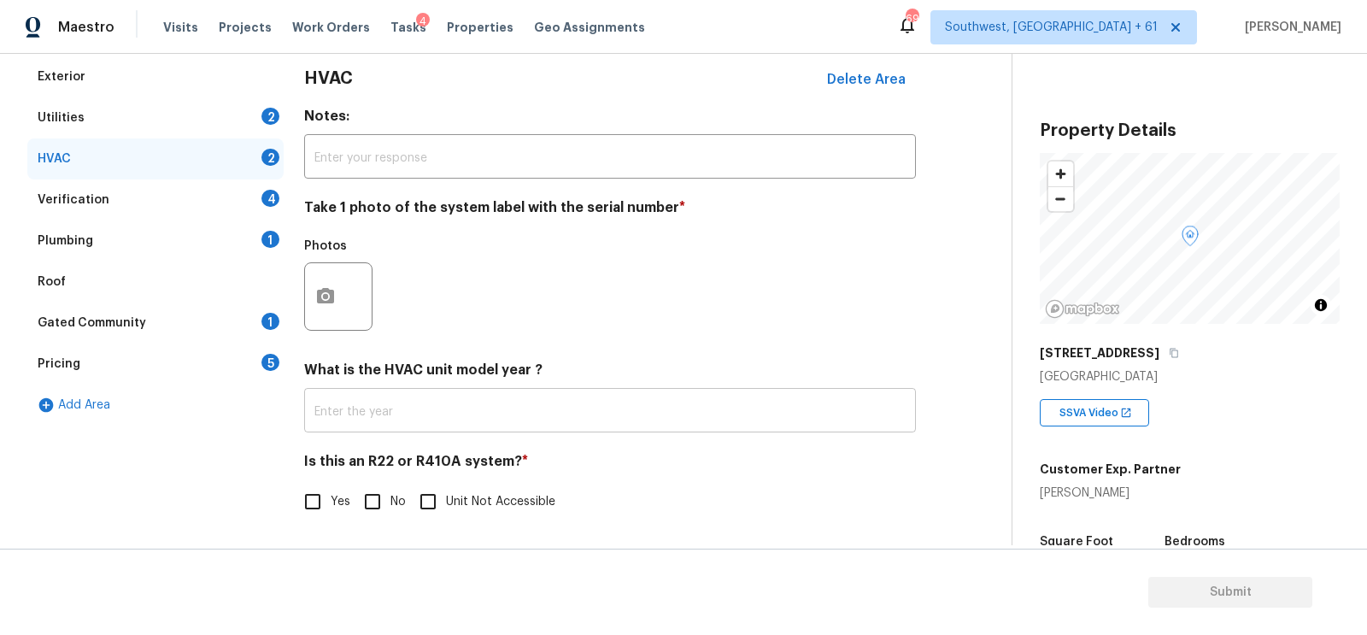
click at [465, 403] on input "text" at bounding box center [610, 412] width 612 height 40
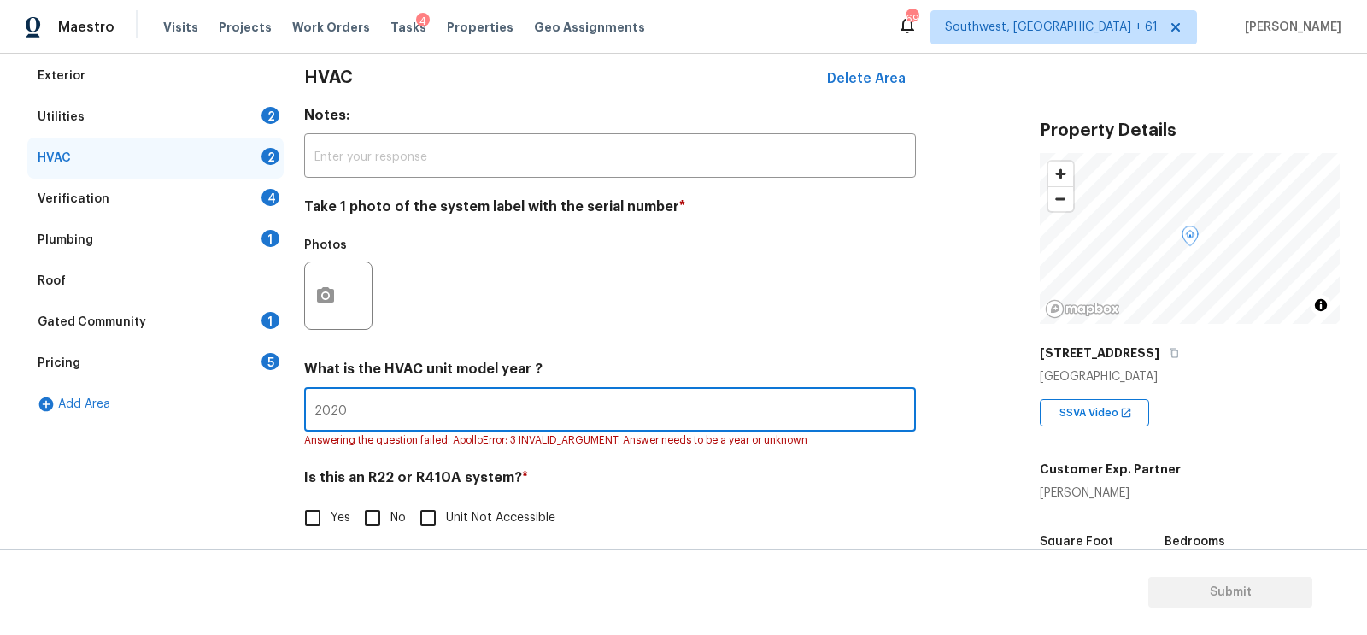
type input "2020"
click at [370, 514] on input "No" at bounding box center [373, 518] width 36 height 36
checkbox input "true"
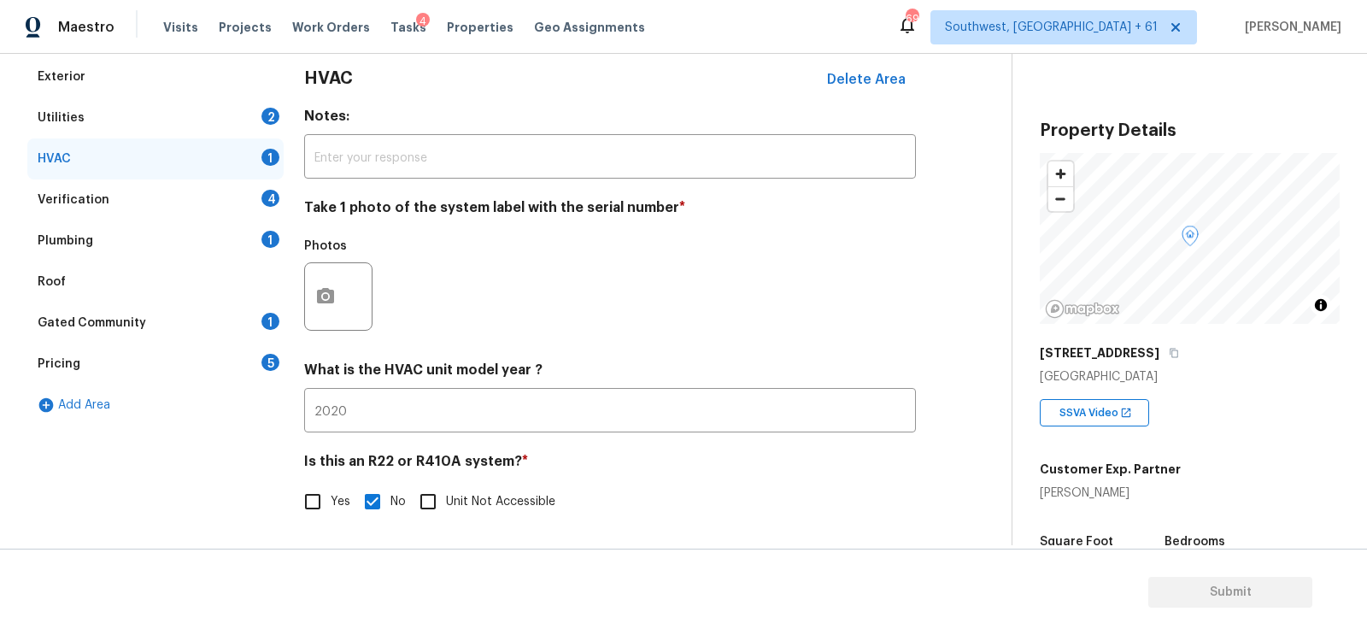
click at [247, 191] on div "Verification 4" at bounding box center [155, 199] width 256 height 41
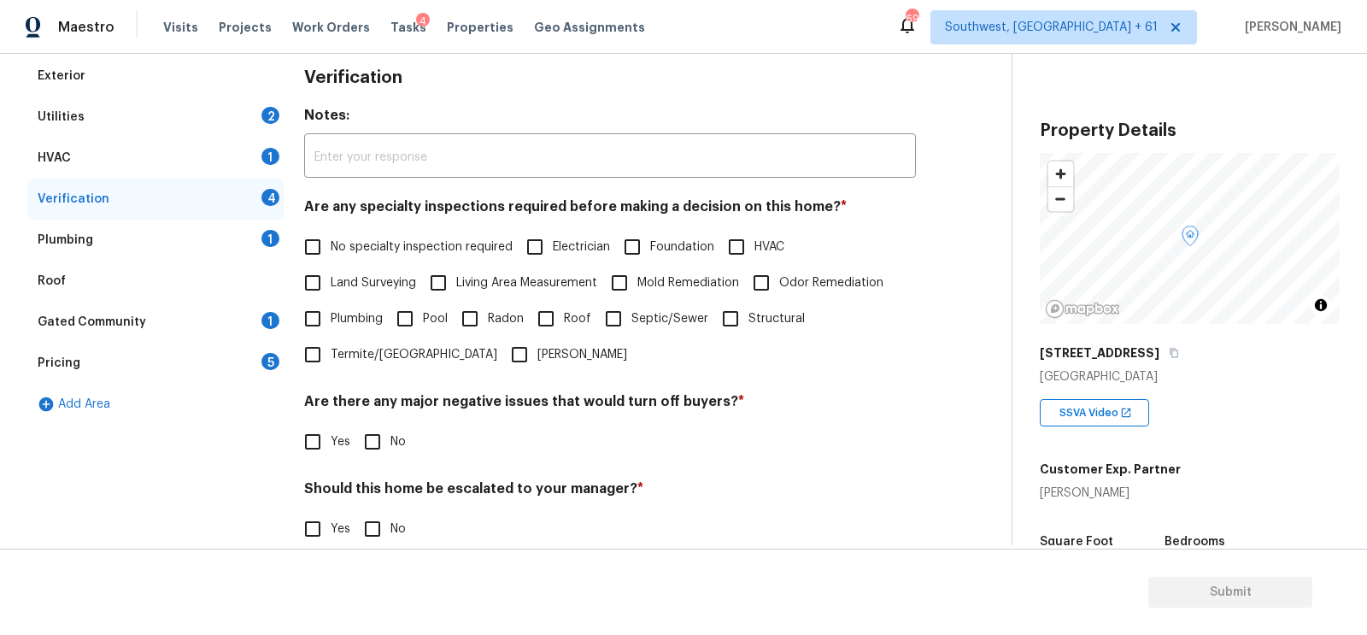
click at [382, 246] on span "No specialty inspection required" at bounding box center [422, 247] width 182 height 18
click at [331, 246] on input "No specialty inspection required" at bounding box center [313, 247] width 36 height 36
checkbox input "true"
click at [382, 444] on input "No" at bounding box center [373, 444] width 36 height 36
checkbox input "true"
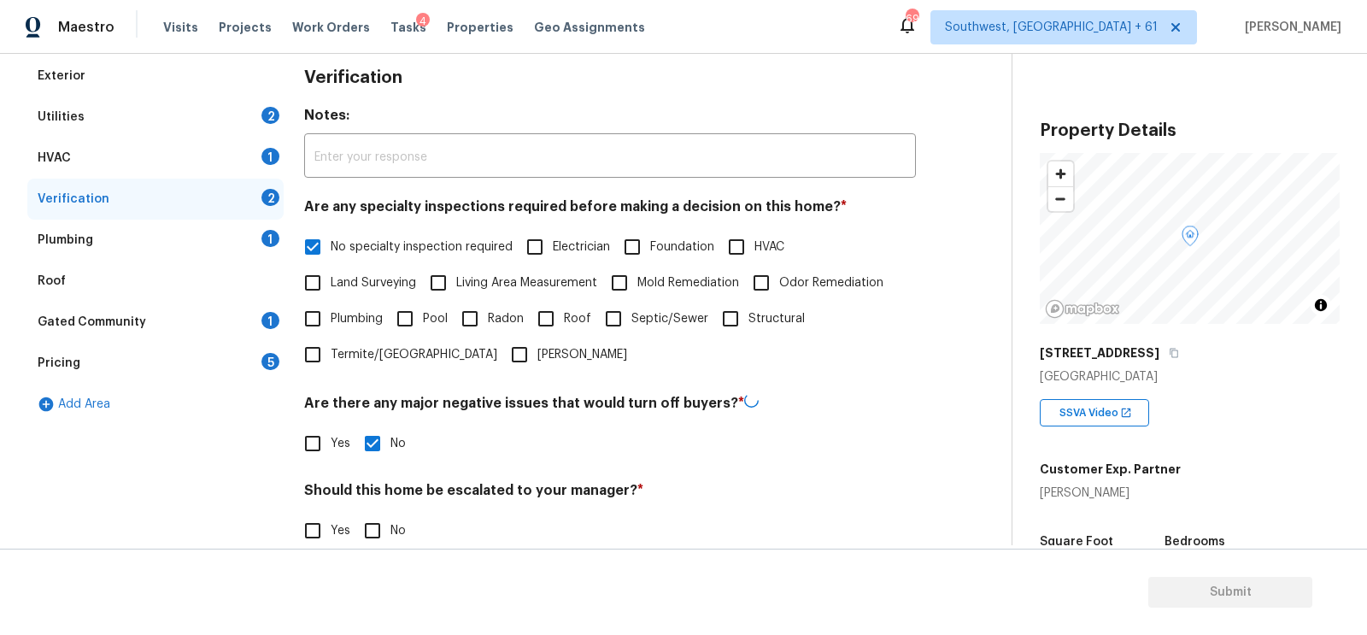
click at [375, 523] on input "No" at bounding box center [373, 531] width 36 height 36
checkbox input "true"
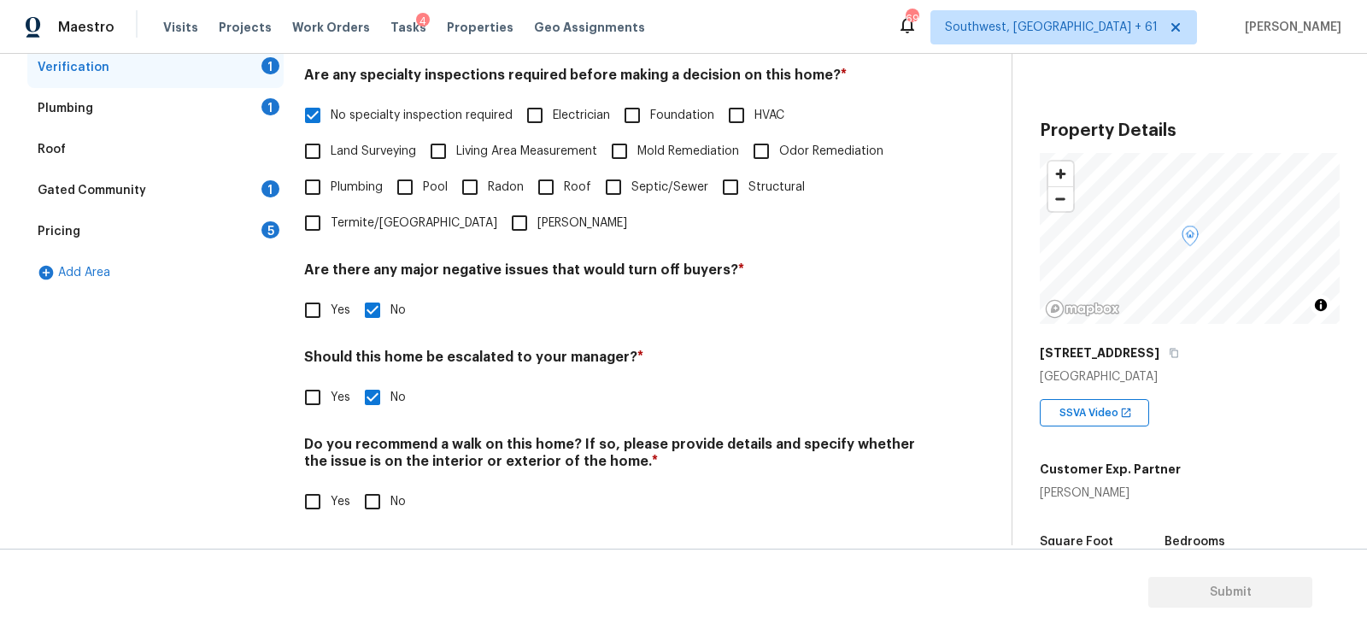
click at [375, 514] on input "No" at bounding box center [373, 502] width 36 height 36
checkbox input "true"
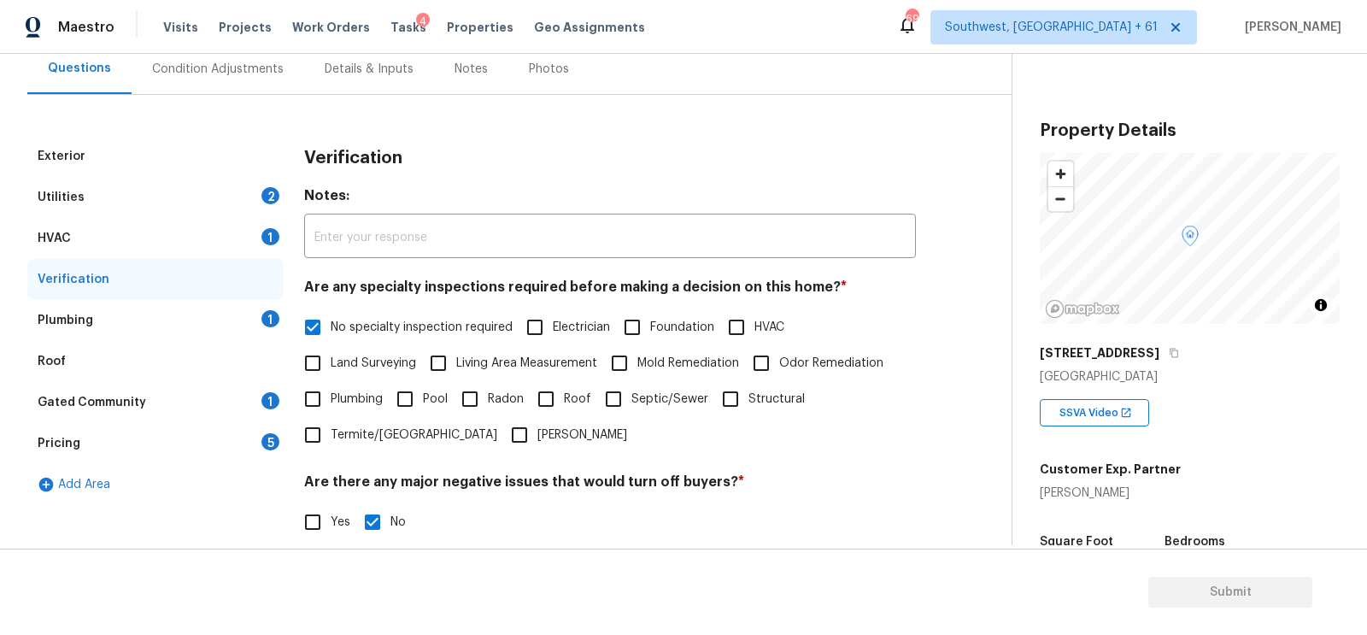
click at [235, 314] on div "Plumbing 1" at bounding box center [155, 320] width 256 height 41
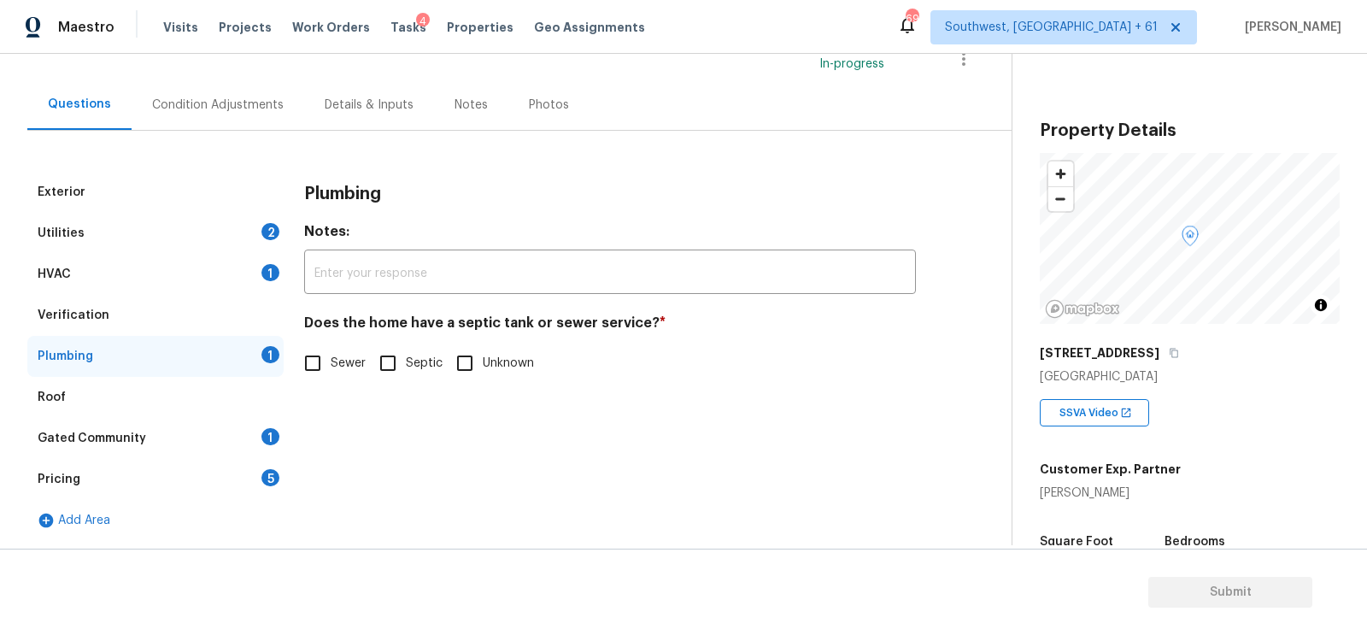
click at [338, 364] on span "Sewer" at bounding box center [348, 364] width 35 height 18
click at [331, 364] on input "Sewer" at bounding box center [313, 363] width 36 height 36
checkbox input "true"
click at [257, 429] on div "Gated Community 1" at bounding box center [155, 438] width 256 height 41
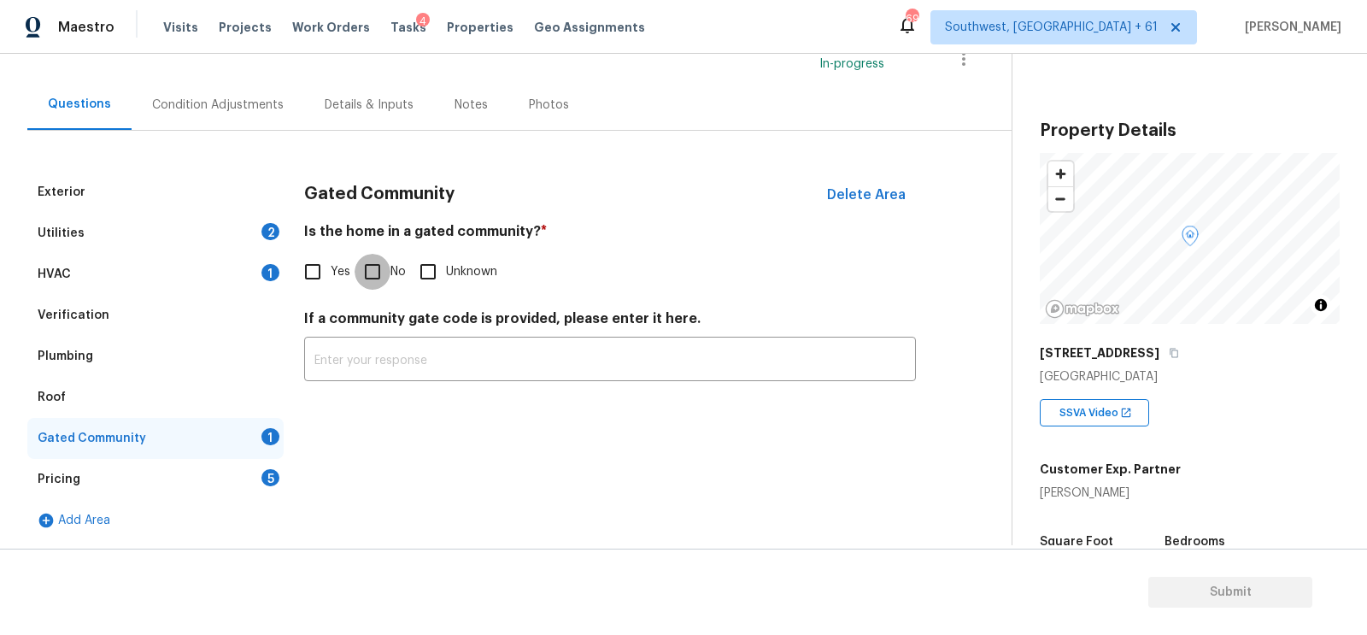
click at [379, 284] on input "No" at bounding box center [373, 272] width 36 height 36
checkbox input "true"
click at [268, 461] on div "Pricing 5" at bounding box center [155, 479] width 256 height 41
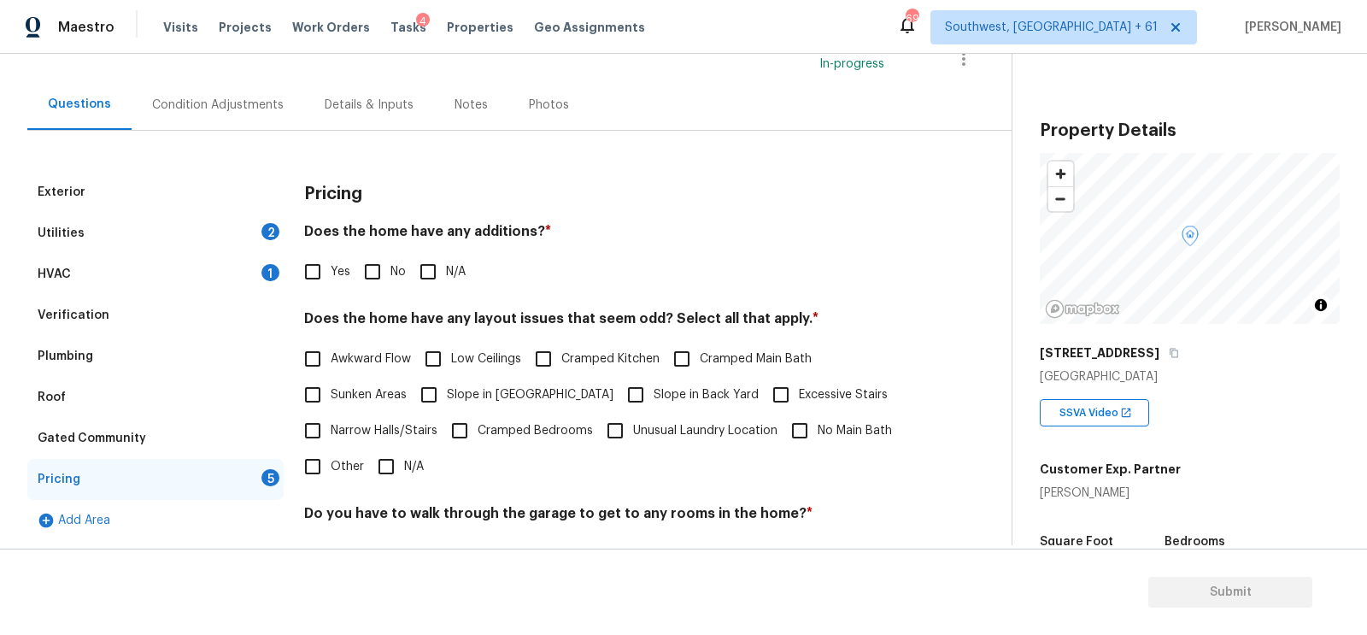
click at [393, 244] on h4 "Does the home have any additions? *" at bounding box center [610, 235] width 612 height 24
click at [383, 260] on input "No" at bounding box center [373, 272] width 36 height 36
checkbox input "true"
click at [389, 452] on input "N/A" at bounding box center [386, 467] width 36 height 36
checkbox input "true"
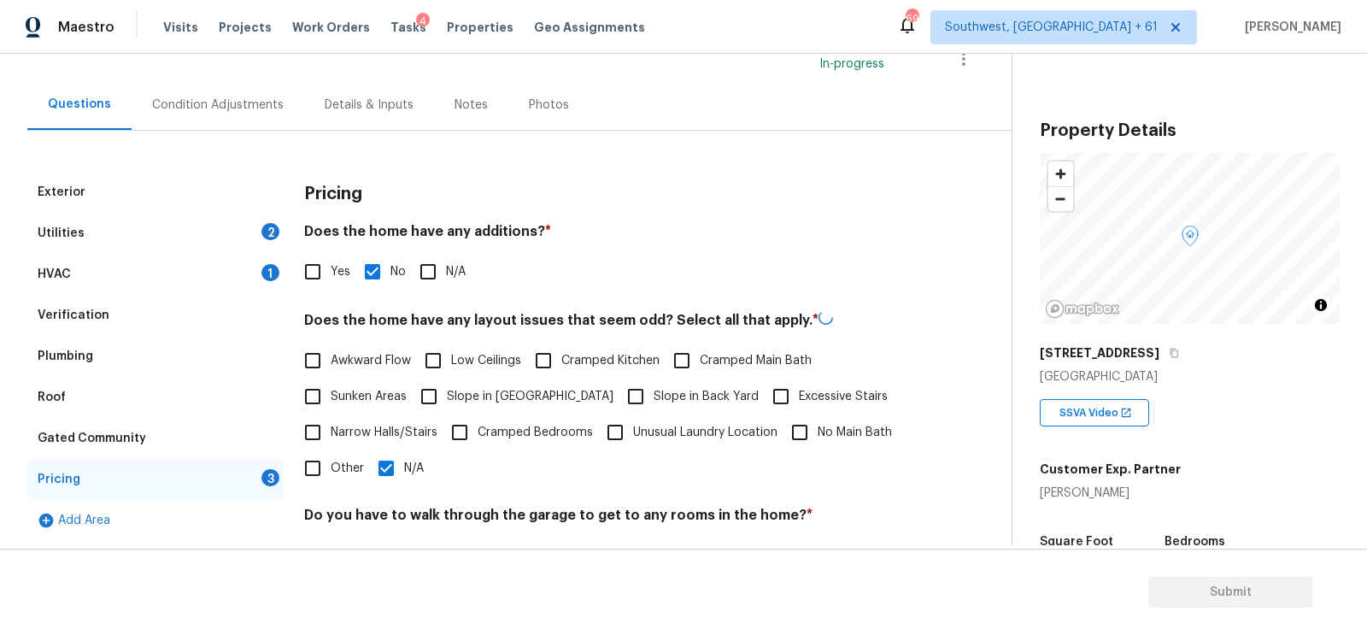
scroll to position [353, 0]
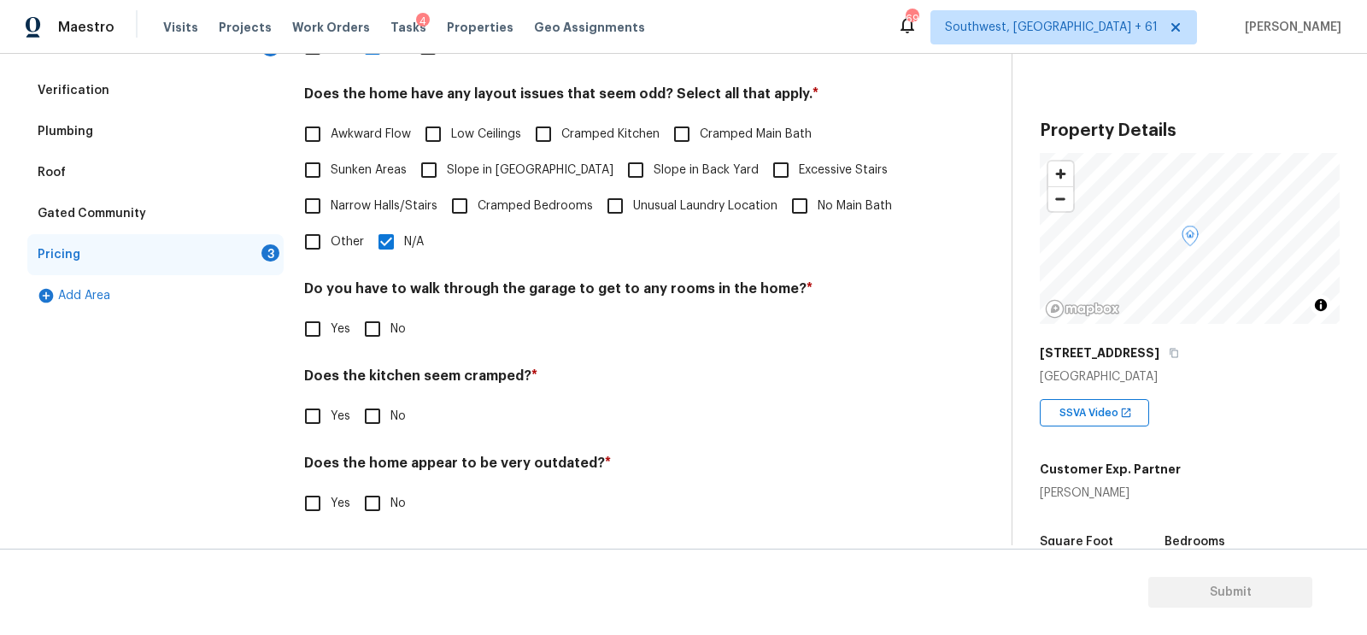
click at [368, 340] on input "No" at bounding box center [373, 329] width 36 height 36
checkbox input "true"
click at [390, 431] on label "No" at bounding box center [380, 418] width 51 height 36
click at [390, 431] on input "No" at bounding box center [373, 418] width 36 height 36
checkbox input "true"
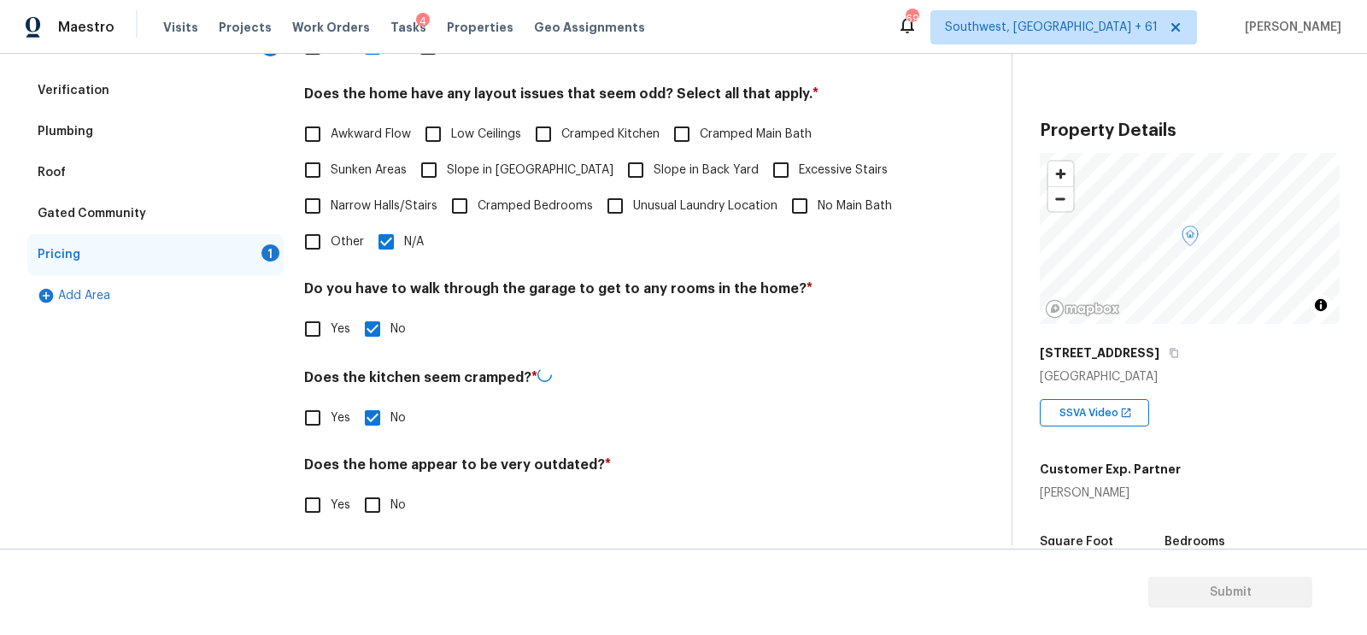
click at [384, 487] on input "No" at bounding box center [373, 505] width 36 height 36
checkbox input "true"
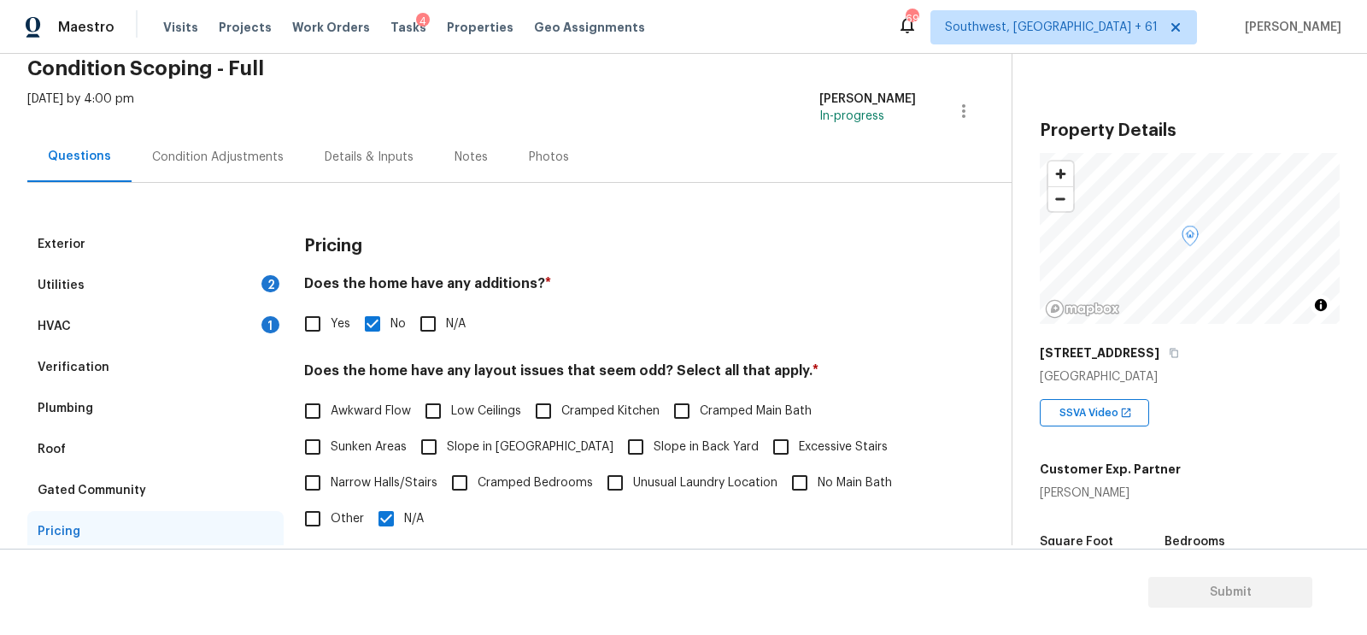
click at [215, 162] on div "Condition Adjustments" at bounding box center [218, 157] width 132 height 17
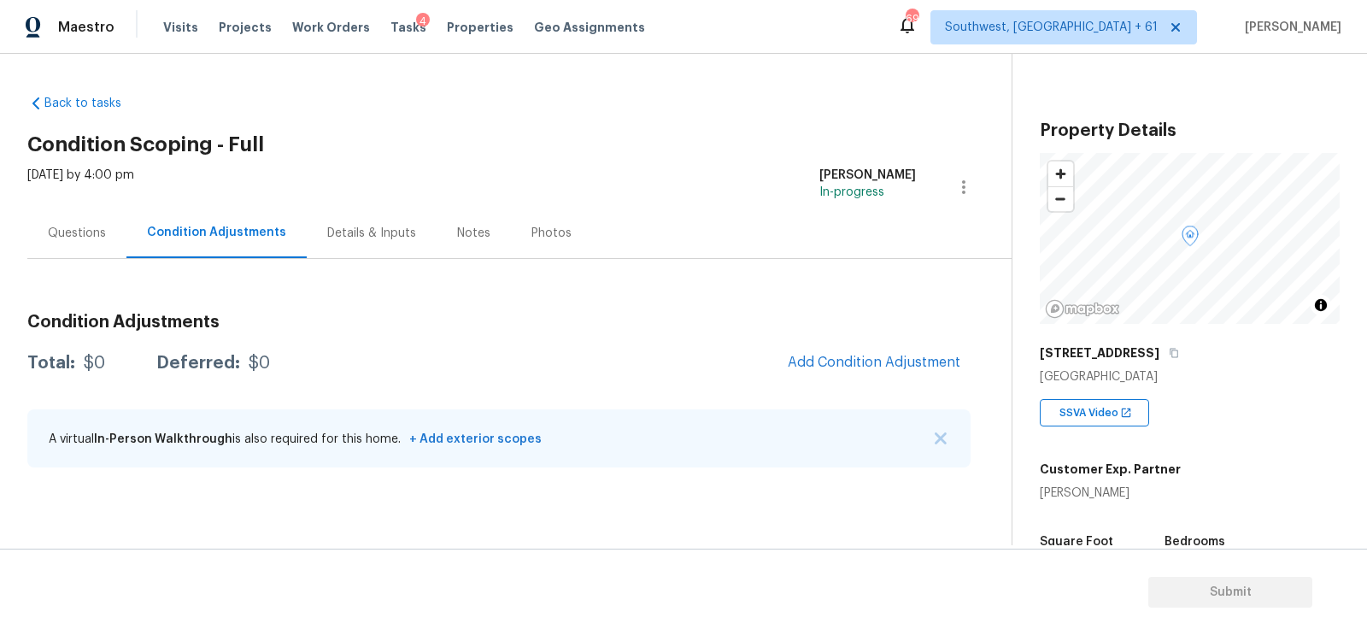
click at [857, 328] on h3 "Condition Adjustments" at bounding box center [498, 322] width 943 height 17
click at [825, 355] on span "Add Condition Adjustment" at bounding box center [874, 362] width 173 height 15
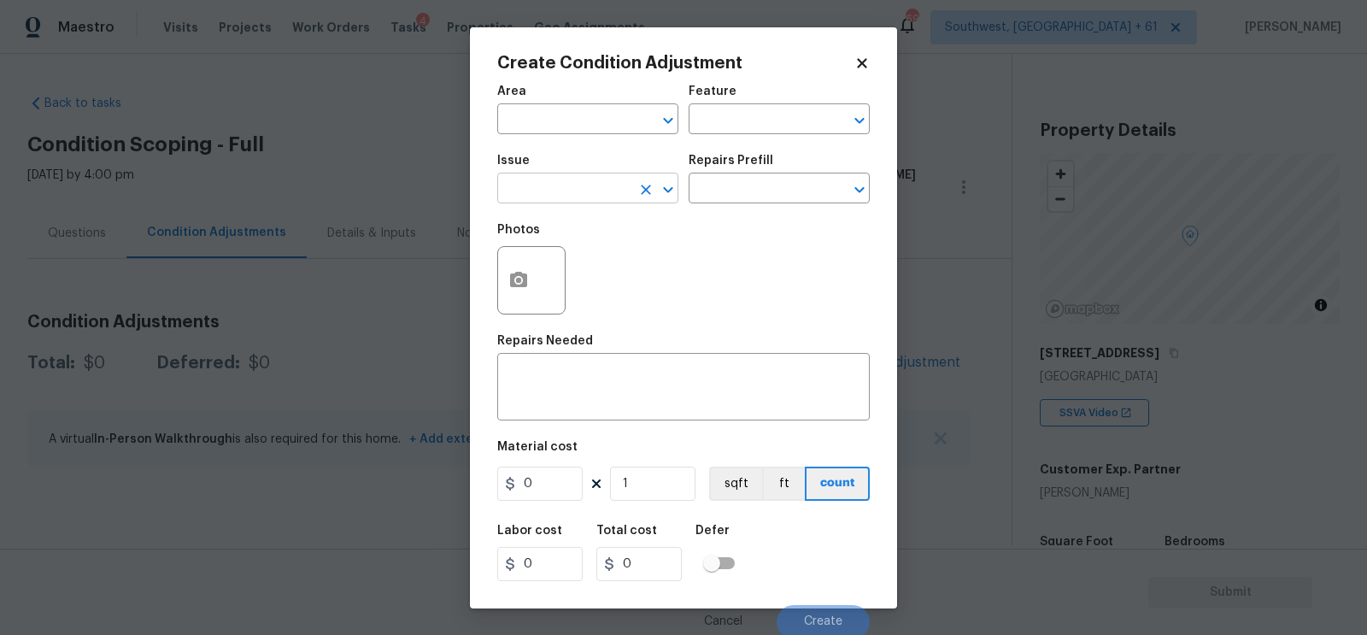
click at [596, 193] on input "text" at bounding box center [563, 190] width 133 height 26
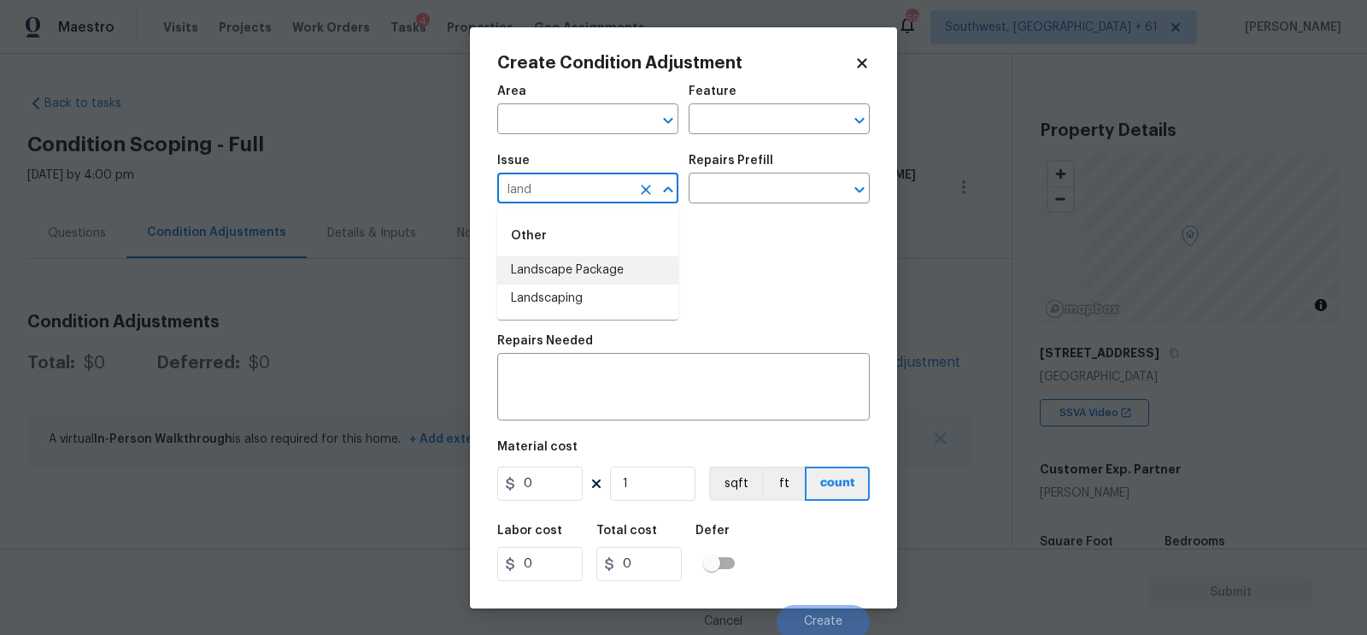
click at [575, 263] on li "Landscape Package" at bounding box center [587, 270] width 181 height 28
type input "Landscape Package"
click at [737, 191] on input "text" at bounding box center [755, 190] width 133 height 26
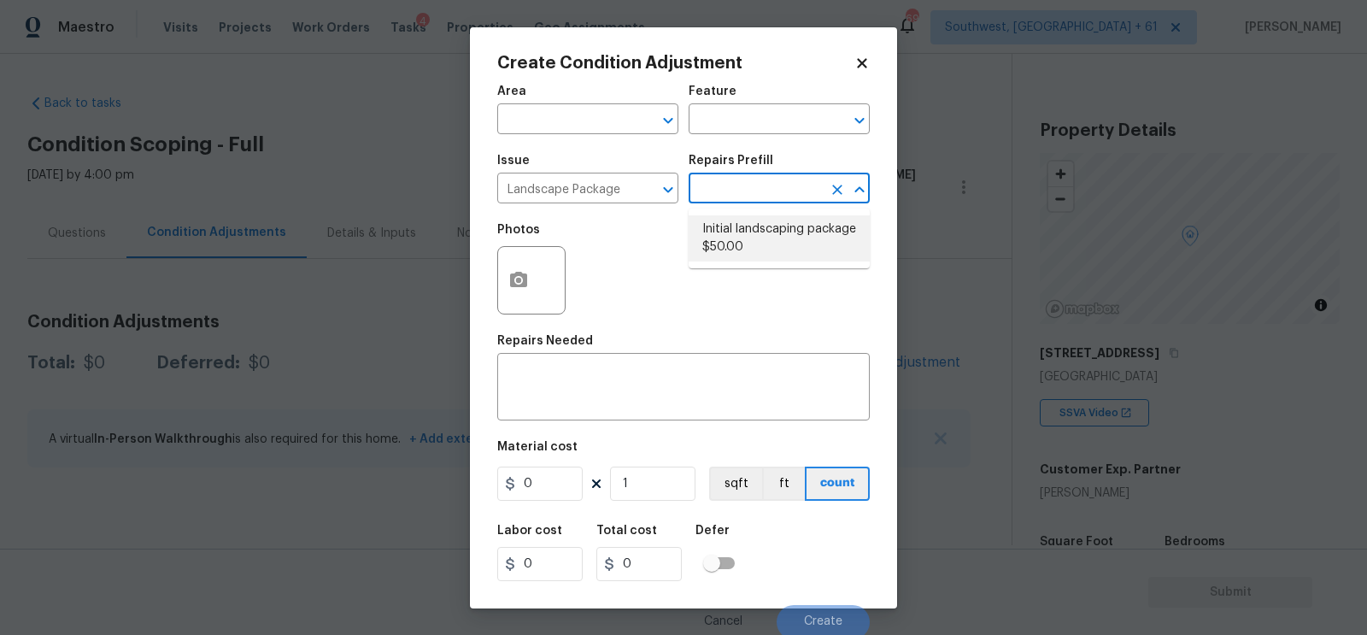
click at [743, 244] on li "Initial landscaping package $50.00" at bounding box center [779, 238] width 181 height 46
type input "Home Readiness Packages"
type textarea "Mowing of grass up to 6" in height. Mow, edge along driveways & sidewalks, trim…"
type input "50"
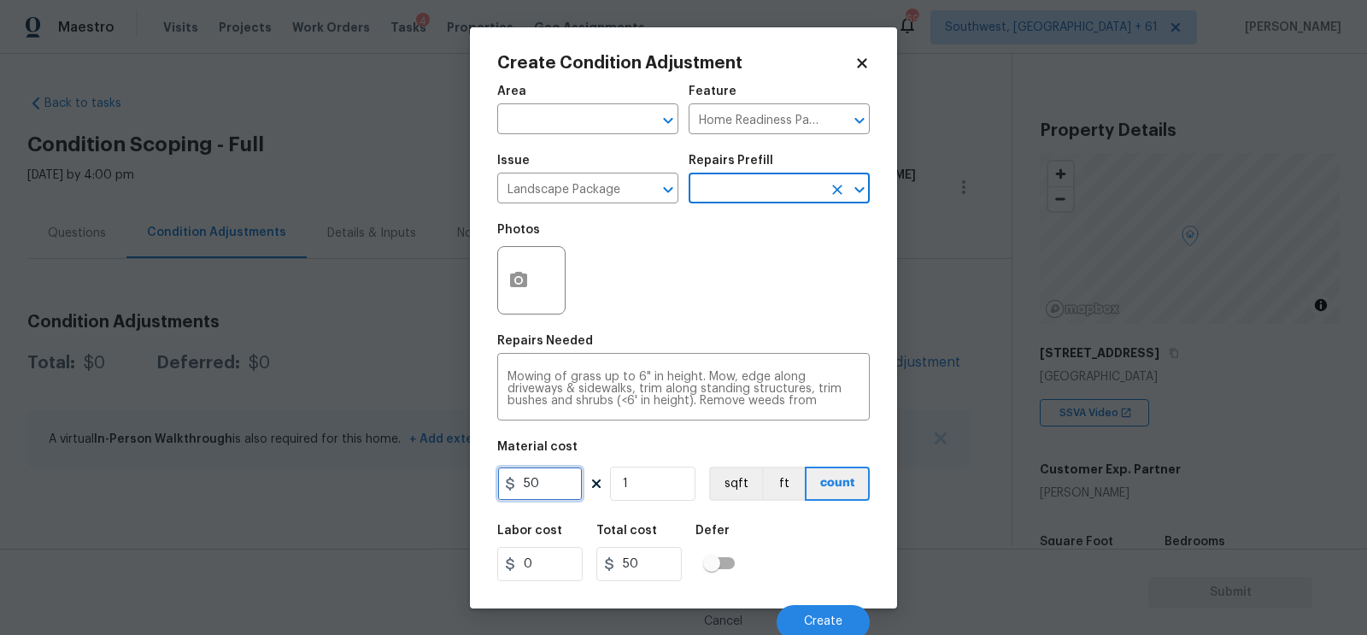
click at [550, 469] on input "50" at bounding box center [539, 484] width 85 height 34
click at [560, 484] on input "50" at bounding box center [539, 484] width 85 height 34
type input "750"
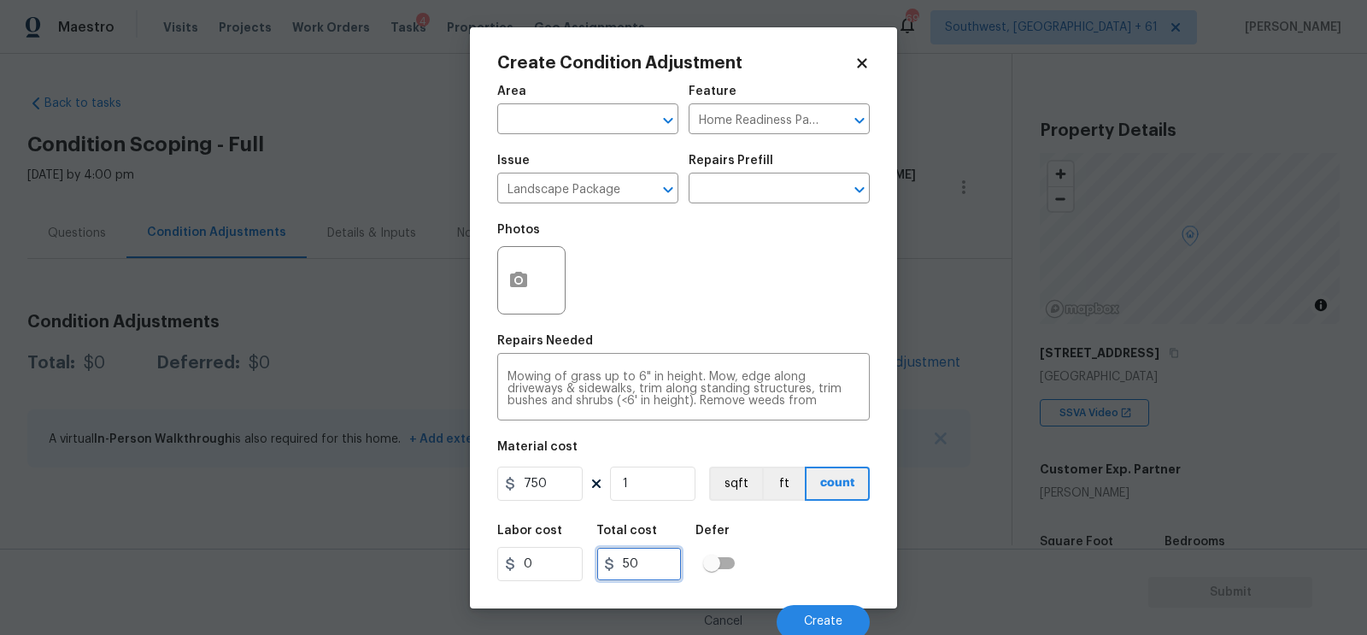
type input "750"
click at [643, 557] on input "750" at bounding box center [638, 564] width 85 height 34
click at [512, 247] on div at bounding box center [533, 280] width 72 height 68
click at [523, 287] on icon "button" at bounding box center [518, 279] width 17 height 15
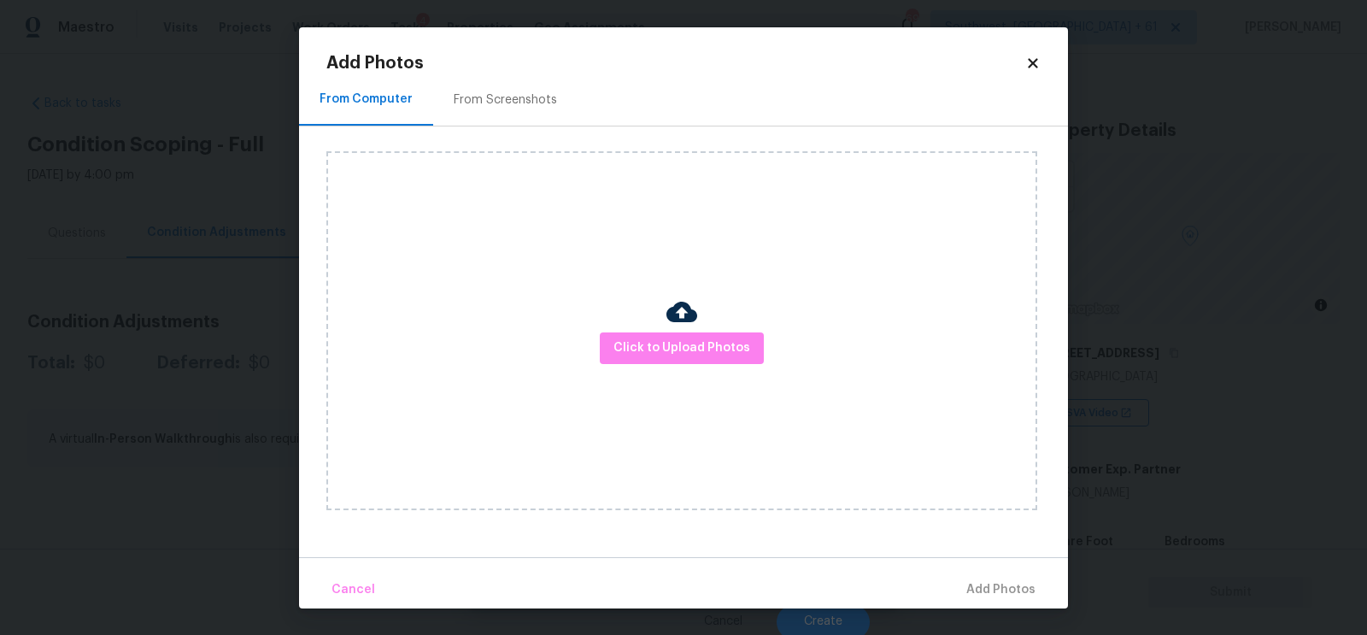
click at [507, 137] on div "Click to Upload Photos" at bounding box center [697, 330] width 742 height 408
click at [511, 119] on div "From Screenshots" at bounding box center [505, 100] width 144 height 50
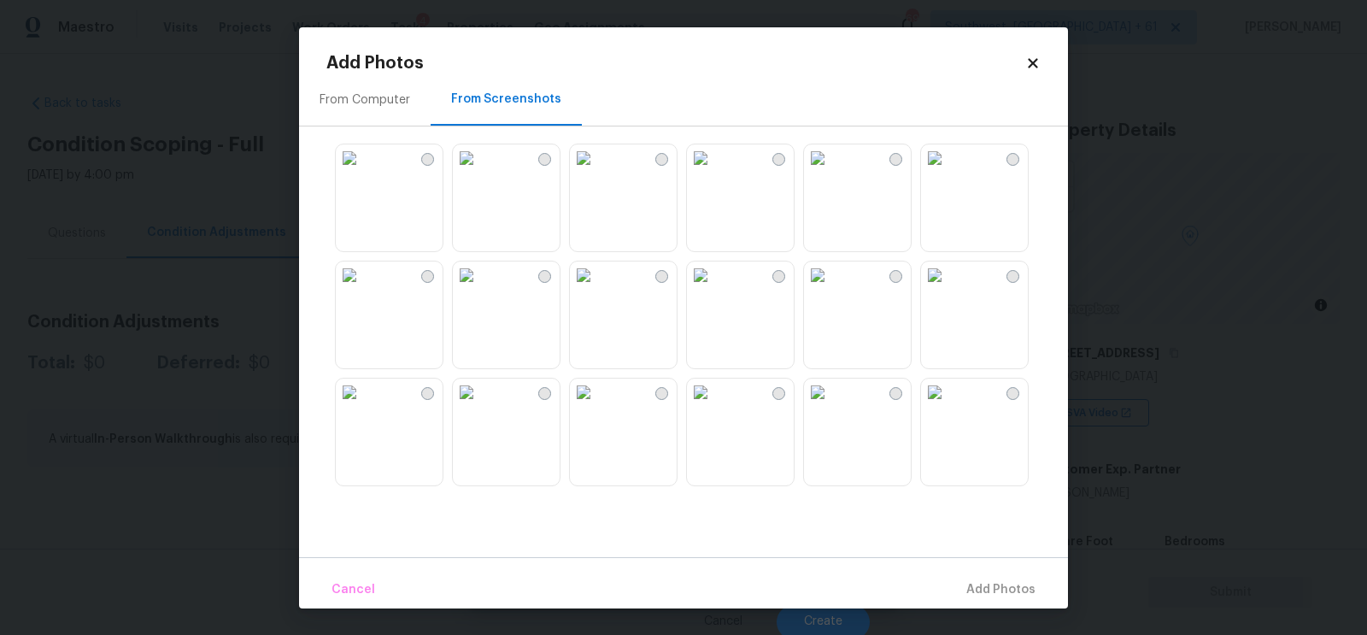
click at [714, 406] on img at bounding box center [700, 392] width 27 height 27
click at [1000, 585] on span "Add 1 Photo(s)" at bounding box center [993, 589] width 85 height 21
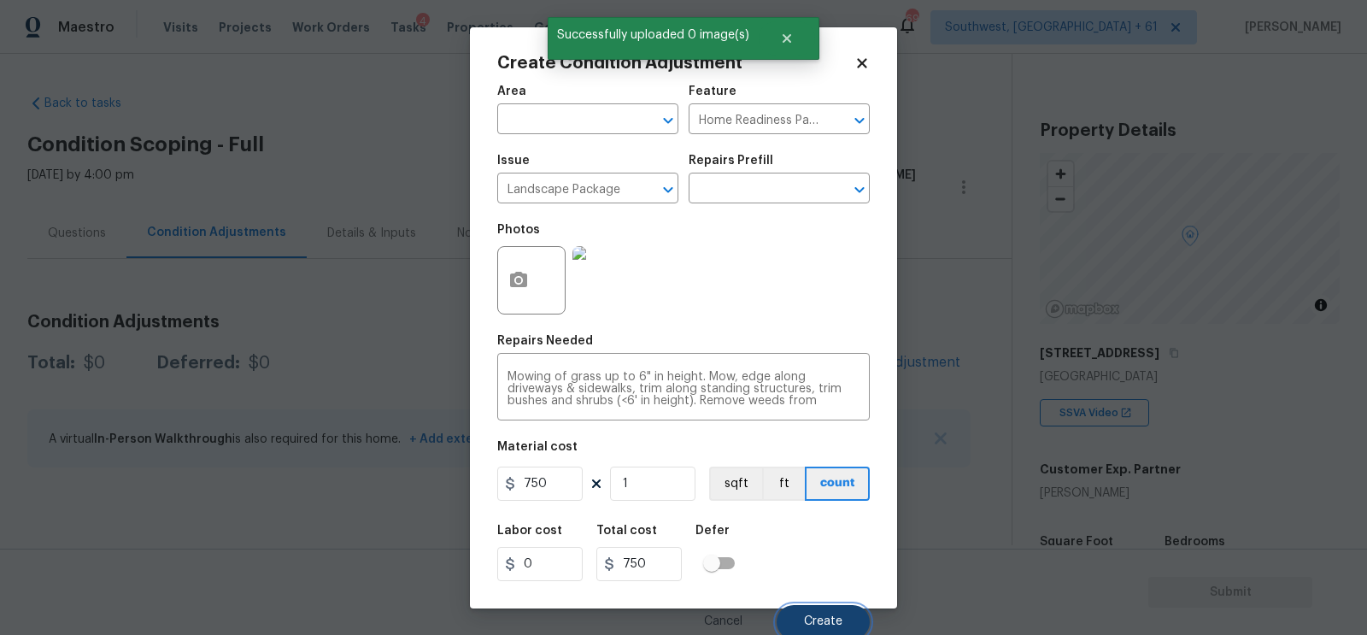
click at [797, 620] on button "Create" at bounding box center [823, 622] width 93 height 34
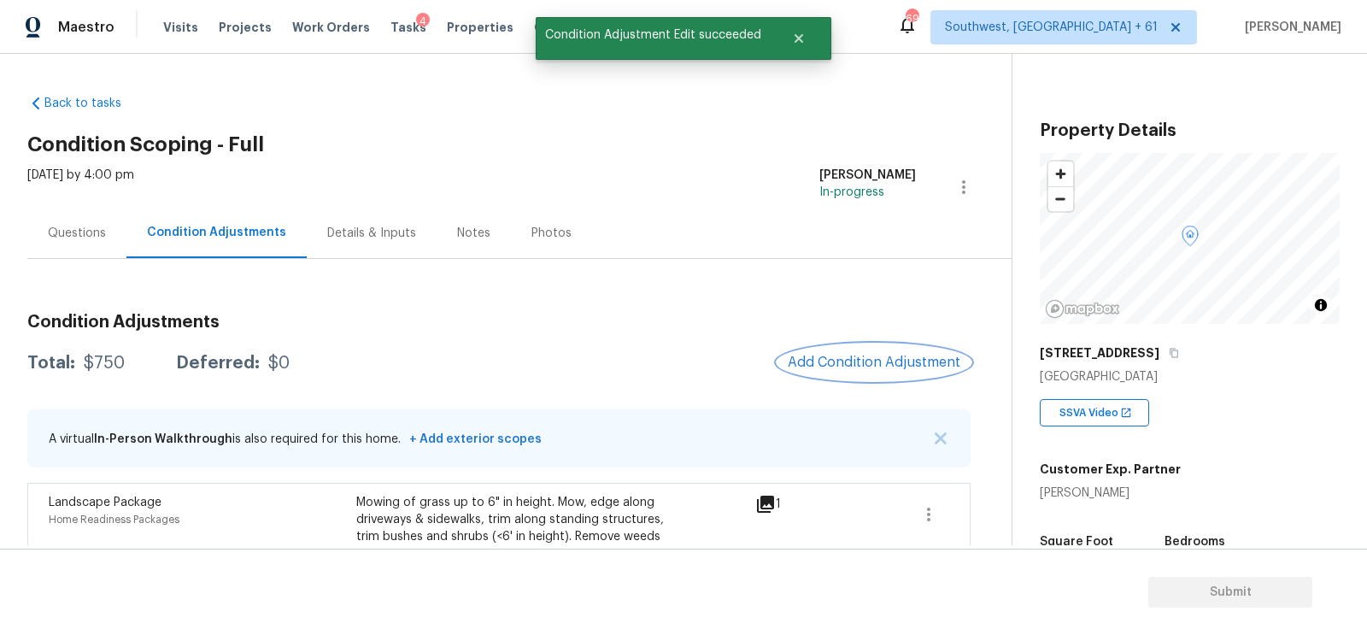
click at [840, 361] on span "Add Condition Adjustment" at bounding box center [874, 362] width 173 height 15
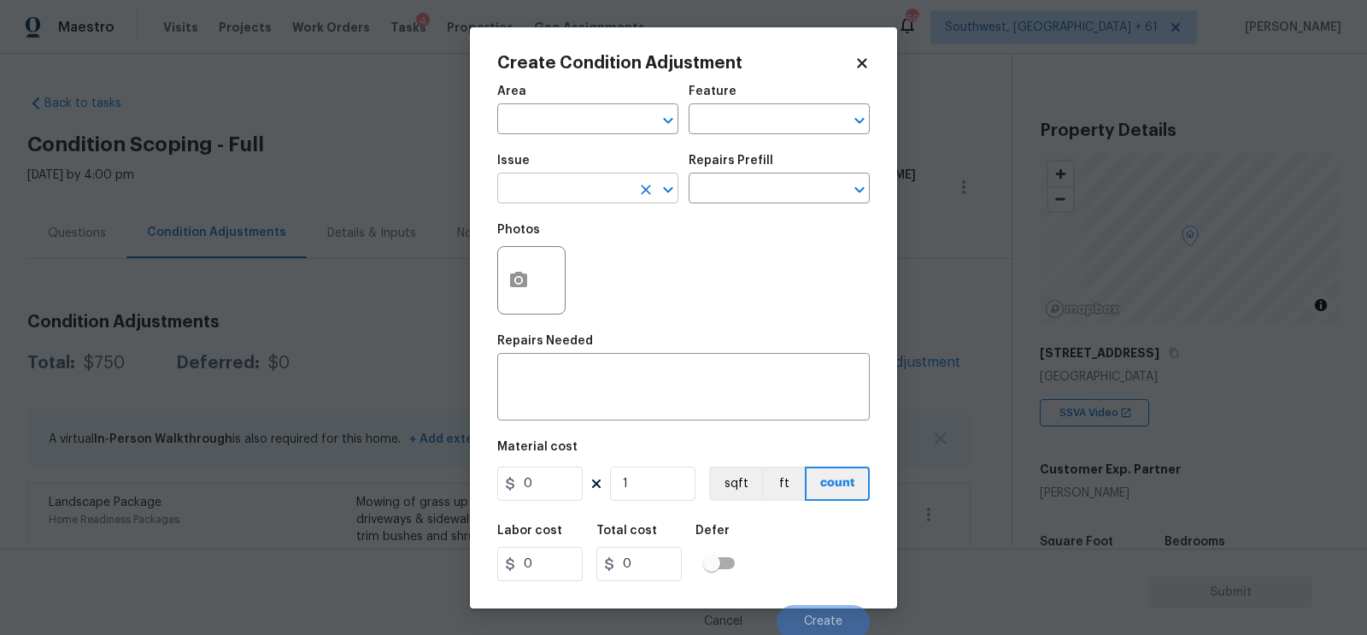
click at [607, 191] on input "text" at bounding box center [563, 190] width 133 height 26
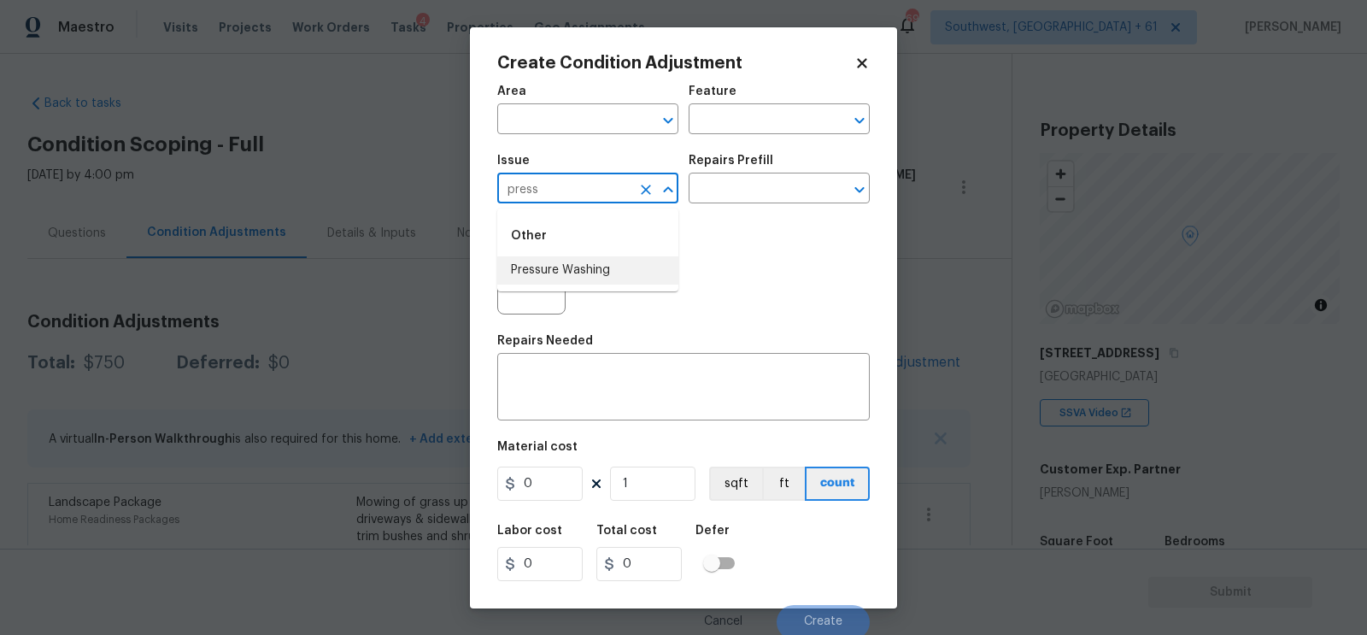
click at [590, 271] on li "Pressure Washing" at bounding box center [587, 270] width 181 height 28
type input "Pressure Washing"
click at [742, 181] on input "text" at bounding box center [755, 190] width 133 height 26
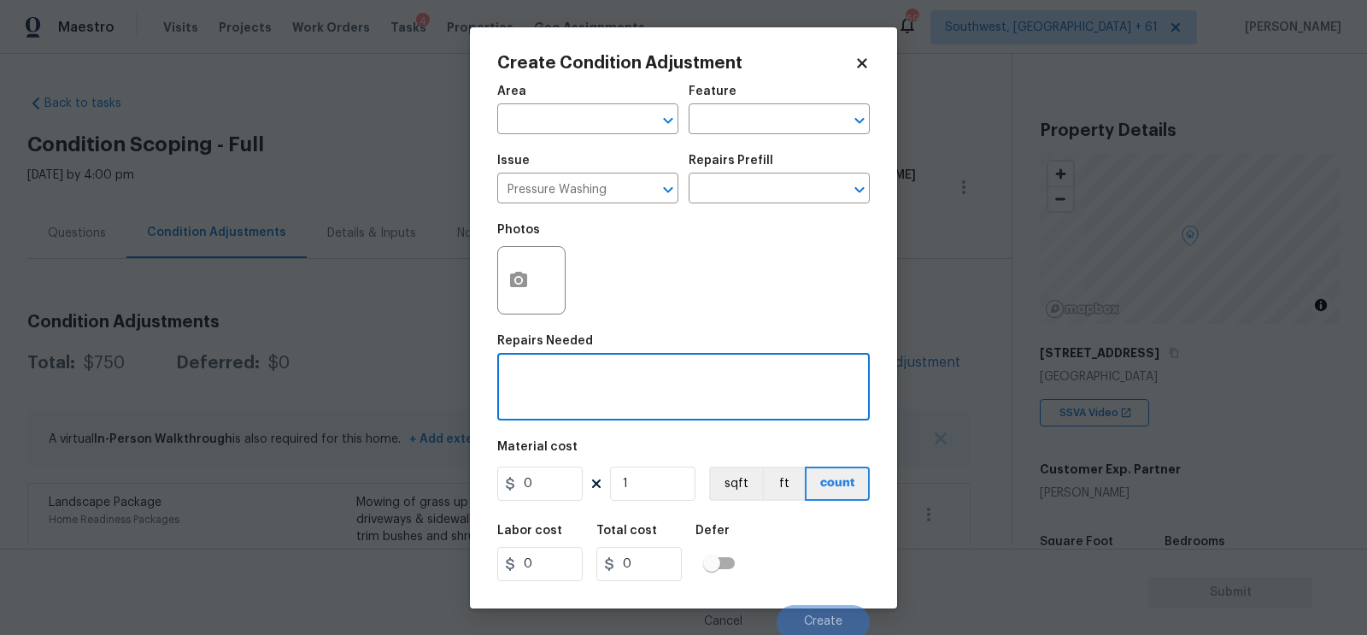
click at [600, 394] on textarea at bounding box center [684, 389] width 352 height 36
type textarea "Pressure wash exterior, driveway"
click at [551, 491] on input "0" at bounding box center [539, 484] width 85 height 34
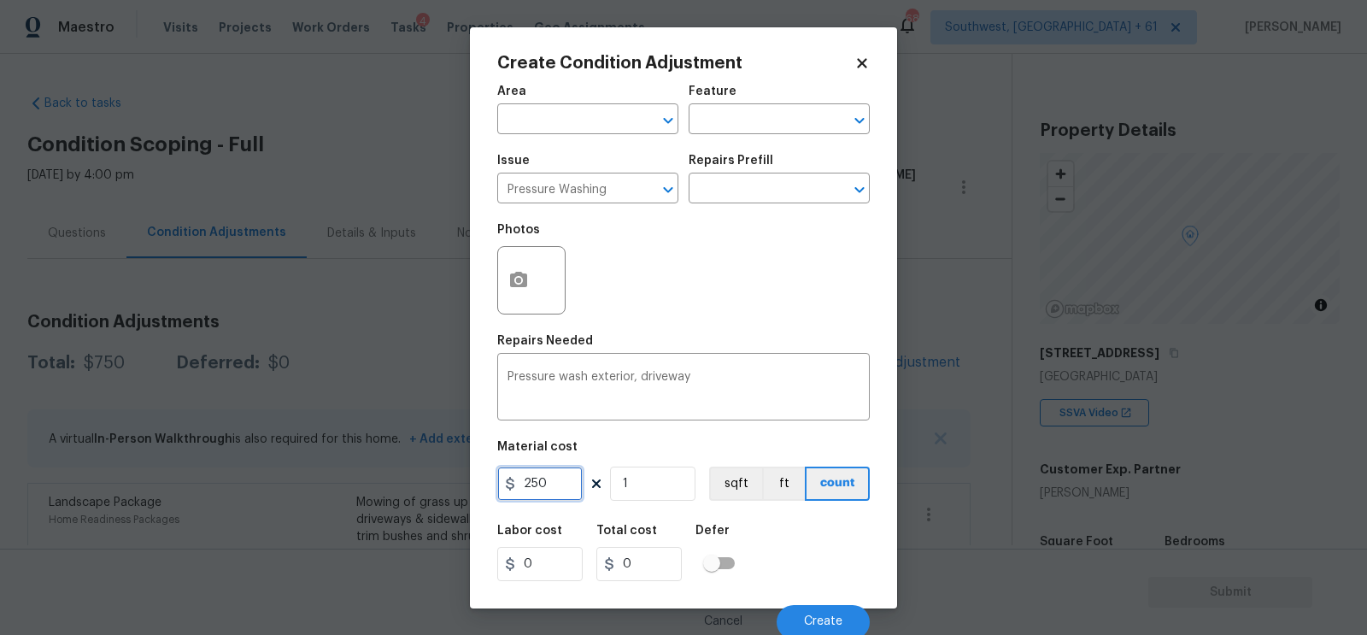
type input "250"
click at [667, 581] on input "250" at bounding box center [638, 564] width 85 height 34
click at [520, 270] on button "button" at bounding box center [518, 280] width 41 height 67
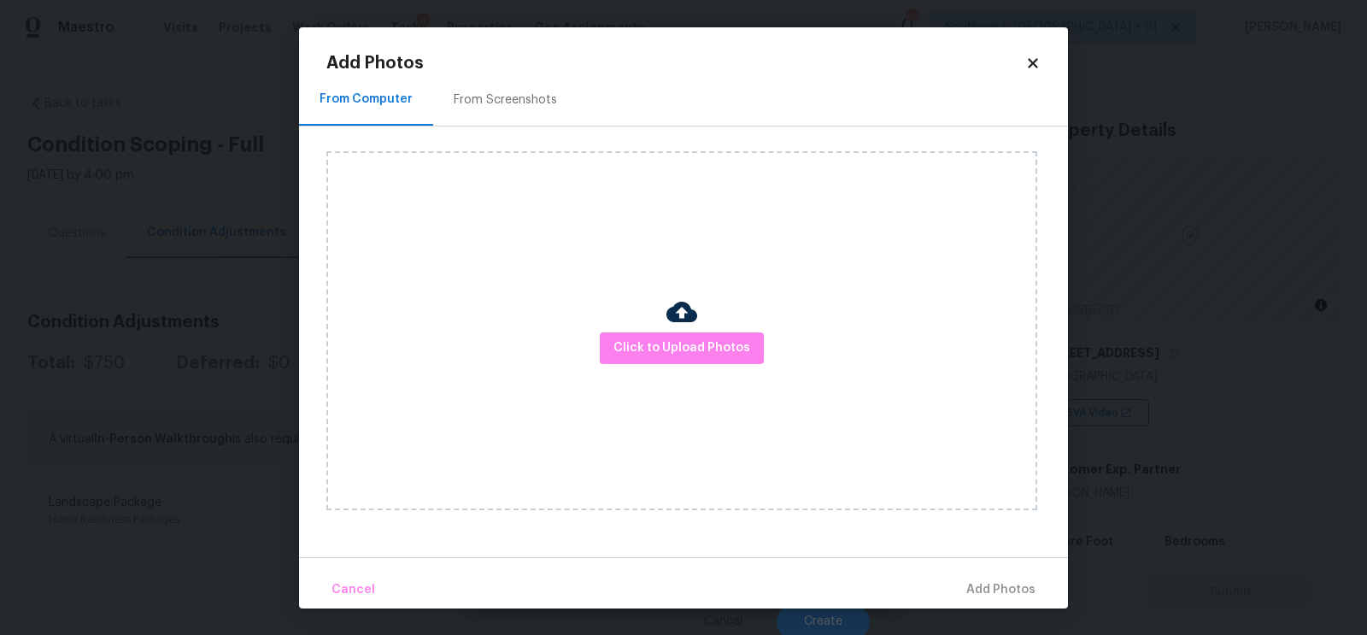
click at [525, 93] on div "From Screenshots" at bounding box center [505, 99] width 103 height 17
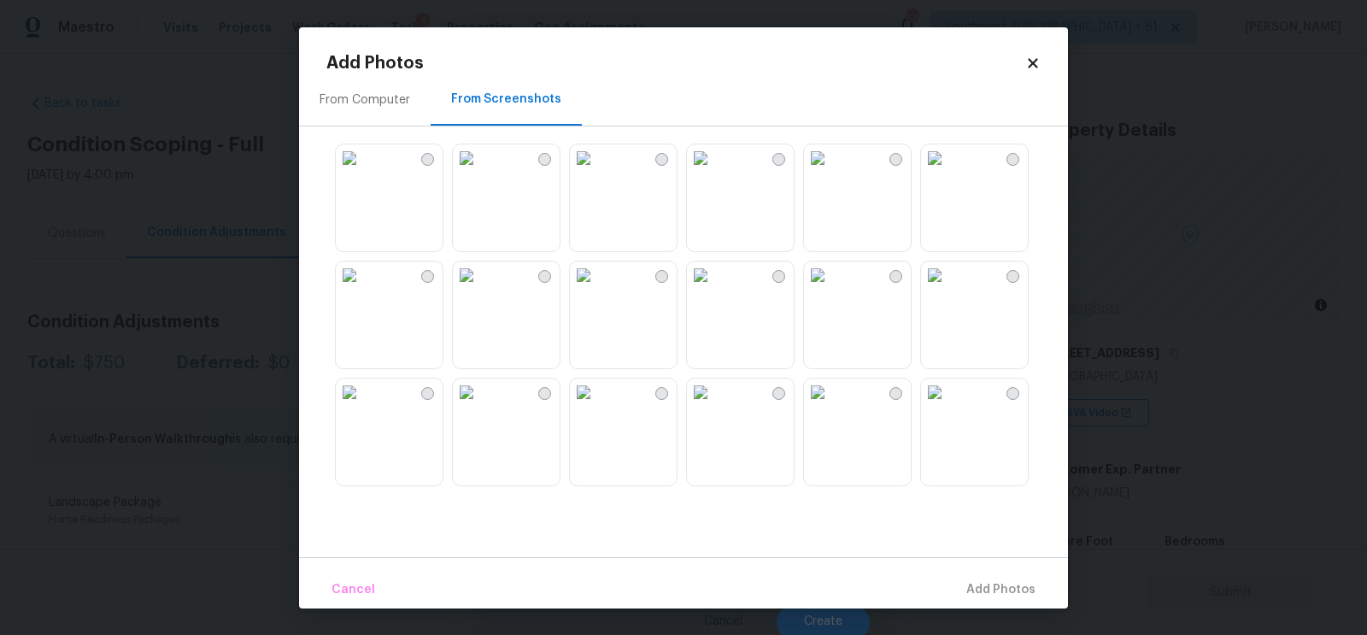
click at [480, 406] on img at bounding box center [466, 392] width 27 height 27
click at [985, 585] on span "Add 1 Photo(s)" at bounding box center [993, 589] width 85 height 21
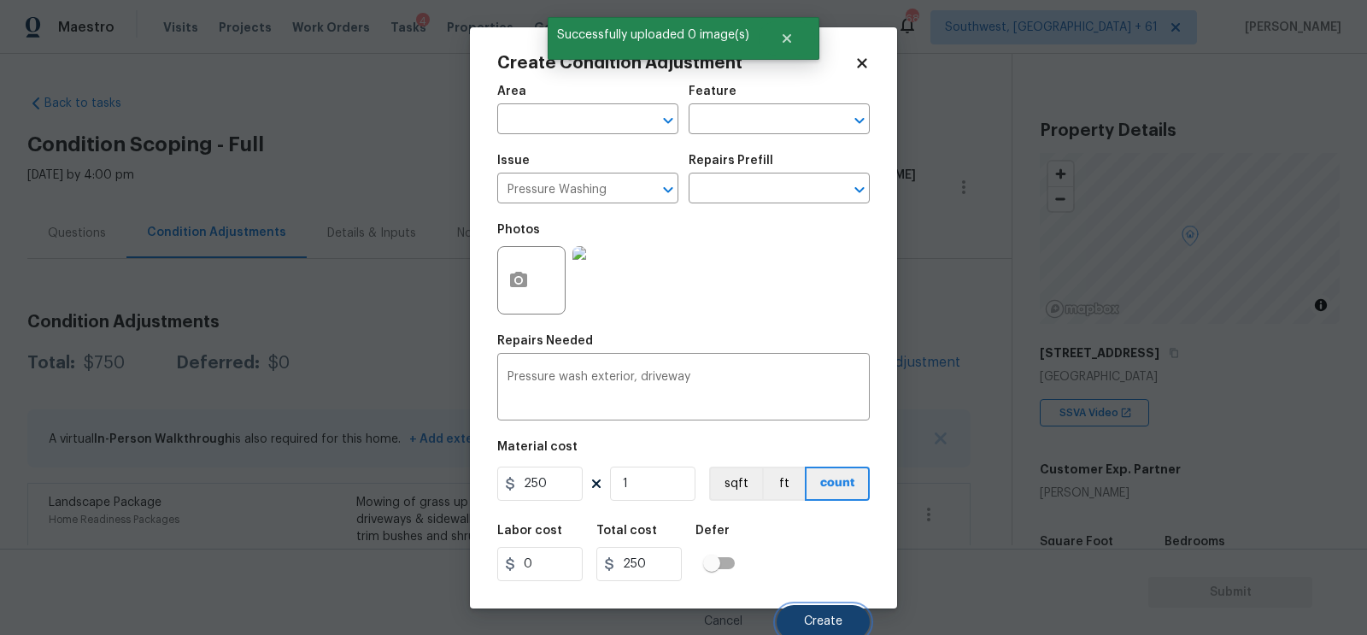
click at [809, 622] on span "Create" at bounding box center [823, 621] width 38 height 13
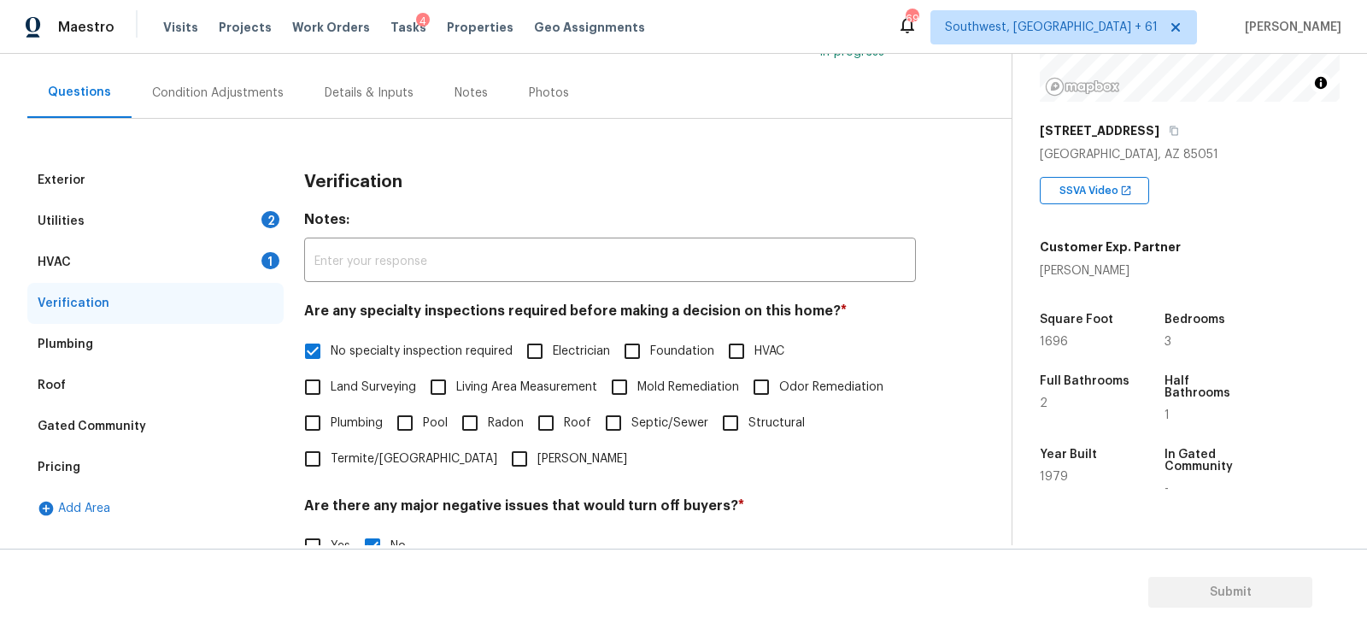
scroll to position [538, 0]
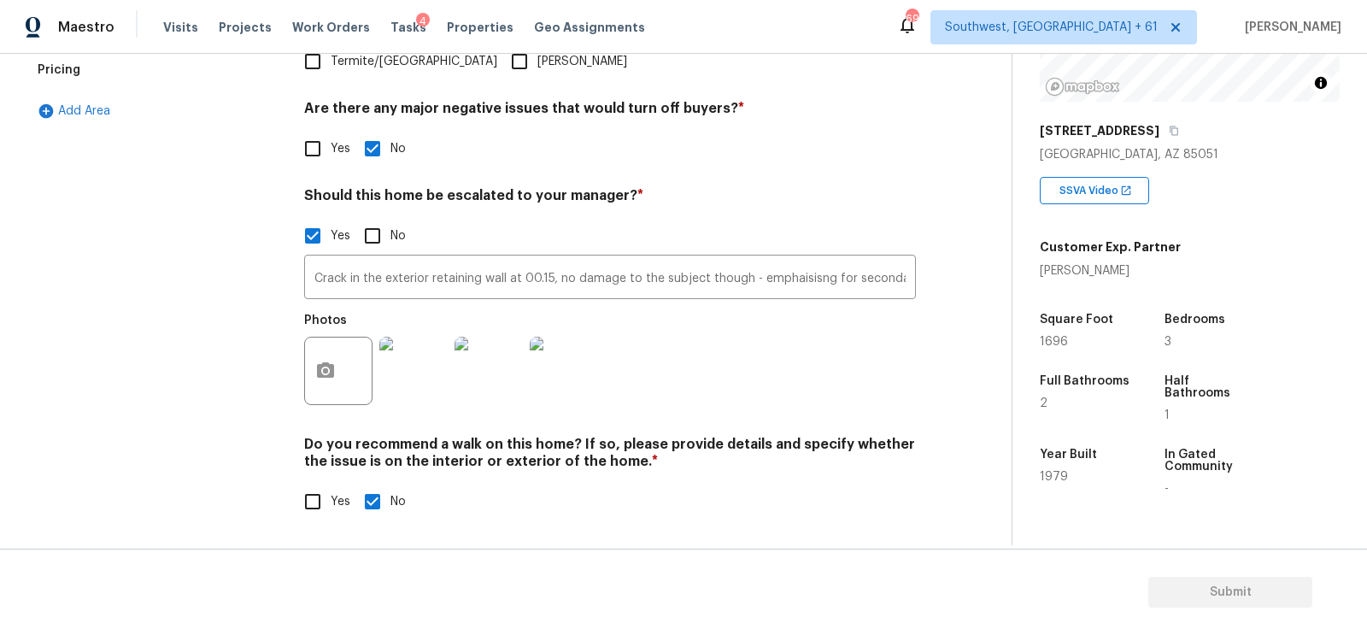
click at [832, 123] on h4 "Are there any major negative issues that would turn off buyers? *" at bounding box center [610, 112] width 612 height 24
